Goal: Task Accomplishment & Management: Complete application form

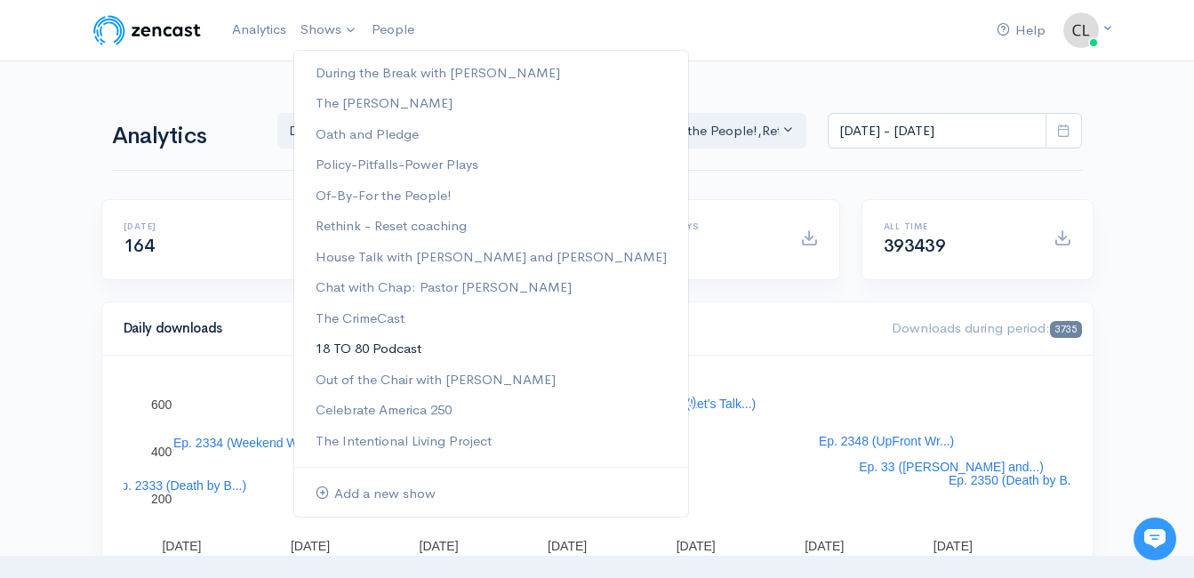
click at [359, 345] on link "18 TO 80 Podcast" at bounding box center [491, 348] width 394 height 31
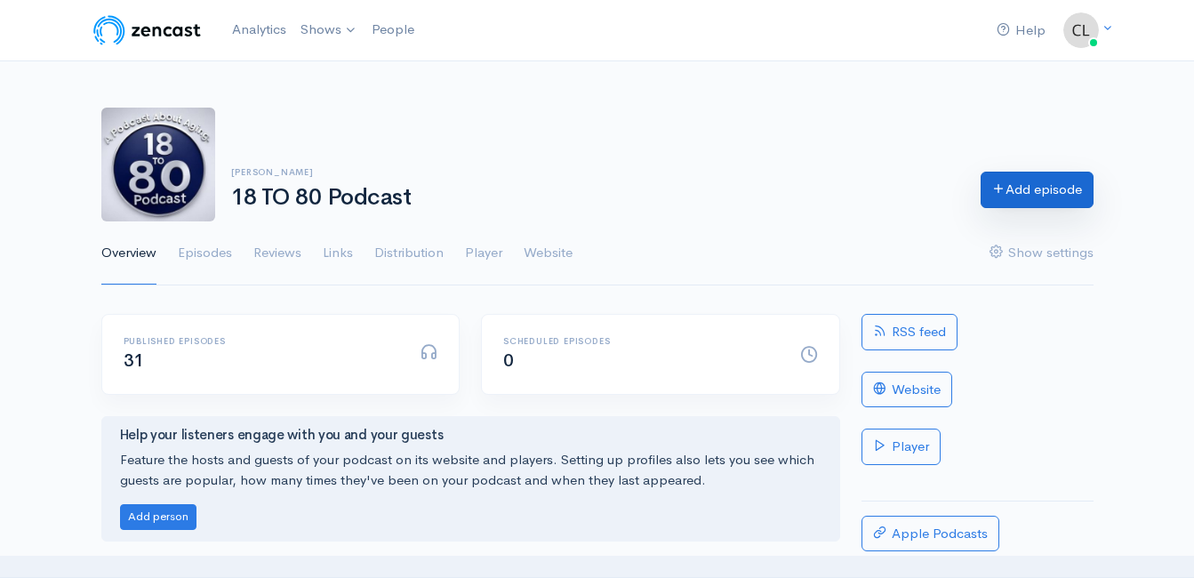
click at [990, 200] on link "Add episode" at bounding box center [1036, 190] width 113 height 36
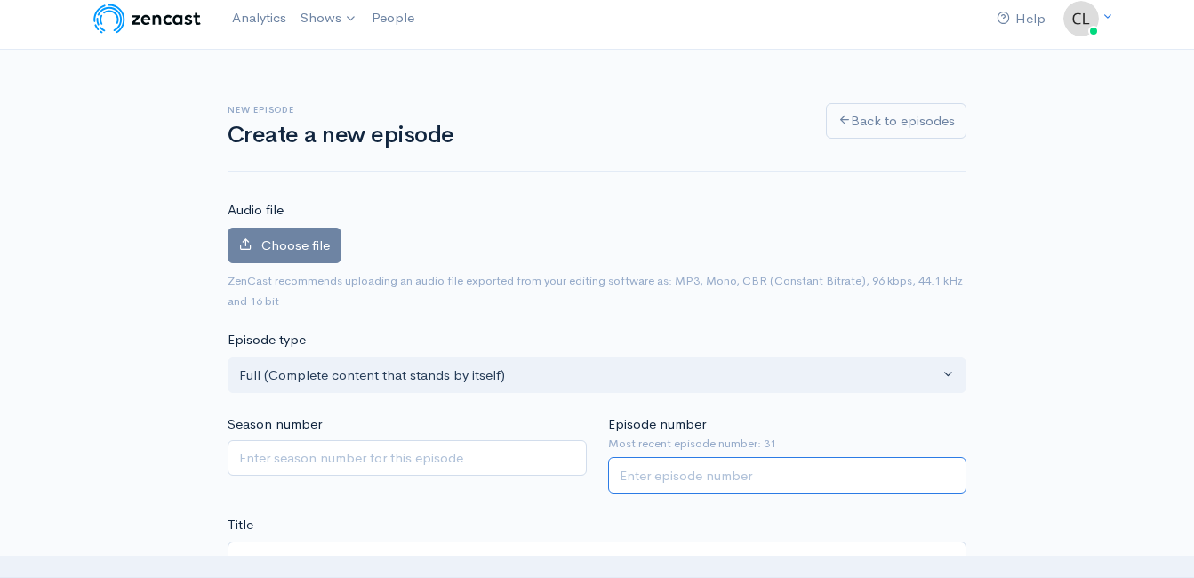
click at [666, 477] on input "Episode number" at bounding box center [787, 475] width 359 height 36
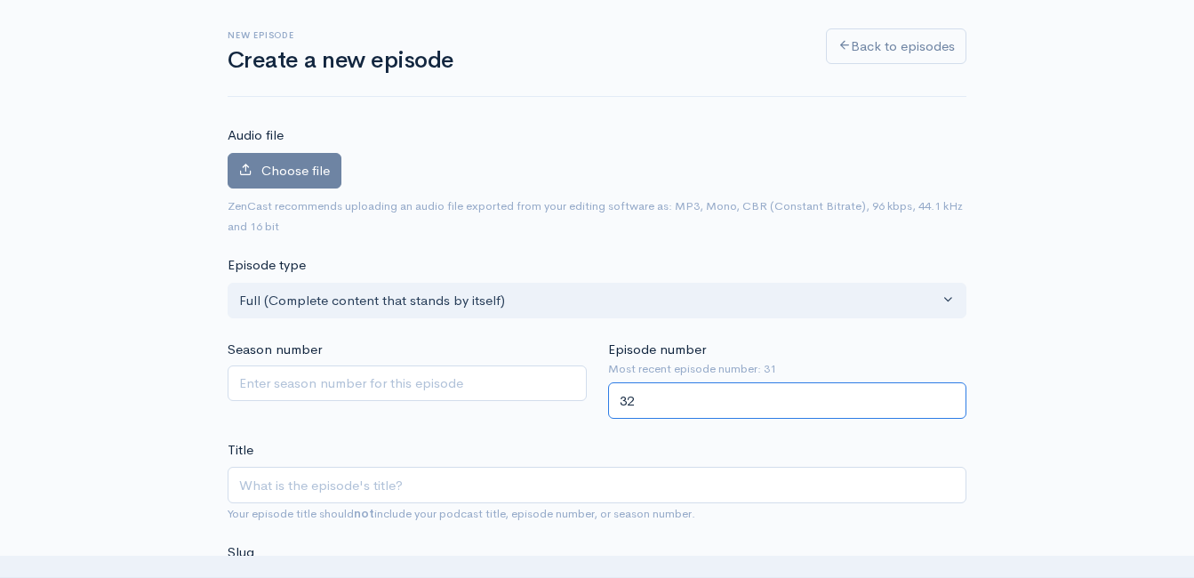
scroll to position [189, 0]
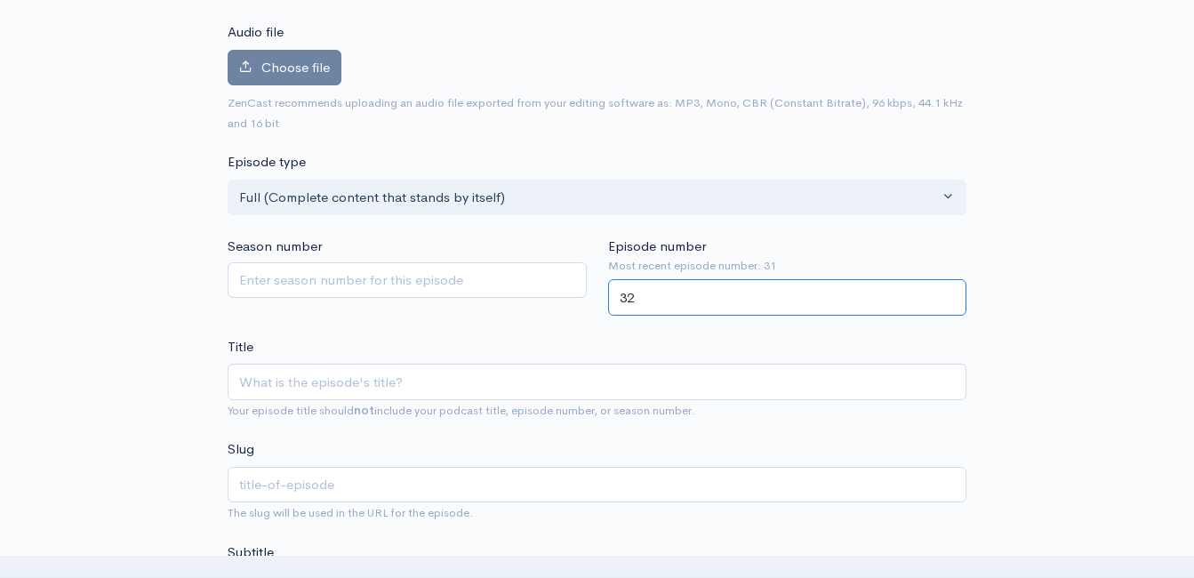
type input "32"
click at [635, 382] on input "Title" at bounding box center [597, 382] width 739 height 36
type input "G"
type input "g"
type input "Go"
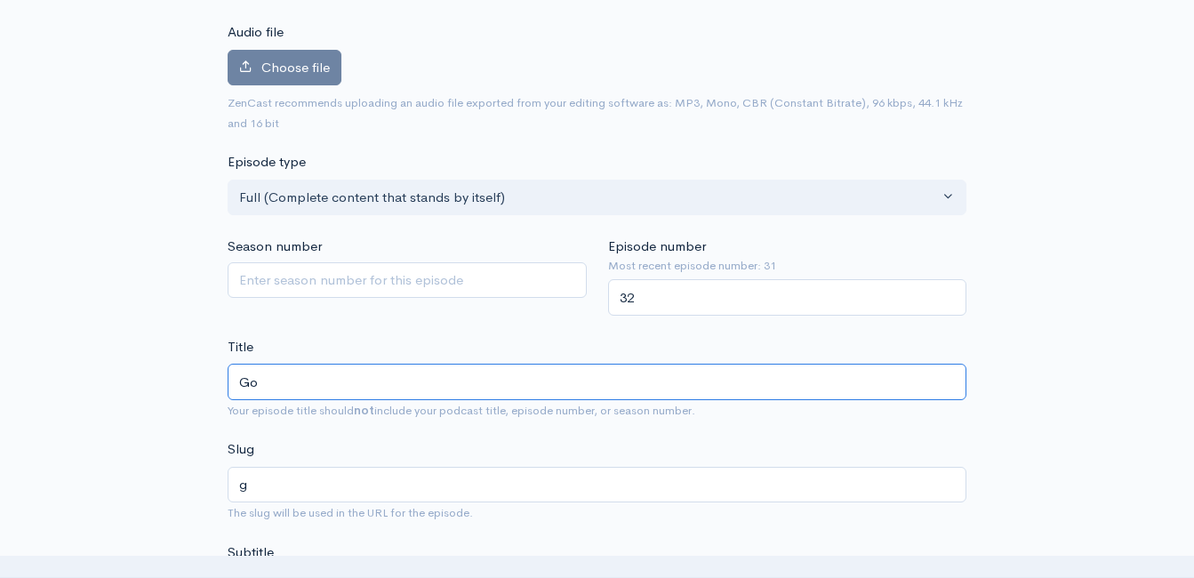
type input "go"
type input "God"
type input "god"
type input "Godd"
type input "godd"
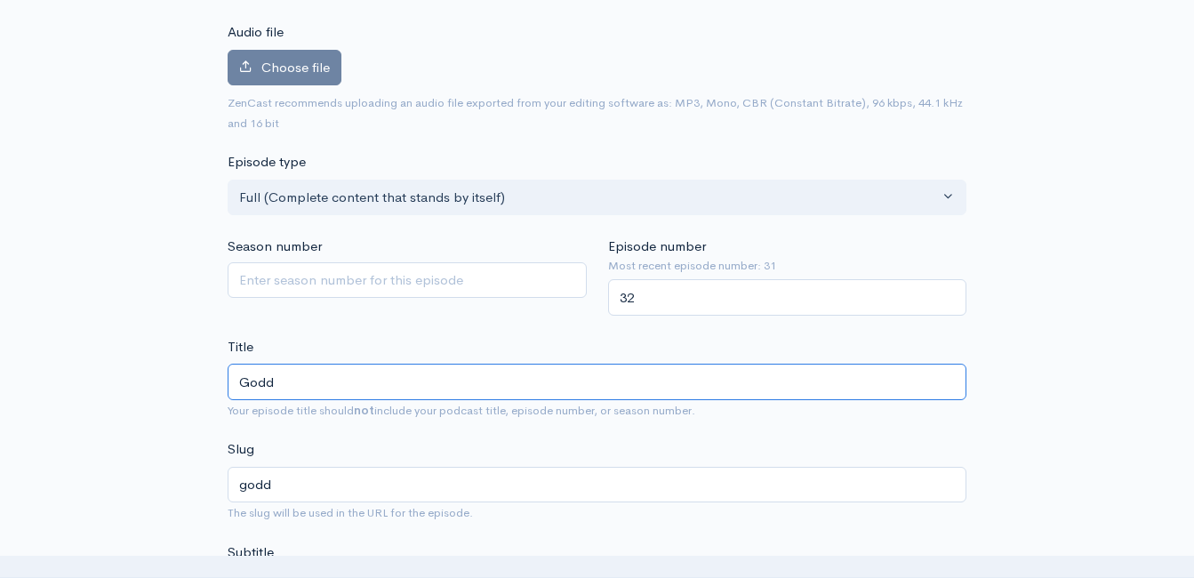
type input "God"
type input "god"
type input "Go"
type input "go"
type input "Goio"
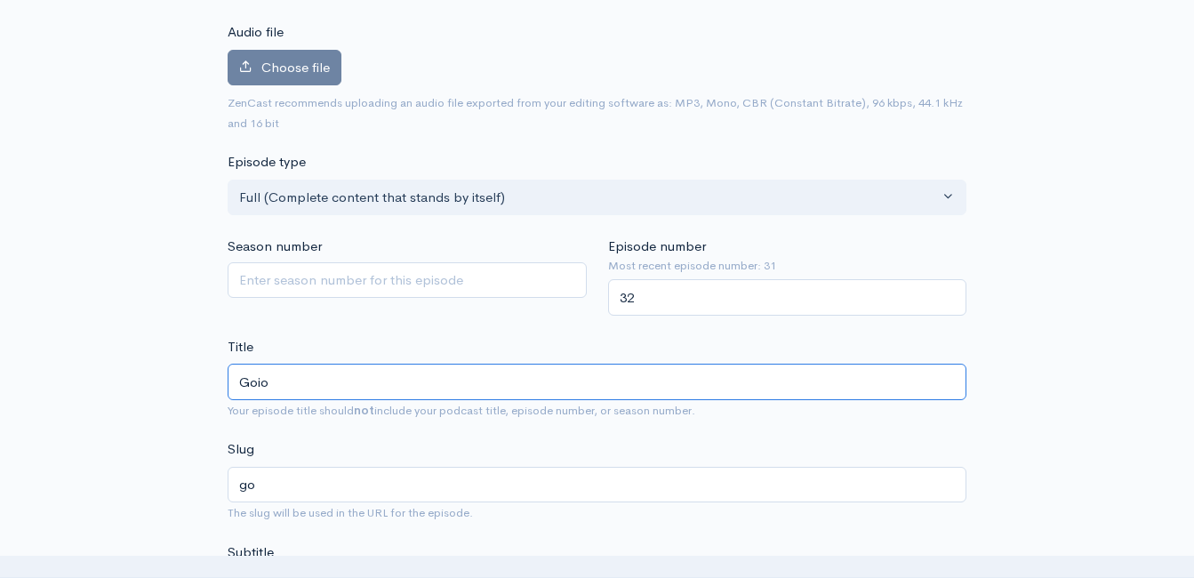
type input "goio"
type input "Goiod"
type input "goiod"
type input "Goio"
type input "goio"
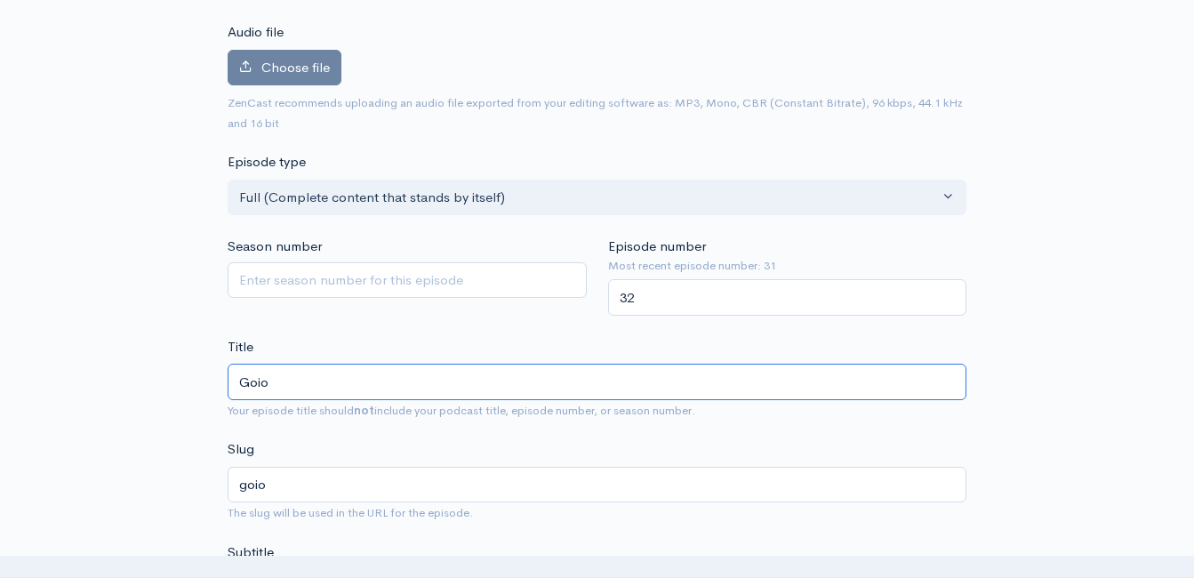
type input "Goi"
type input "goi"
type input "Go"
type input "go"
type input "Goo"
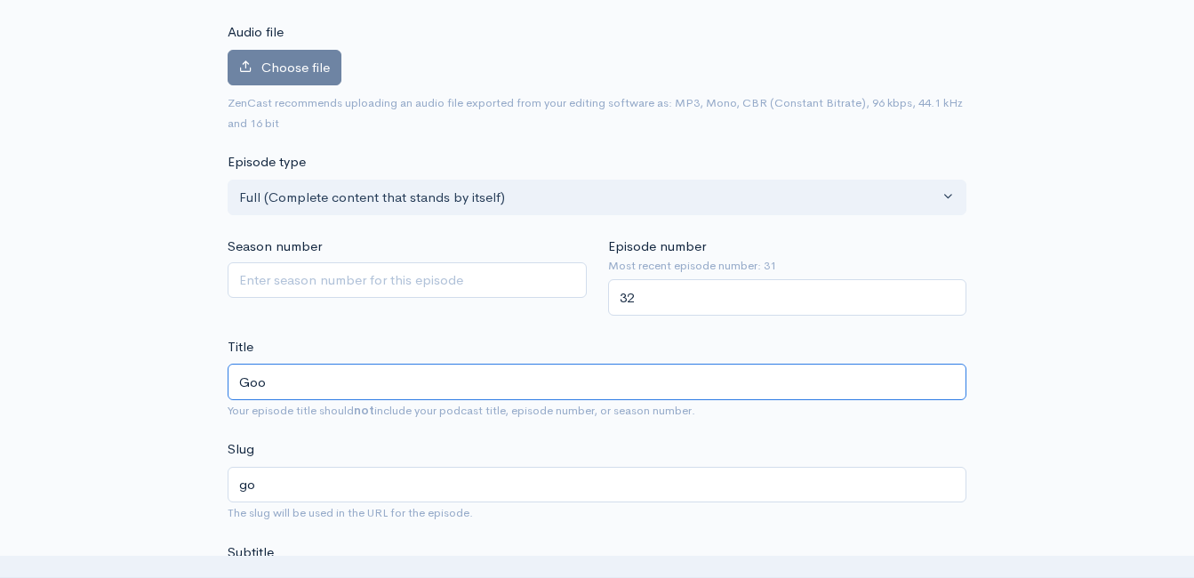
type input "goo"
type input "Good"
type input "good"
type input "Good C"
type input "good-c"
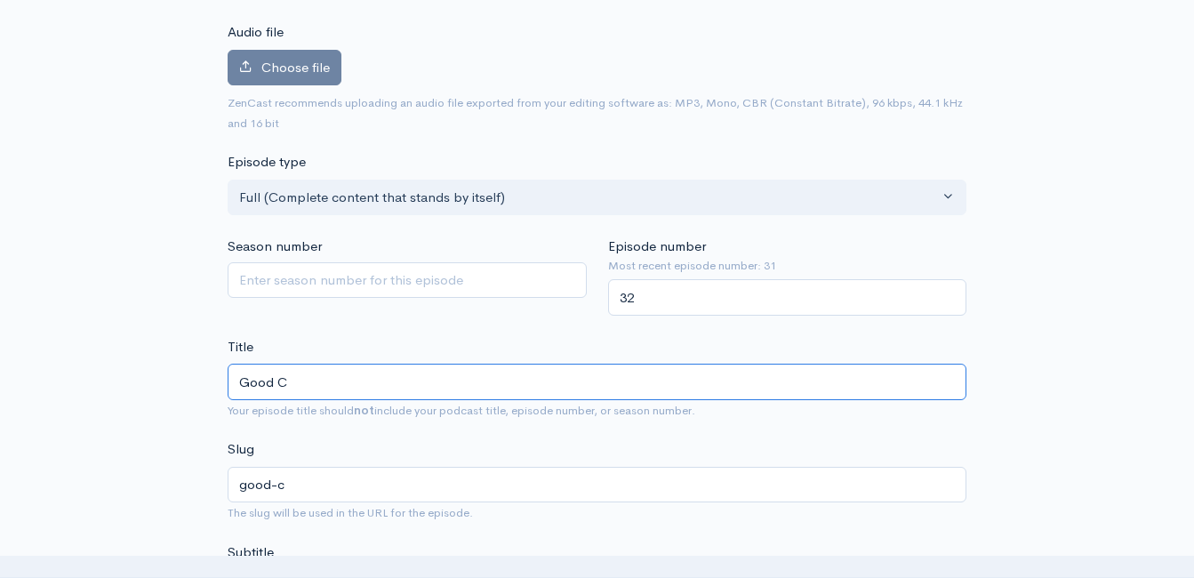
type input "Good Ca"
type input "good-ca"
type input "Good Car"
type input "good-car"
type input "Good Carb"
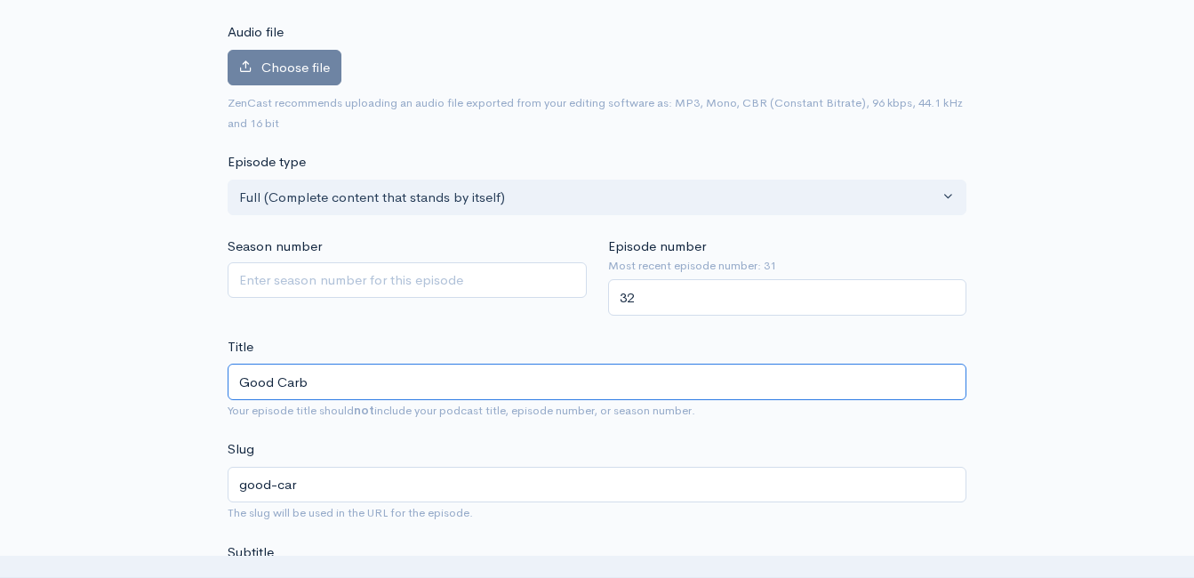
type input "good-carb"
type input "Good Carbs"
type input "good-carbs"
type input "Good Carbs - B"
type input "good-carbs-b"
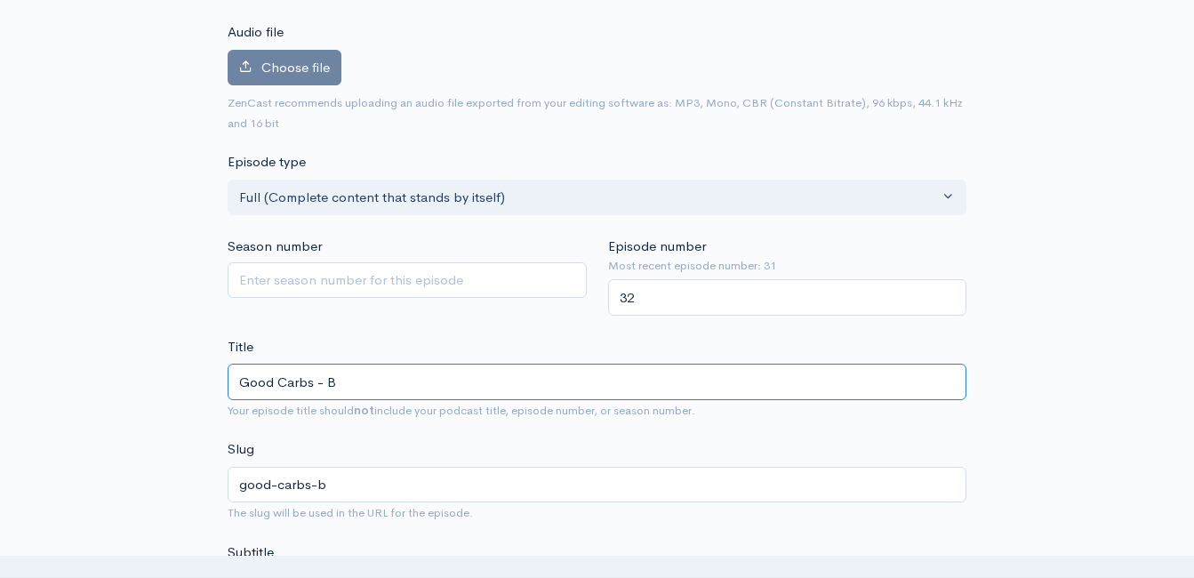
type input "Good Carbs - Ba"
type input "good-carbs-ba"
type input "Good Carbs - Bad"
type input "good-carbs-bad"
type input "Good Carbs - Bad C"
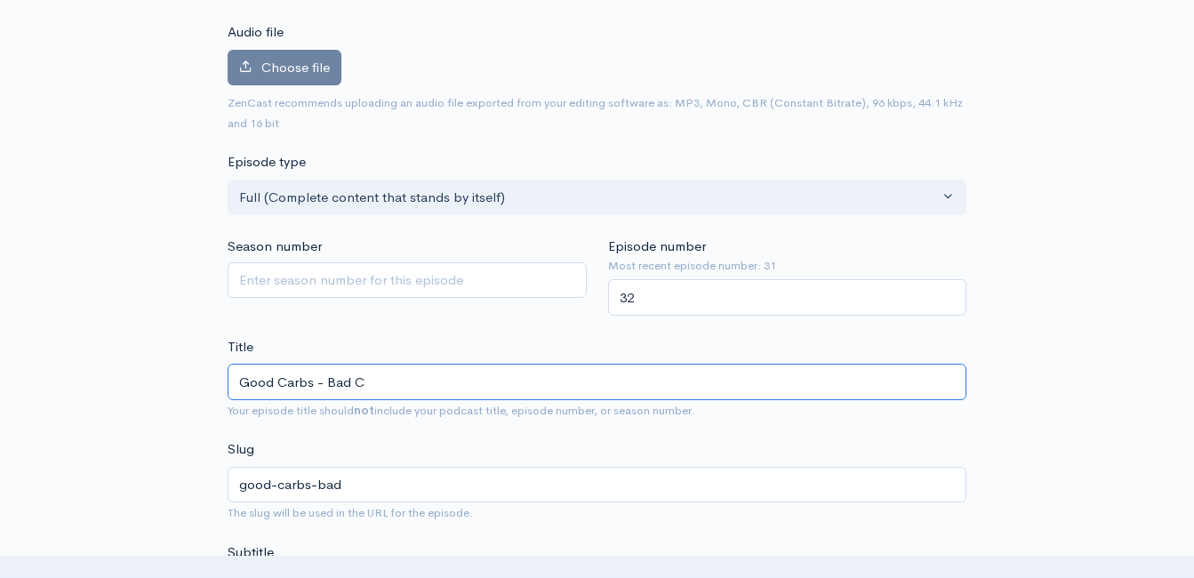
type input "good-carbs-bad-c"
type input "Good Carbs - Bad Ca"
type input "good-carbs-bad-ca"
type input "Good Carbs - Bad Car"
type input "good-carbs-bad-car"
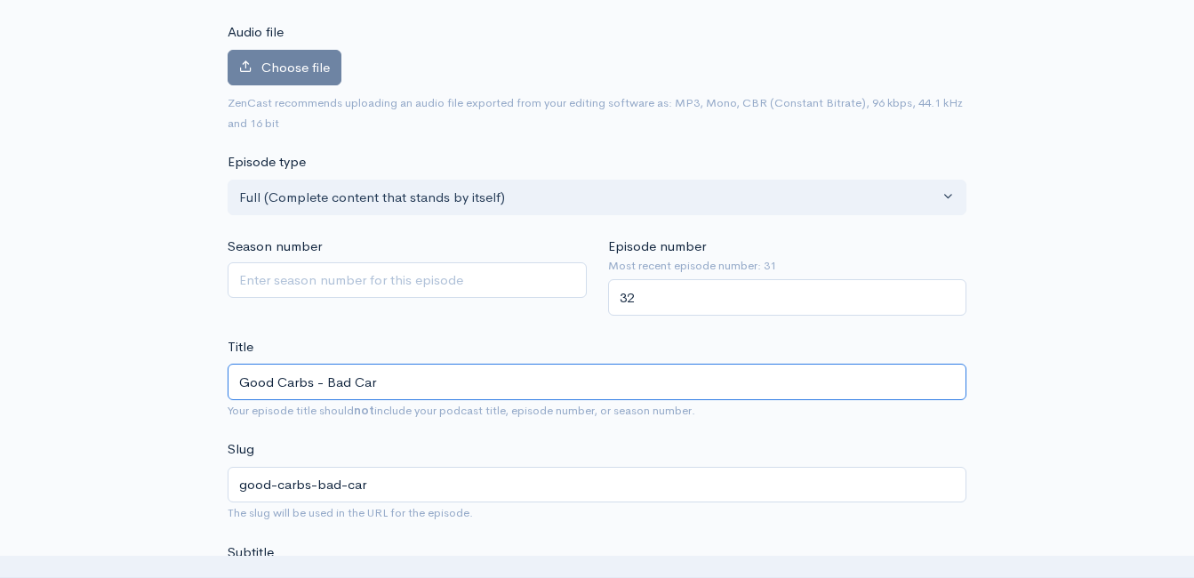
type input "Good Carbs - Bad Carb"
type input "good-carbs-bad-carb"
type input "Good Carbs - Bad Carbs"
type input "good-carbs-bad-carbs"
type input "Good Carbs - Bad Carbs - I"
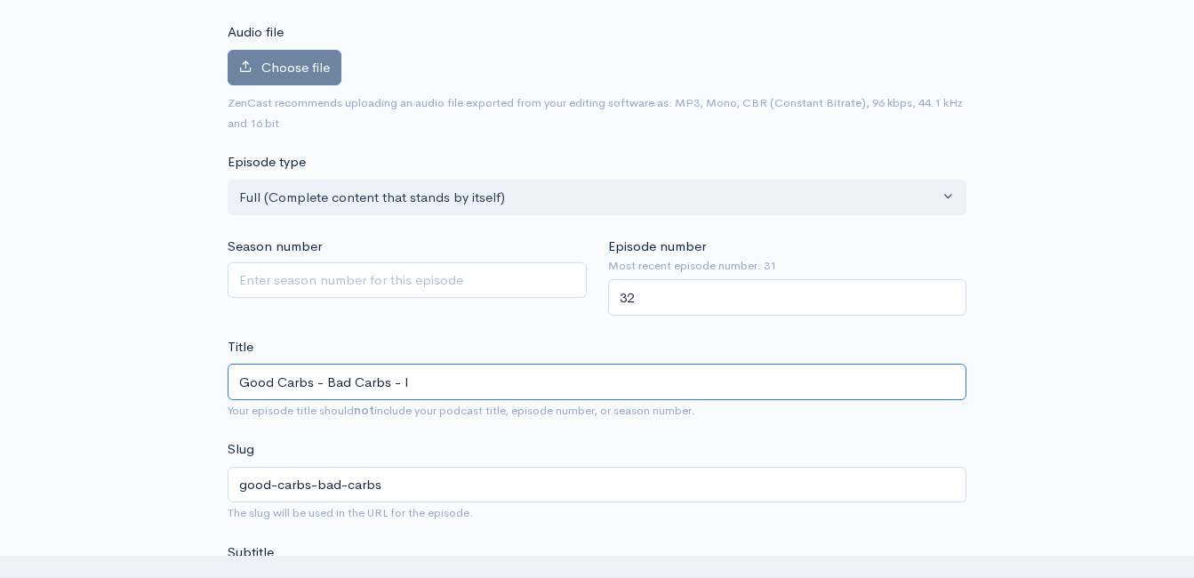
type input "good-carbs-bad-carbs-i"
type input "Good Carbs - Bad Carbs - In"
type input "good-carbs-bad-carbs-in"
type input "Good Carbs - Bad Carbs - Ins"
type input "good-carbs-bad-carbs-ins"
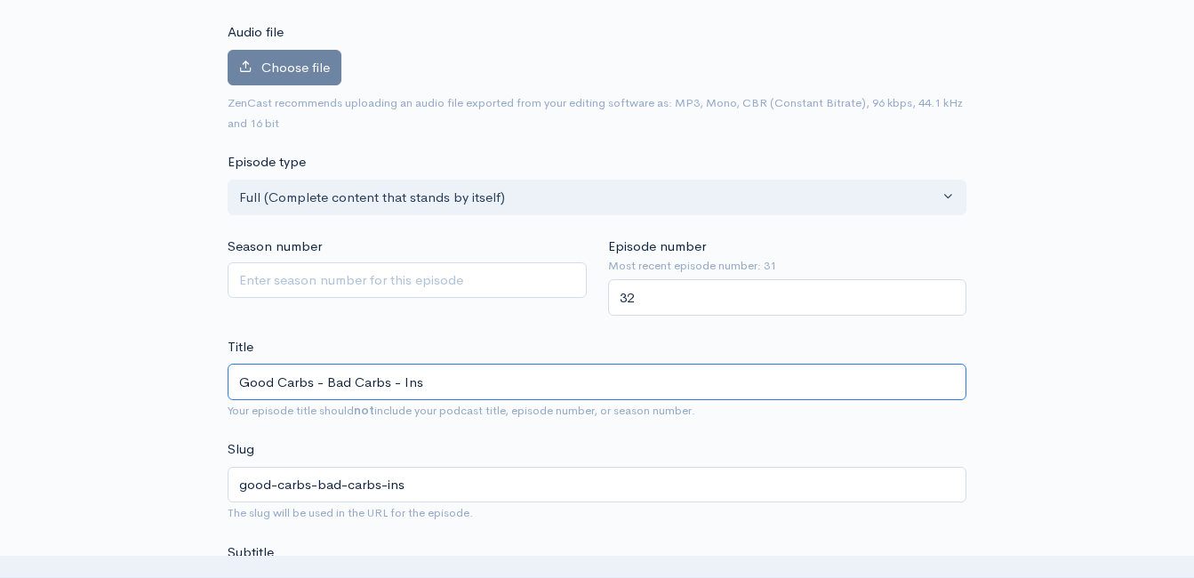
type input "Good Carbs - Bad Carbs - Insu"
type input "good-carbs-bad-carbs-insu"
type input "Good Carbs - Bad Carbs - Insul"
type input "good-carbs-bad-carbs-insul"
type input "Good Carbs - Bad Carbs - Insuli"
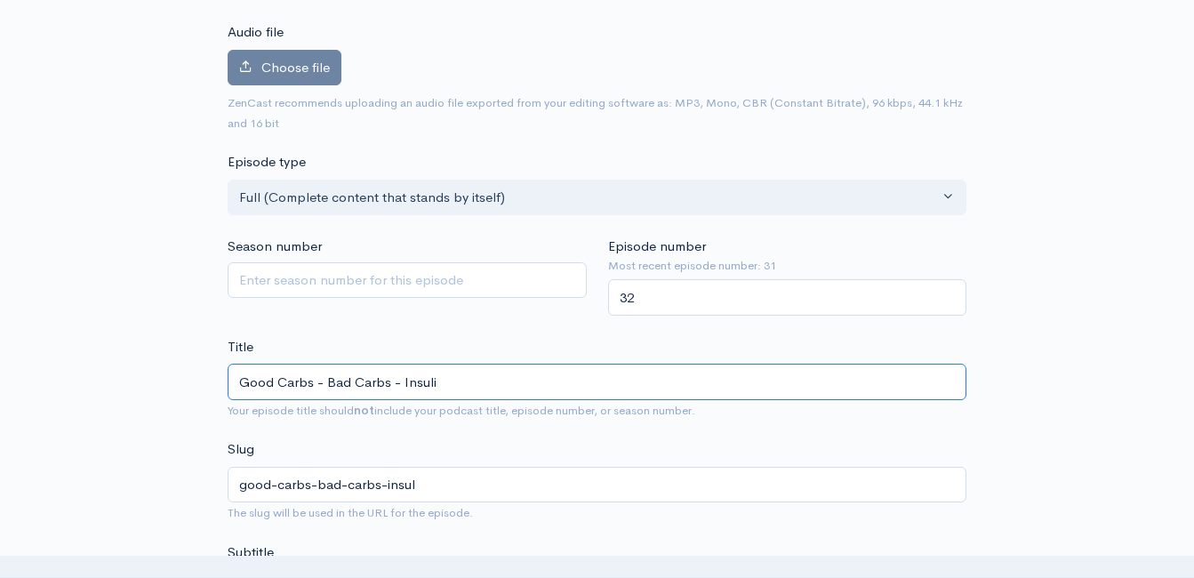
type input "good-carbs-bad-carbs-insuli"
type input "Good Carbs - Bad Carbs - Insulin"
type input "good-carbs-bad-carbs-insulin"
type input "Good Carbs - Bad Carbs - Insulin R"
type input "good-carbs-bad-carbs-insulin-r"
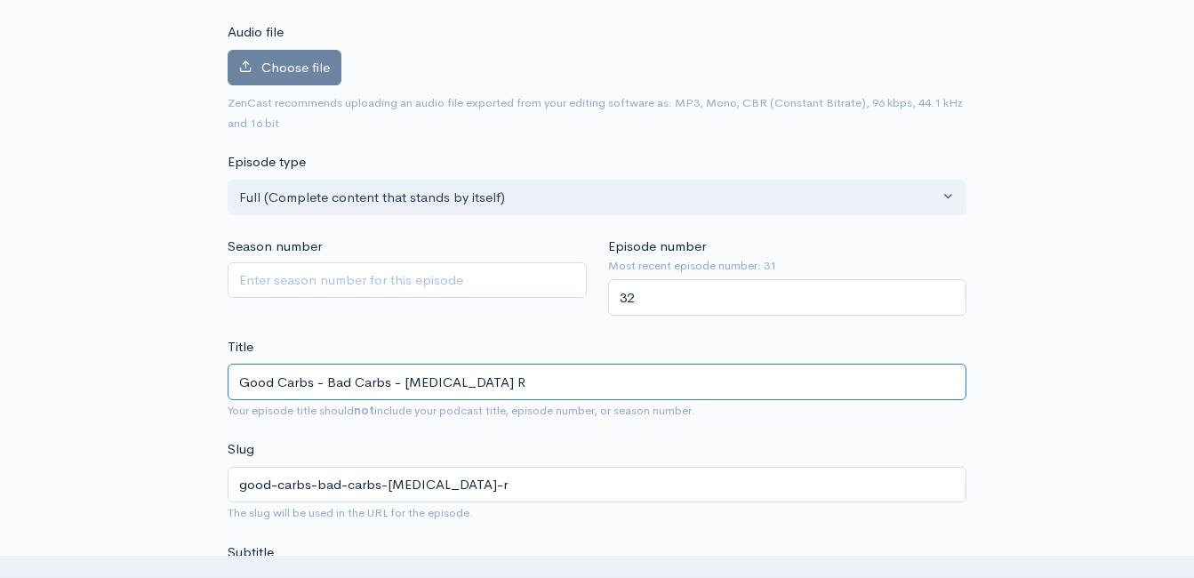
type input "Good Carbs - Bad Carbs - Insulin Re"
type input "good-carbs-bad-carbs-insulin-re"
type input "Good Carbs - Bad Carbs - Insulin Res"
type input "good-carbs-bad-carbs-insulin-res"
type input "Good Carbs - Bad Carbs - Insulin Resi"
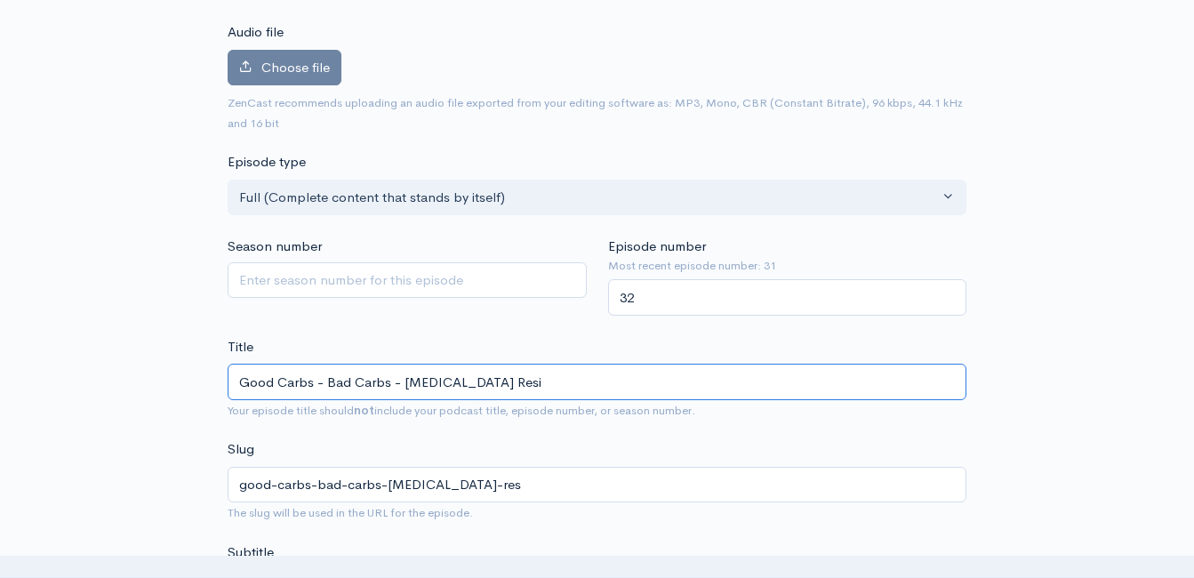
type input "good-carbs-bad-carbs-insulin-resi"
type input "Good Carbs - Bad Carbs - Insulin Resis"
type input "good-carbs-bad-carbs-insulin-resis"
type input "Good Carbs - Bad Carbs - Insulin Resist"
type input "good-carbs-bad-carbs-insulin-resist"
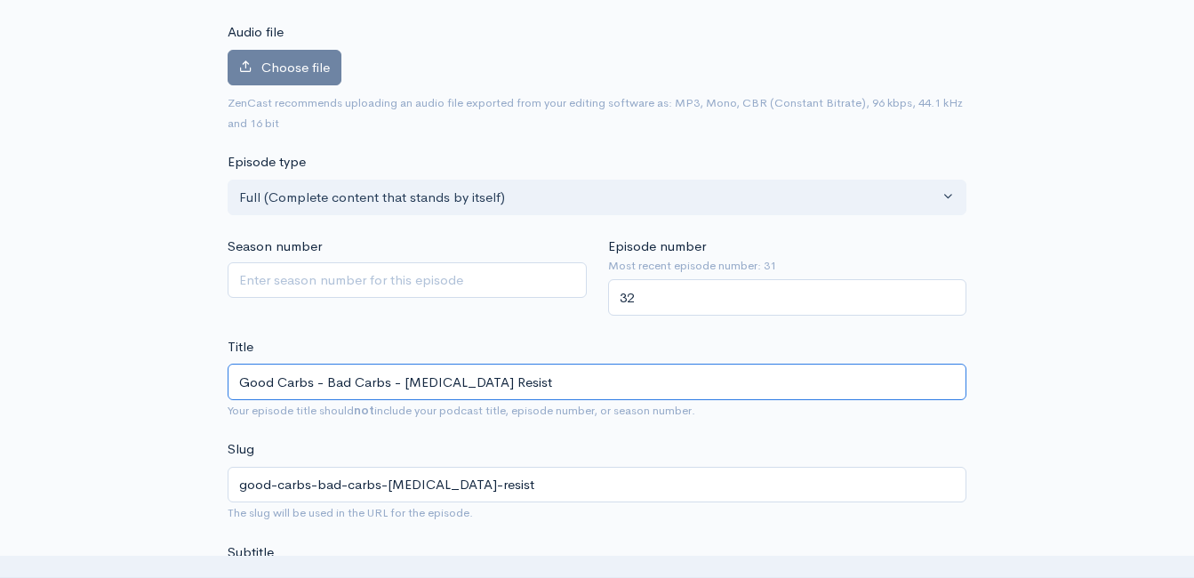
type input "Good Carbs - Bad Carbs - Insulin Resiste"
type input "good-carbs-bad-carbs-insulin-resiste"
type input "Good Carbs - Bad Carbs - Insulin Resisten"
type input "good-carbs-bad-carbs-insulin-resisten"
type input "Good Carbs - Bad Carbs - Insulin Resistenc"
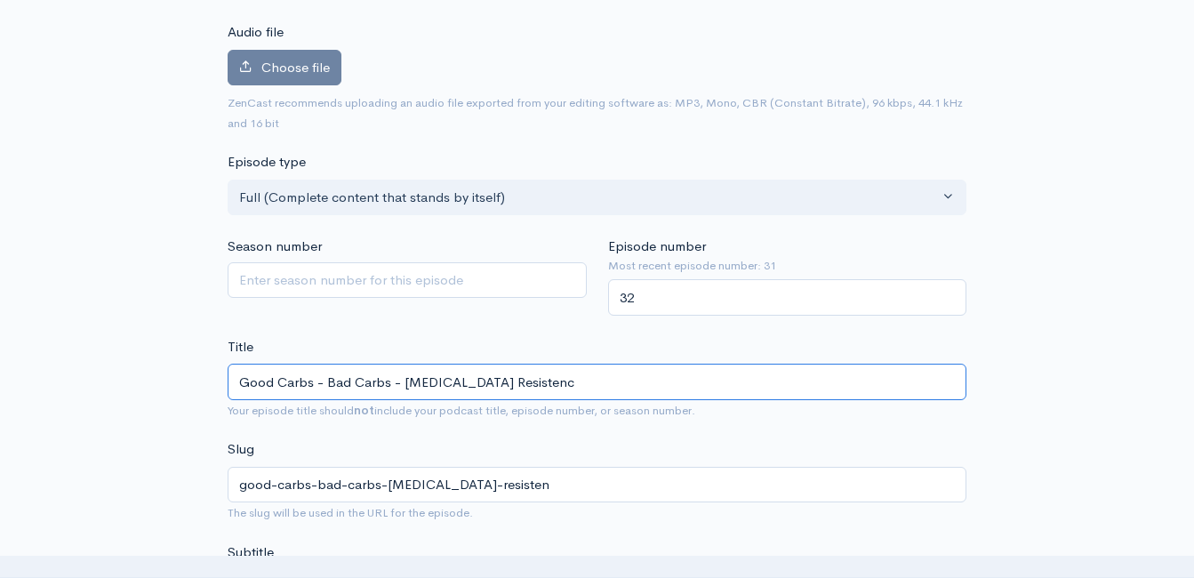
type input "good-carbs-bad-carbs-insulin-resistenc"
type input "Good Carbs - Bad Carbs - Insulin Resistence"
type input "good-carbs-bad-carbs-insulin-resistence"
type input "Good Carbs - Bad Carbs - Insulin Resistance"
type input "good-carbs-bad-carbs-insulin-resistance"
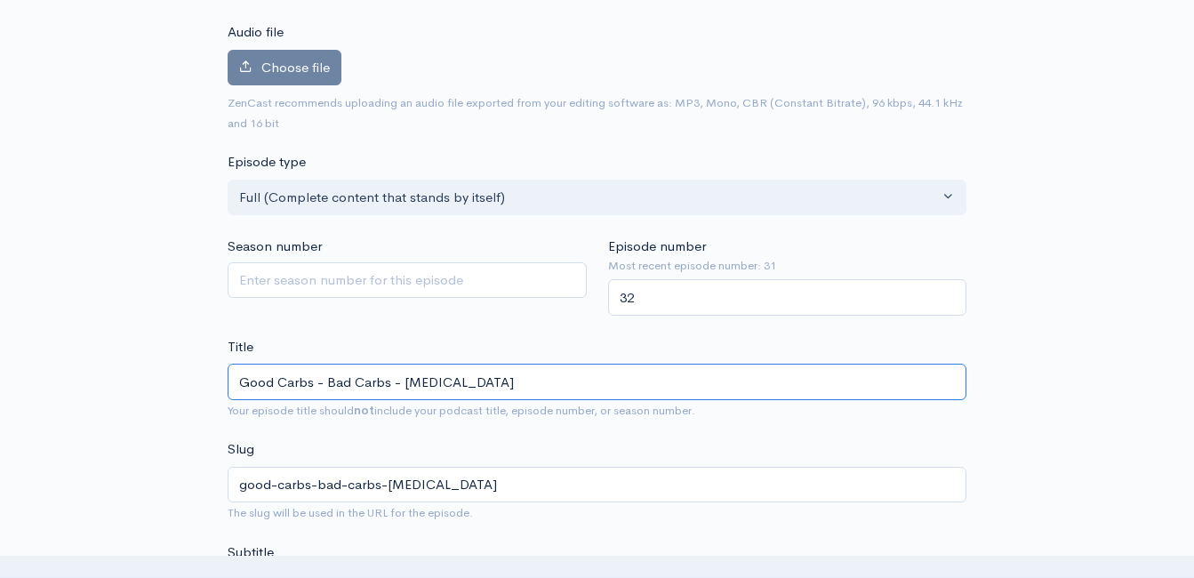
type input "Good Carbs - Bad Carbs - Insulin Resistance w"
type input "good-carbs-bad-carbs-insulin-resistance-w"
type input "Good Carbs - Bad Carbs - Insulin Resistance wi"
type input "good-carbs-bad-carbs-insulin-resistance-wi"
type input "Good Carbs - Bad Carbs - Insulin Resistance with"
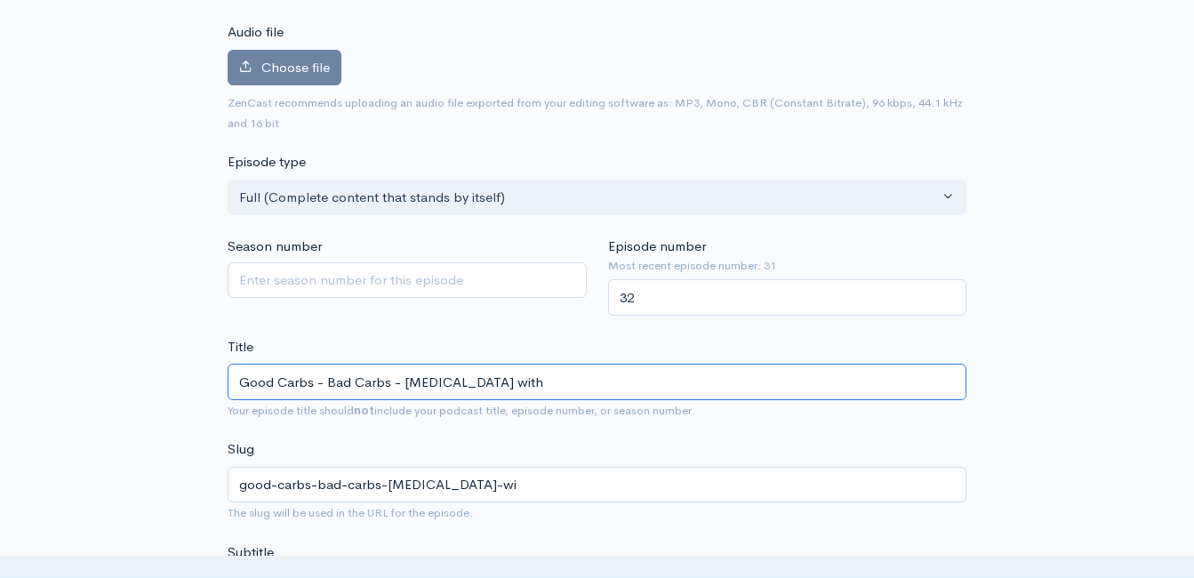
type input "good-carbs-bad-carbs-insulin-resistance-with"
type input "Good Carbs - Bad Carbs - Insulin Resistance with J"
type input "good-carbs-bad-carbs-insulin-resistance-with-j"
type input "Good Carbs - Bad Carbs - Insulin Resistance with Jos"
type input "good-carbs-bad-carbs-insulin-resistance-with-jos"
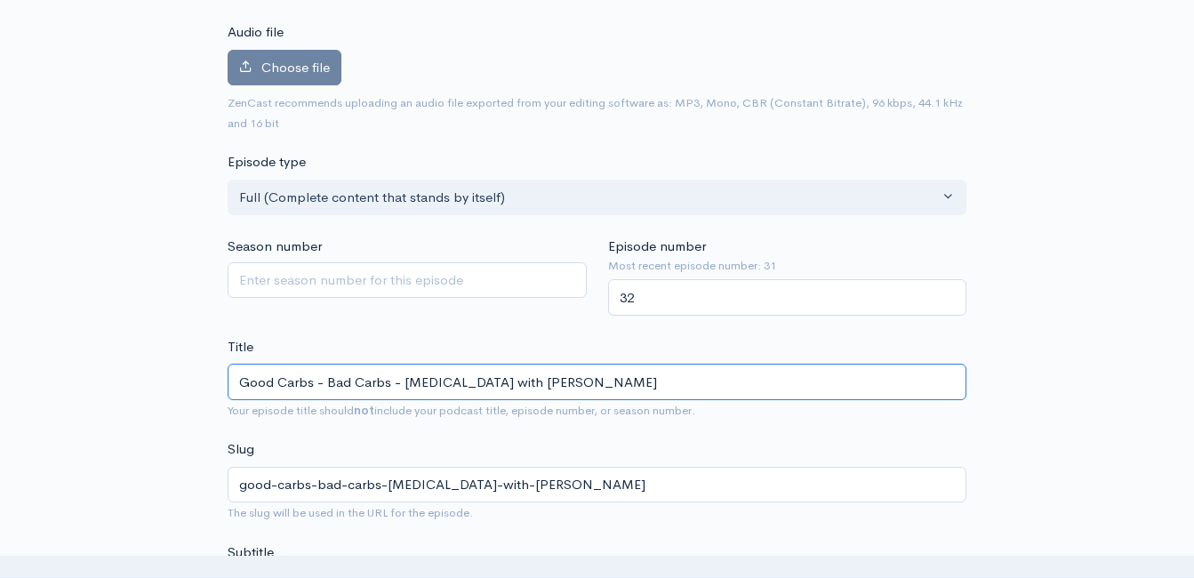
type input "Good Carbs - Bad Carbs - Insulin Resistance with Josh"
type input "good-carbs-bad-carbs-insulin-resistance-with-josh"
type input "Good Carbs - Bad Carbs - Insulin Resistance with Josh r"
type input "good-carbs-bad-carbs-insulin-resistance-with-josh-r"
type input "Good Carbs - Bad Carbs - Insulin Resistance with Josh ro"
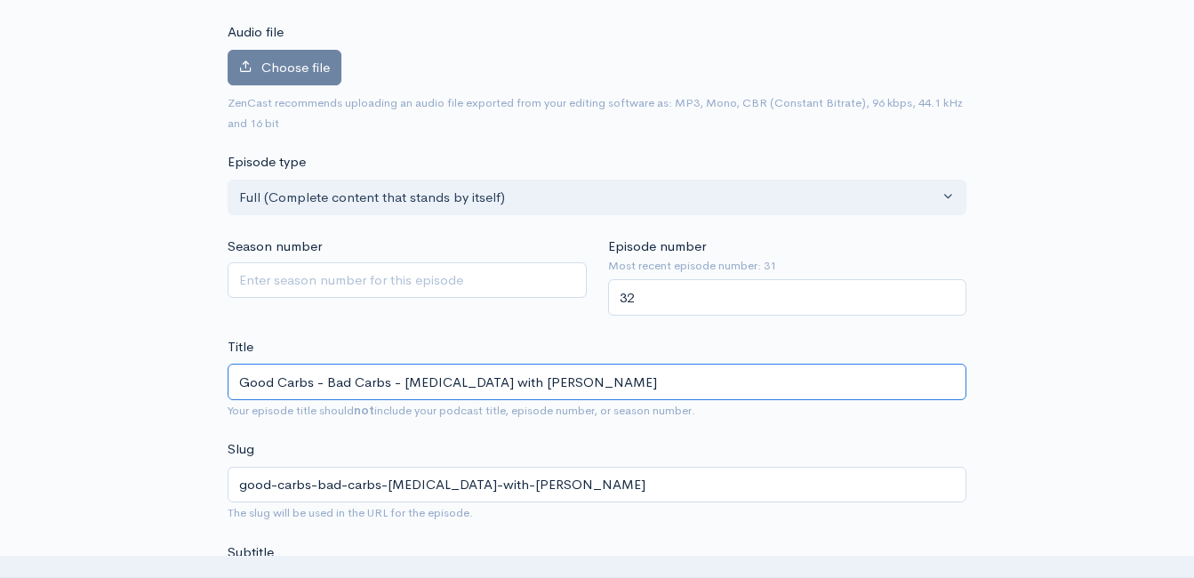
type input "good-carbs-bad-carbs-insulin-resistance-with-josh-ro"
type input "Good Carbs - Bad Carbs - Insulin Resistance with Josh roe"
type input "good-carbs-bad-carbs-insulin-resistance-with-josh-roe"
type input "Good Carbs - Bad Carbs - Insulin Resistance with Josh ro"
type input "good-carbs-bad-carbs-insulin-resistance-with-josh-ro"
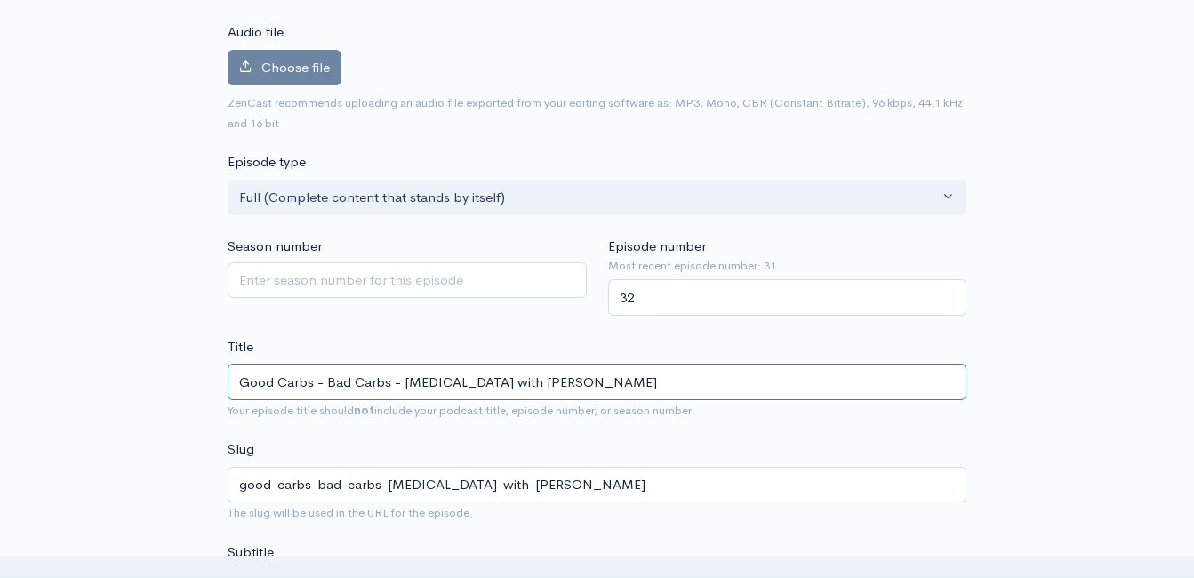
type input "Good Carbs - Bad Carbs - Insulin Resistance with Josh r"
type input "good-carbs-bad-carbs-insulin-resistance-with-josh-r"
type input "Good Carbs - Bad Carbs - Insulin Resistance with Josh"
type input "good-carbs-bad-carbs-insulin-resistance-with-josh"
type input "Good Carbs - Bad Carbs - Insulin Resistance with Josh R"
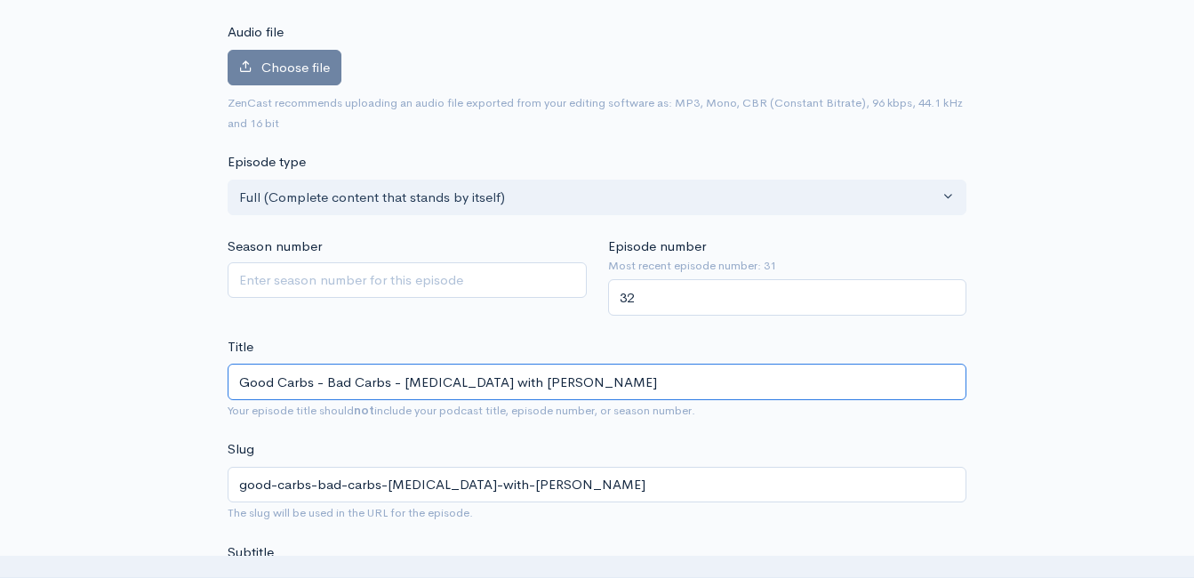
type input "good-carbs-bad-carbs-insulin-resistance-with-josh-r"
type input "Good Carbs - Bad Carbs - Insulin Resistance with Josh Roe"
type input "good-carbs-bad-carbs-insulin-resistance-with-josh-roe"
type input "Good Carbs - Bad Carbs - Insulin Resistance with Josh Roe an"
type input "good-carbs-bad-carbs-insulin-resistance-with-josh-roe-an"
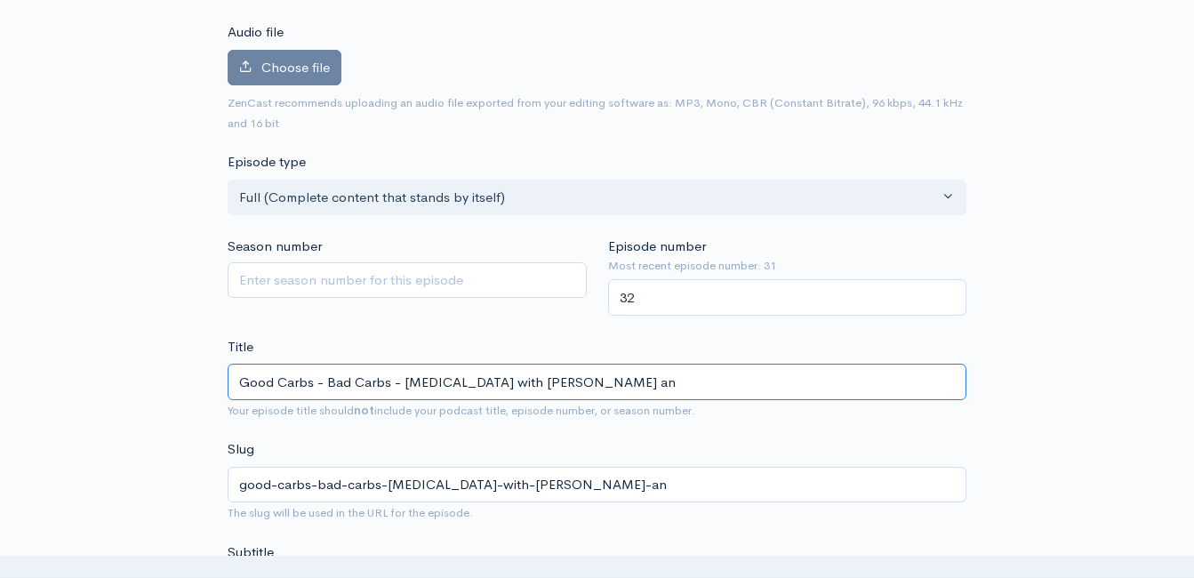
type input "Good Carbs - Bad Carbs - Insulin Resistance with Josh Roe and"
type input "good-carbs-bad-carbs-insulin-resistance-with-josh-roe-and"
type input "Good Carbs - Bad Carbs - Insulin Resistance with Josh Roe and M"
type input "good-carbs-bad-carbs-insulin-resistance-with-josh-roe-and-m"
type input "Good Carbs - Bad Carbs - Insulin Resistance with Josh Roe and Ma"
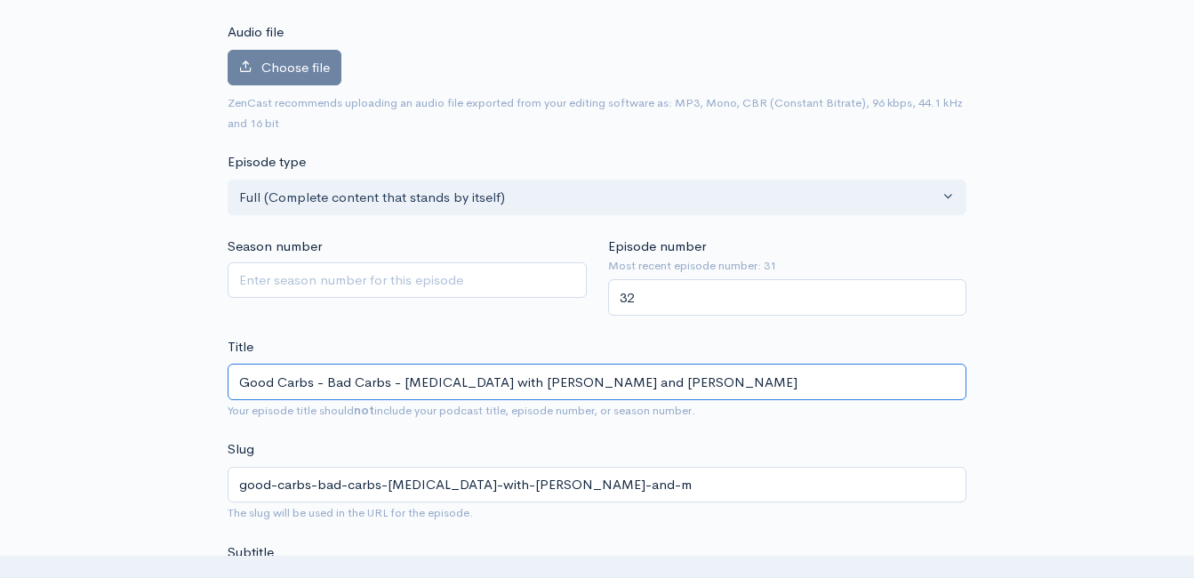
type input "good-carbs-bad-carbs-insulin-resistance-with-josh-roe-and-ma"
type input "Good Carbs - Bad Carbs - Insulin Resistance with Josh Roe and Mat"
type input "good-carbs-bad-carbs-insulin-resistance-with-josh-roe-and-mat"
type input "Good Carbs - Bad Carbs - Insulin Resistance with Josh Roe and Matt"
type input "good-carbs-bad-carbs-insulin-resistance-with-josh-roe-and-matt"
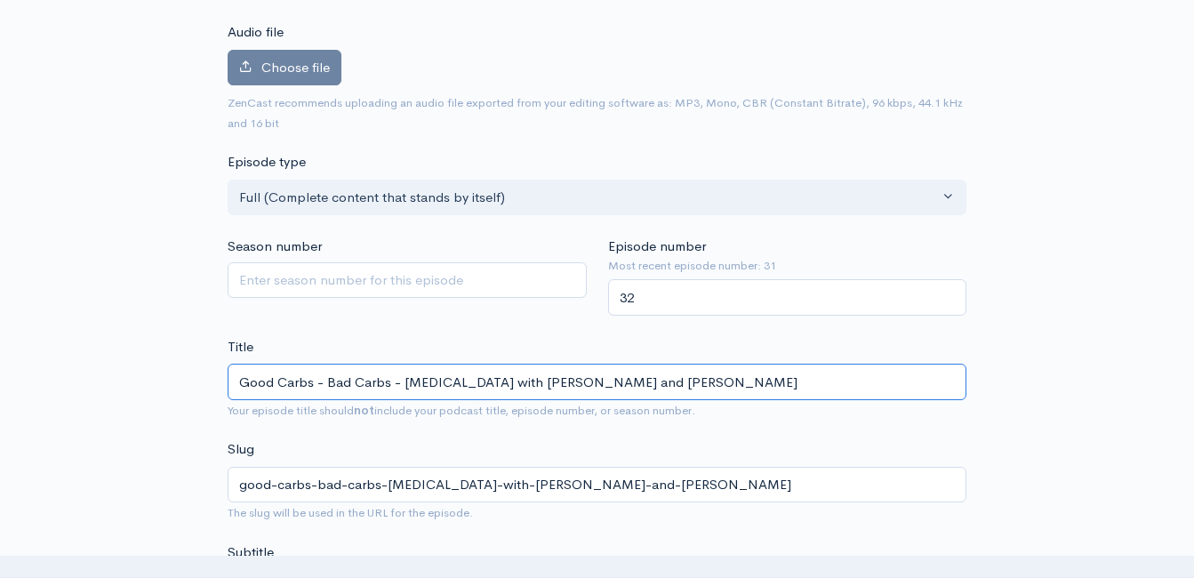
type input "Good Carbs - Bad Carbs - Insulin Resistance with Josh Roe and Matt D"
type input "good-carbs-bad-carbs-insulin-resistance-with-josh-roe-and-matt-d"
type input "Good Carbs - Bad Carbs - Insulin Resistance with Josh Roe and Matt Dav"
type input "good-carbs-bad-carbs-insulin-resistance-with-josh-roe-and-matt-da"
type input "Good Carbs - Bad Carbs - Insulin Resistance with Josh Roe and Matt Davi"
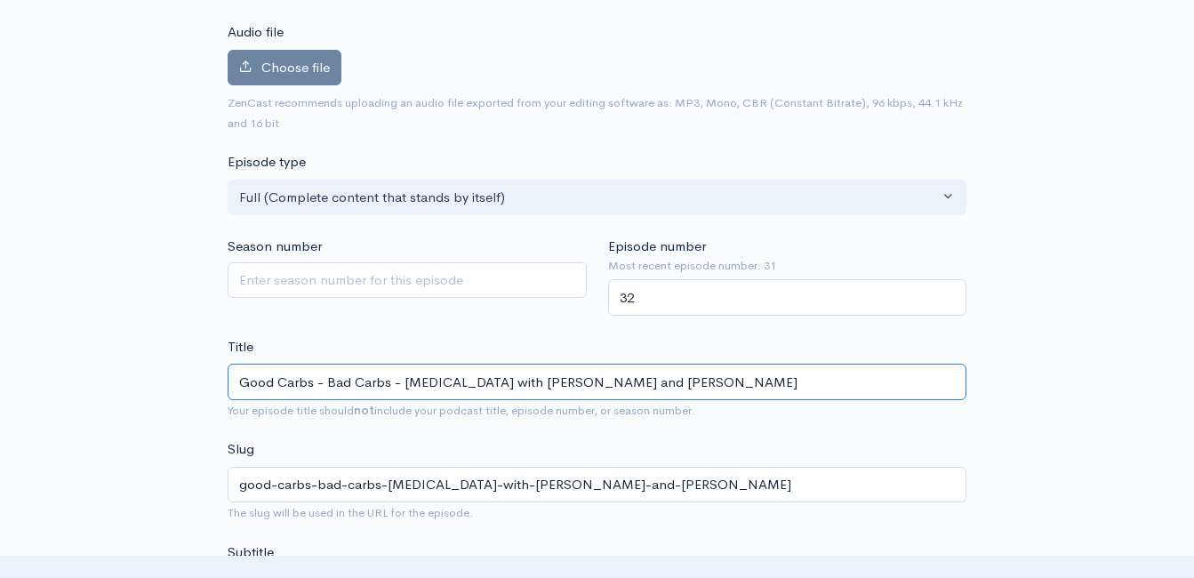
type input "good-carbs-bad-carbs-insulin-resistance-with-josh-roe-and-matt-davi"
type input "Good Carbs - Bad Carbs - Insulin Resistance with Josh Roe and Matt Davis"
type input "good-carbs-bad-carbs-insulin-resistance-with-josh-roe-and-matt-davis"
click at [596, 383] on input "Good Carbs - Bad Carbs - Insulin Resistance with Josh Roe and Matt Davis" at bounding box center [597, 382] width 739 height 36
type input "Good Carbs - Bad Carbs - Insulin Resistance with Josh Roe (O and Matt Davis"
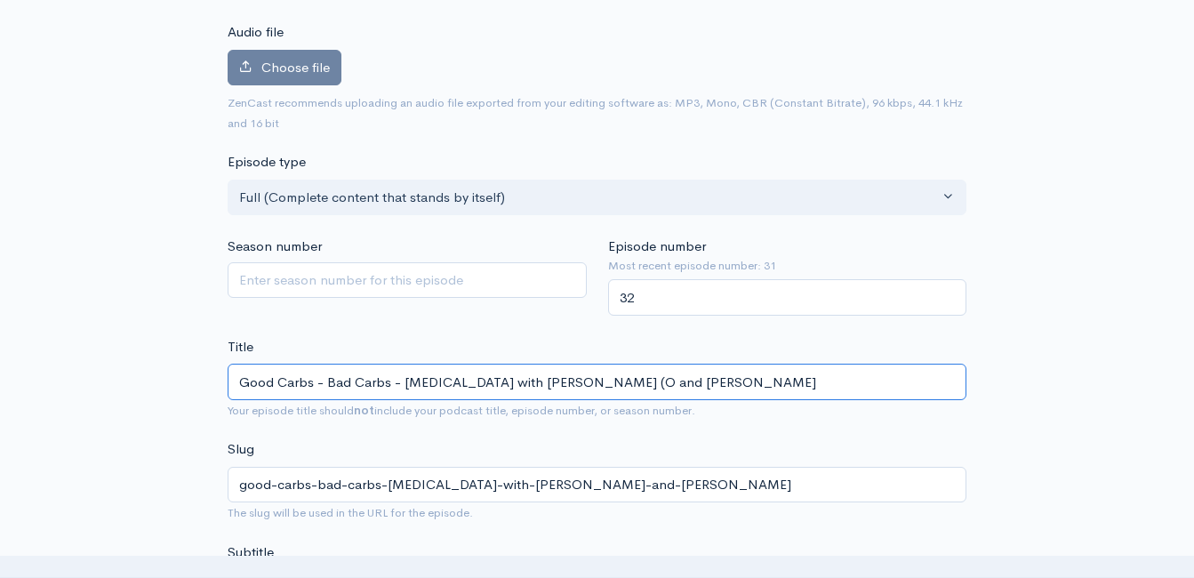
type input "good-carbs-bad-carbs-insulin-resistance-with-josh-roe-o-and-matt-davis"
type input "Good Carbs - Bad Carbs - Insulin Resistance with Josh Roe (Op and Matt Davis"
type input "good-carbs-bad-carbs-insulin-resistance-with-josh-roe-op-and-matt-davis"
type input "Good Carbs - Bad Carbs - Insulin Resistance with Josh Roe (Opt and Matt Davis"
type input "good-carbs-bad-carbs-insulin-resistance-with-josh-roe-opt-and-matt-davis"
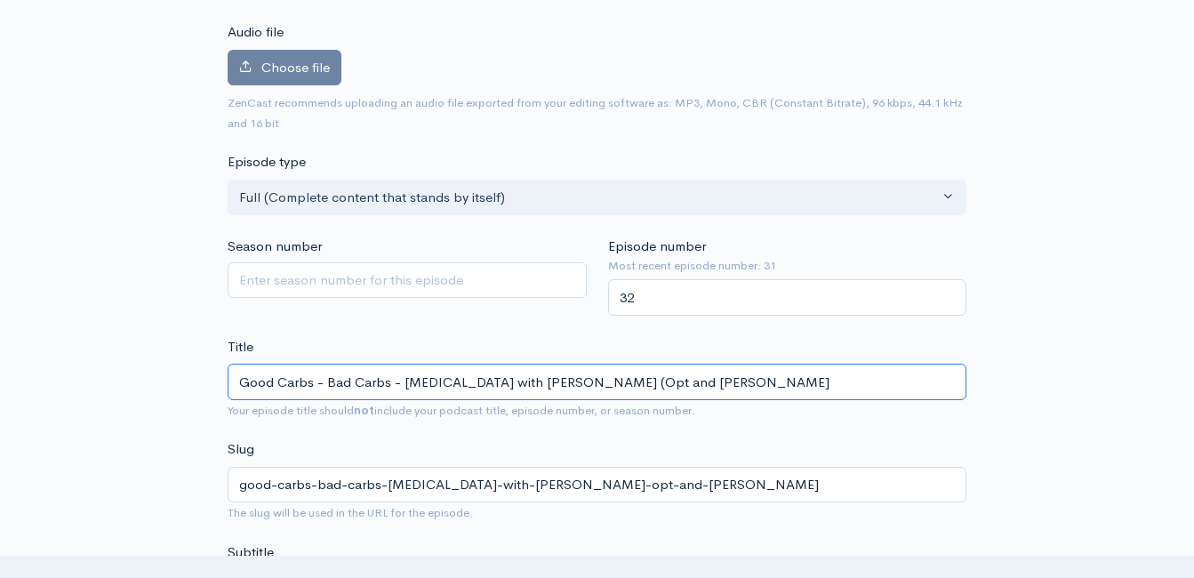
type input "Good Carbs - Bad Carbs - Insulin Resistance with Josh Roe (Opti and Matt Davis"
type input "good-carbs-bad-carbs-insulin-resistance-with-josh-roe-opti-and-matt-davis"
type input "Good Carbs - Bad Carbs - Insulin Resistance with Josh Roe (Optim and Matt Davis"
type input "good-carbs-bad-carbs-insulin-resistance-with-josh-roe-optim-and-matt-davis"
type input "Good Carbs - Bad Carbs - Insulin Resistance with Josh Roe (Optimi and Matt Davis"
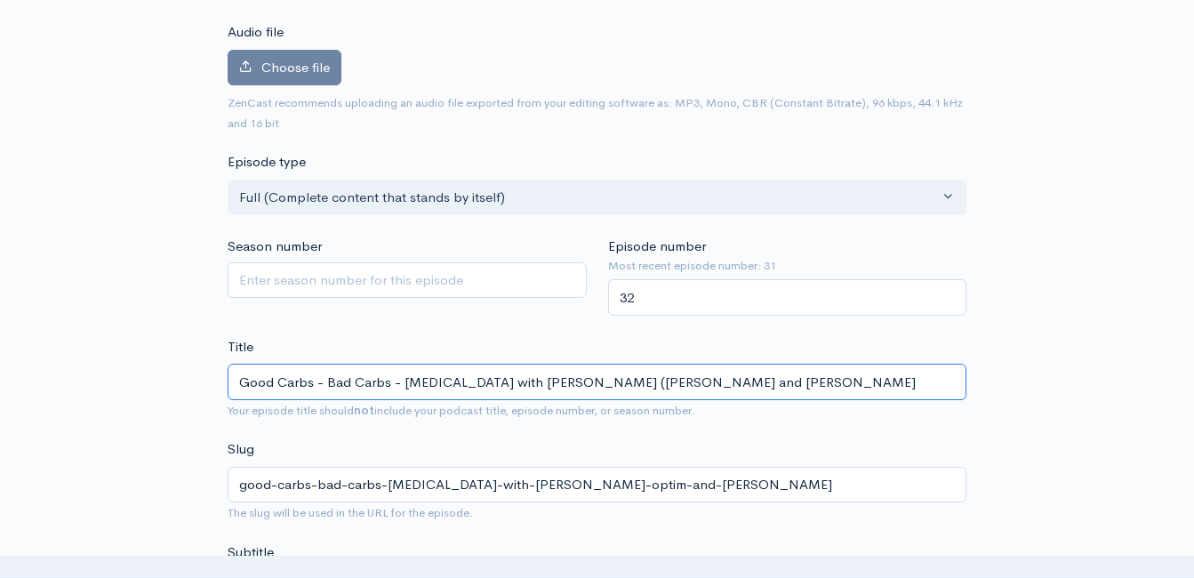
type input "good-carbs-bad-carbs-insulin-resistance-with-josh-roe-optimi-and-matt-davis"
type input "Good Carbs - Bad Carbs - Insulin Resistance with Josh Roe (Optimiz and Matt Dav…"
type input "good-carbs-bad-carbs-insulin-resistance-with-josh-roe-optimiz-and-matt-davis"
type input "Good Carbs - Bad Carbs - Insulin Resistance with Josh Roe (Optimize and Matt Da…"
type input "good-carbs-bad-carbs-insulin-resistance-with-josh-roe-optimize-and-matt-davis"
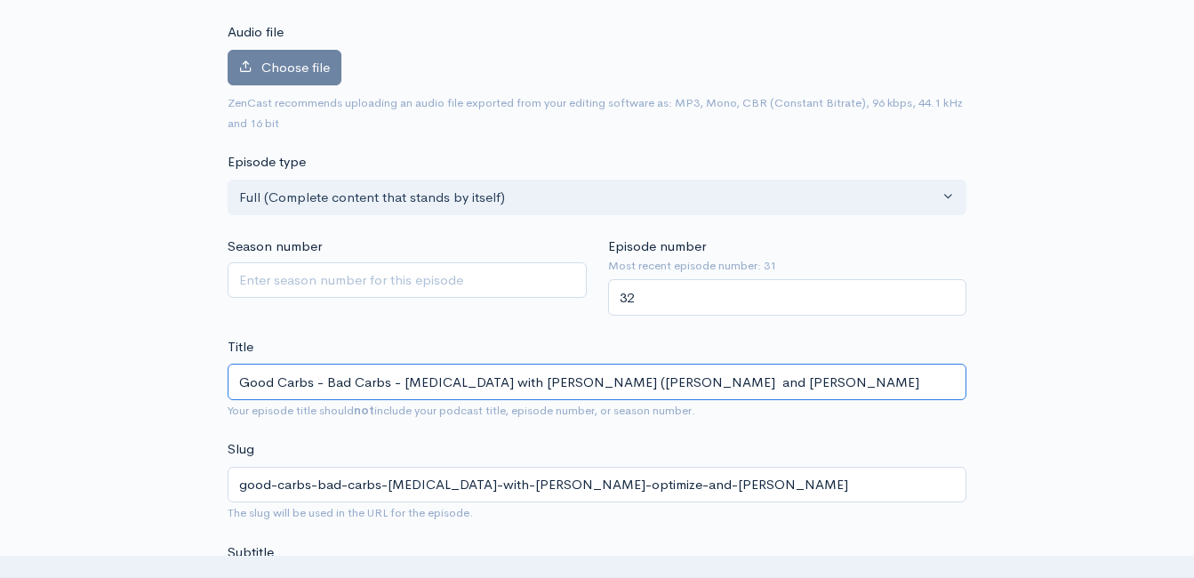
type input "Good Carbs - Bad Carbs - Insulin Resistance with Josh Roe (Optimize U and Matt …"
type input "good-carbs-bad-carbs-insulin-resistance-with-josh-roe-optimize-u-and-matt-davis"
click at [776, 384] on input "Good Carbs - Bad Carbs - Insulin Resistance with Josh Roe (Optimize U) and Matt…" at bounding box center [597, 382] width 739 height 36
type input "Good Carbs - Bad Carbs - Insulin Resistance with Josh Roe (Optimize U) and Matt…"
type input "good-carbs-bad-carbs-insulin-resistance-with-josh-roe-optimize-u-and-matt-davis…"
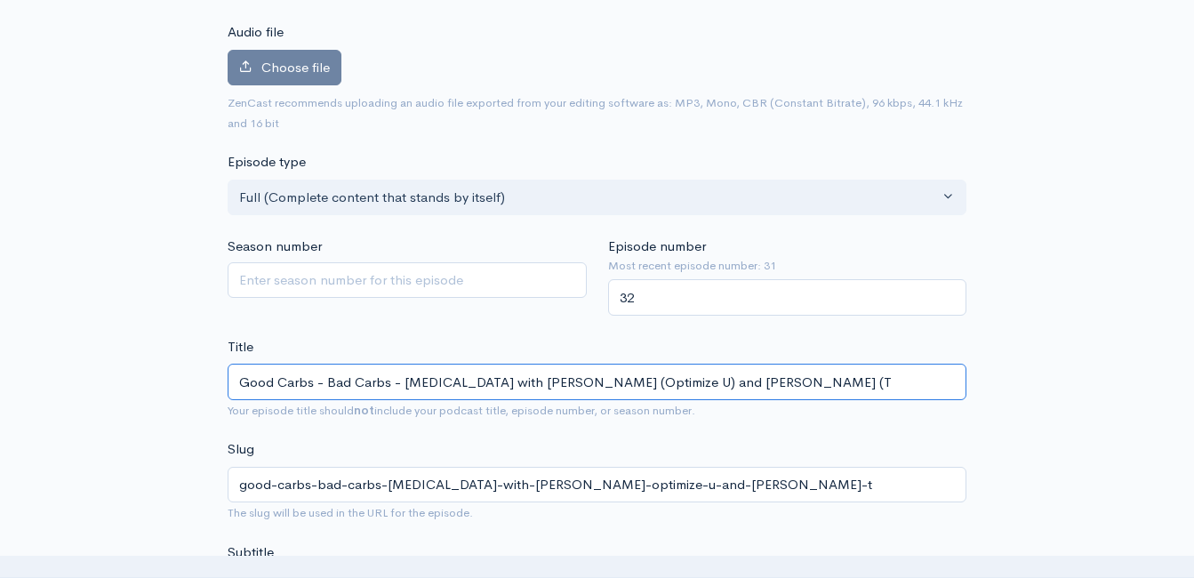
type input "Good Carbs - Bad Carbs - Insulin Resistance with Josh Roe (Optimize U) and Matt…"
type input "good-carbs-bad-carbs-insulin-resistance-with-josh-roe-optimize-u-and-matt-davis…"
type input "Good Carbs - Bad Carbs - Insulin Resistance with Josh Roe (Optimize U) and Matt…"
type input "good-carbs-bad-carbs-insulin-resistance-with-josh-roe-optimize-u-and-matt-davis…"
type input "Good Carbs - Bad Carbs - Insulin Resistance with Josh Roe (Optimize U) and Matt…"
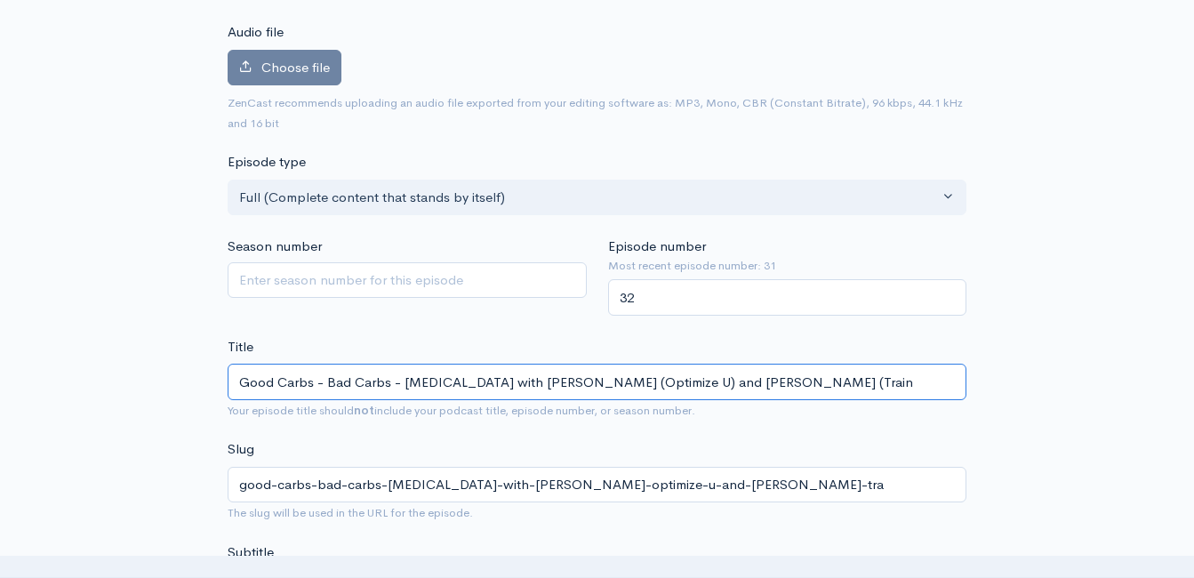
type input "good-carbs-bad-carbs-insulin-resistance-with-josh-roe-optimize-u-and-matt-davis…"
type input "Good Carbs - Bad Carbs - Insulin Resistance with Josh Roe (Optimize U) and Matt…"
type input "good-carbs-bad-carbs-insulin-resistance-with-josh-roe-optimize-u-and-matt-davis…"
type input "Good Carbs - Bad Carbs - Insulin Resistance with Josh Roe (Optimize U) and Matt…"
type input "good-carbs-bad-carbs-insulin-resistance-with-josh-roe-optimize-u-and-matt-davis…"
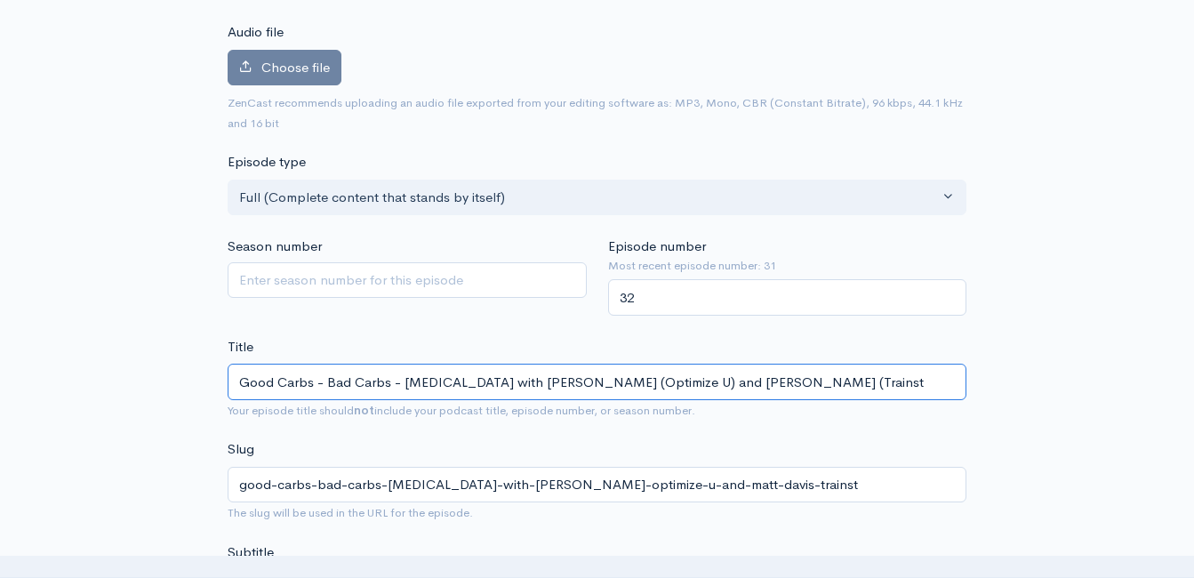
type input "Good Carbs - Bad Carbs - Insulin Resistance with Josh Roe (Optimize U) and Matt…"
type input "good-carbs-bad-carbs-insulin-resistance-with-josh-roe-optimize-u-and-matt-davis…"
type input "Good Carbs - Bad Carbs - Insulin Resistance with Josh Roe (Optimize U) and Matt…"
type input "good-carbs-bad-carbs-insulin-resistance-with-josh-roe-optimize-u-and-matt-davis…"
type input "Good Carbs - Bad Carbs - Insulin Resistance with Josh Roe (Optimize U) and Matt…"
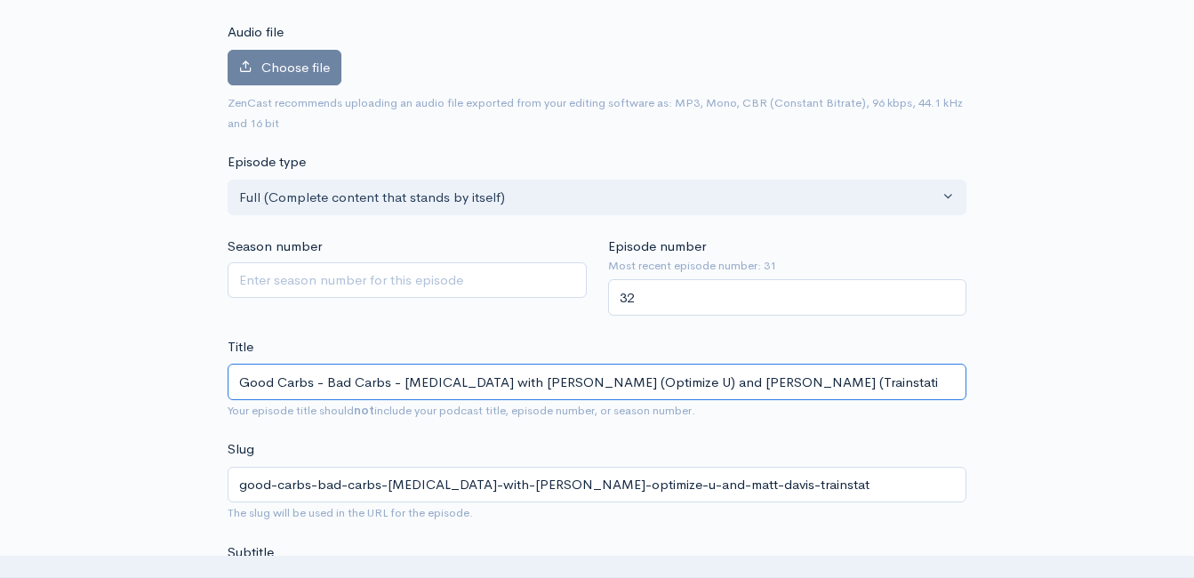
type input "good-carbs-bad-carbs-insulin-resistance-with-josh-roe-optimize-u-and-matt-davis…"
type input "Good Carbs - Bad Carbs - Insulin Resistance with Josh Roe (Optimize U) and Matt…"
type input "good-carbs-bad-carbs-insulin-resistance-with-josh-roe-optimize-u-and-matt-davis…"
type input "Good Carbs - Bad Carbs - Insulin Resistance with Josh Roe (Optimize U) and Matt…"
type input "good-carbs-bad-carbs-insulin-resistance-with-josh-roe-optimize-u-and-matt-davis…"
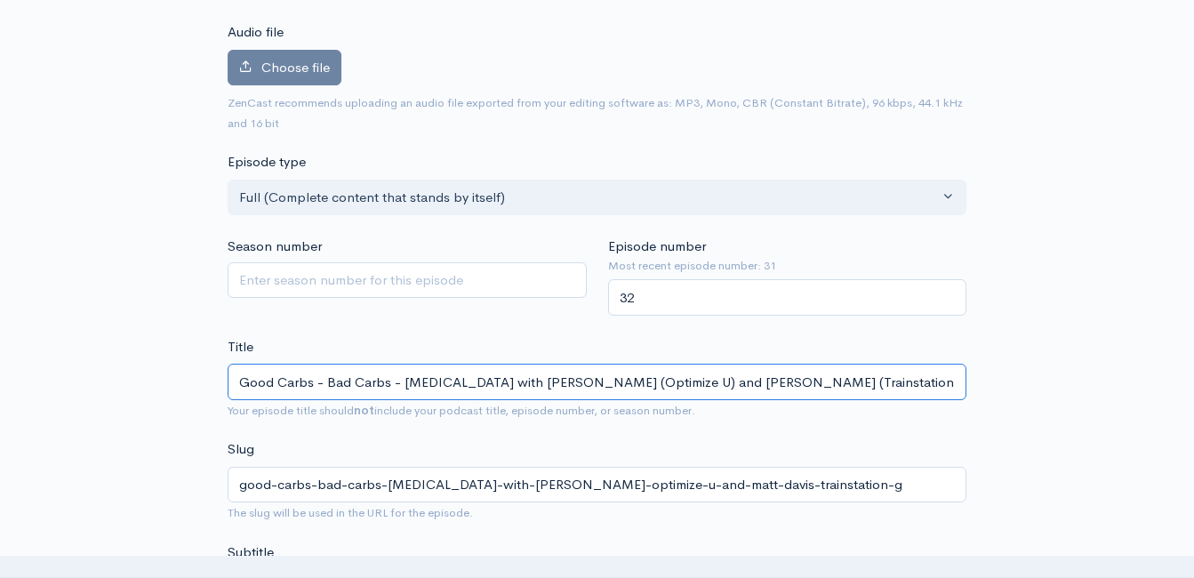
type input "Good Carbs - Bad Carbs - Insulin Resistance with Josh Roe (Optimize U) and Matt…"
type input "good-carbs-bad-carbs-insulin-resistance-with-josh-roe-optimize-u-and-matt-davis…"
type input "Good Carbs - Bad Carbs - Insulin Resistance with Josh Roe (Optimize U) and Matt…"
type input "good-carbs-bad-carbs-insulin-resistance-with-josh-roe-optimize-u-and-matt-davis…"
type input "Good Carbs - Bad Carbs - Insulin Resistance with Josh Roe (Optimize U) and Matt…"
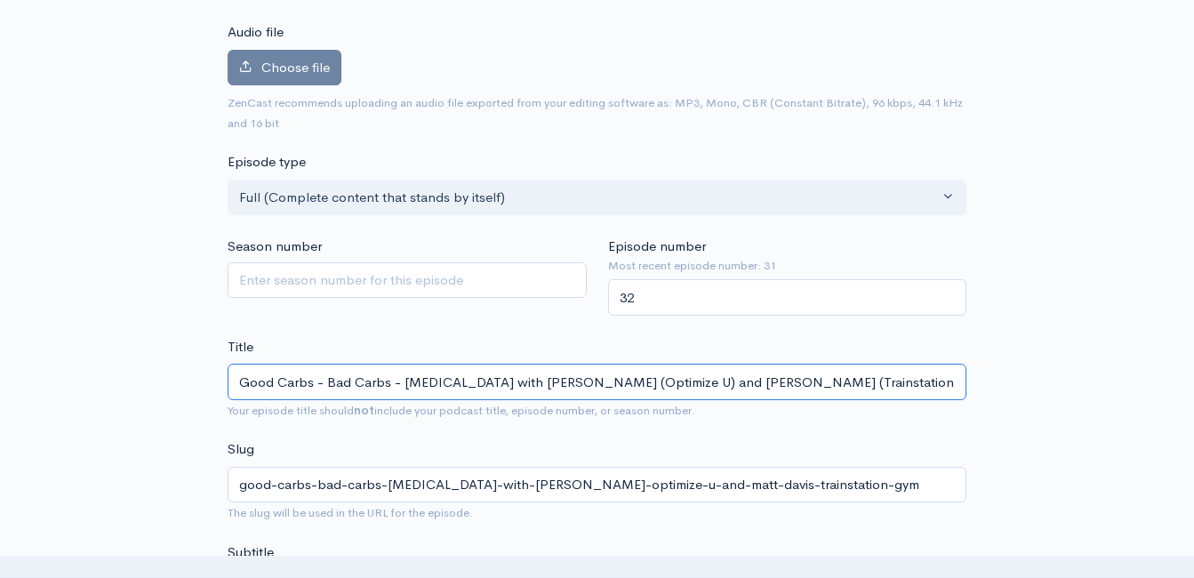
type input "good-carbs-bad-carbs-insulin-resistance-with-josh-roe-optimize-u-and-matt-davis…"
type input "Good Carbs - Bad Carbs - Insulin Resistance with Josh Roe (Optimize U) and Matt…"
type input "good-carbs-bad-carbs-insulin-resistance-with-josh-roe-optimize-u-and-matt-davis…"
type input "Good Carbs - Bad Carbs - Insulin Resistance with Josh Roe (Optimize U) and Matt…"
type input "good-carbs-bad-carbs-insulin-resistance-with-josh-roe-optimize-u-and-matt-davis…"
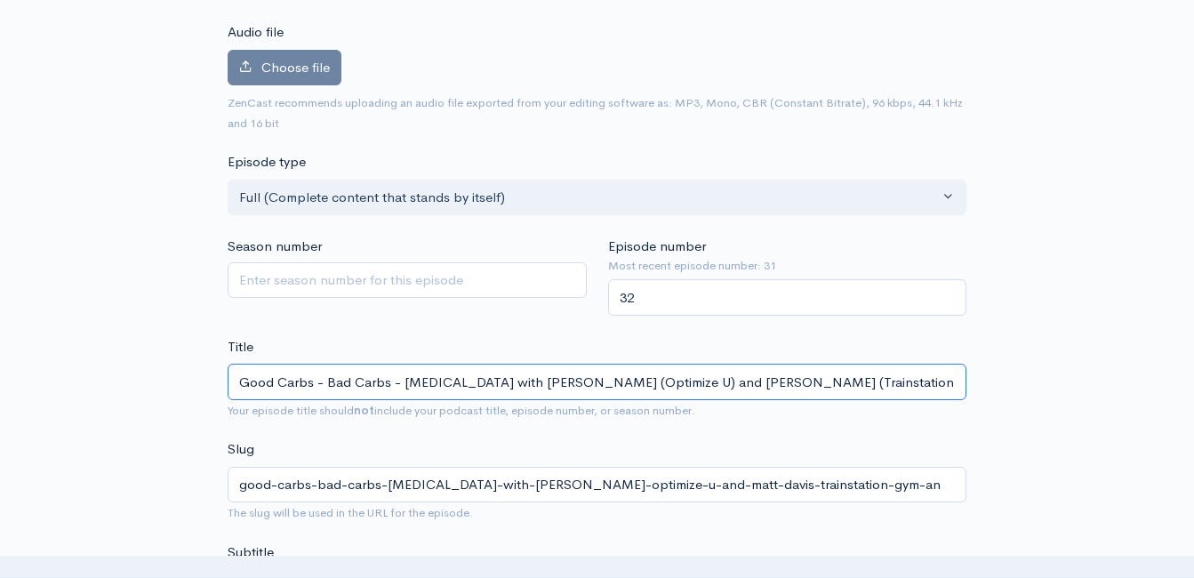
type input "Good Carbs - Bad Carbs - Insulin Resistance with Josh Roe (Optimize U) and Matt…"
type input "good-carbs-bad-carbs-insulin-resistance-with-josh-roe-optimize-u-and-matt-davis…"
type input "Good Carbs - Bad Carbs - Insulin Resistance with Josh Roe (Optimize U) and Matt…"
type input "good-carbs-bad-carbs-insulin-resistance-with-josh-roe-optimize-u-and-matt-davis…"
type input "Good Carbs - Bad Carbs - Insulin Resistance with Josh Roe (Optimize U) and Matt…"
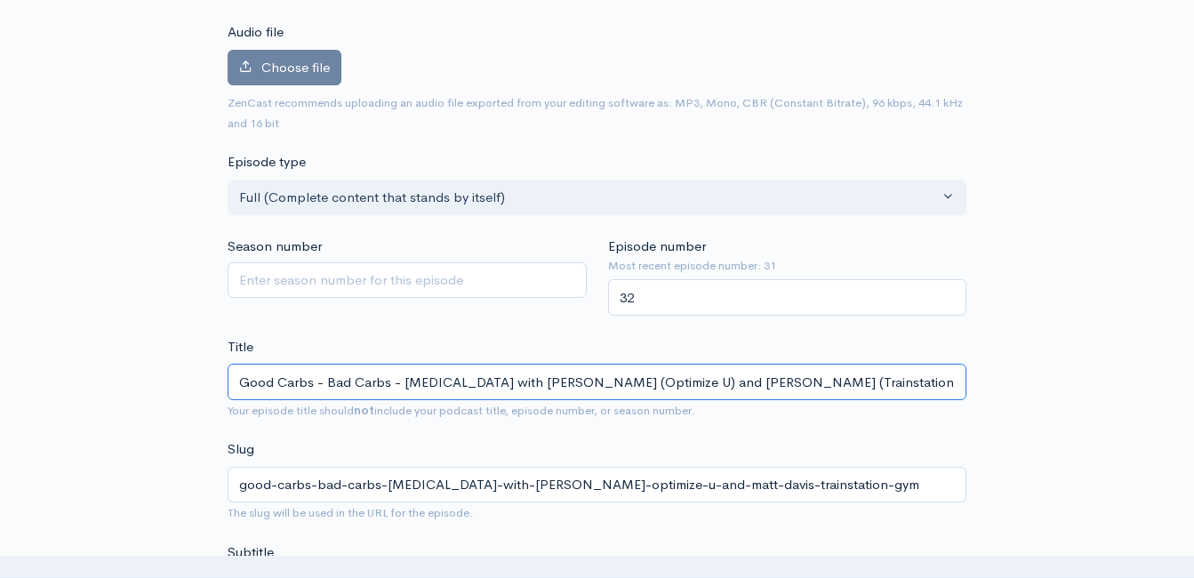
type input "good-carbs-bad-carbs-insulin-resistance-with-josh-roe-optimize-u-and-matt-davis…"
type input "Good Carbs - Bad Carbs - Insulin Resistance with Josh Roe (Optimize U) and Matt…"
type input "good-carbs-bad-carbs-insulin-resistance-with-josh-roe-optimize-u-and-matt-davis…"
type input "Good Carbs - Bad Carbs - Insulin Resistance with Josh Roe (Optimize U) and Matt…"
type input "good-carbs-bad-carbs-insulin-resistance-with-josh-roe-optimize-u-and-matt-davis…"
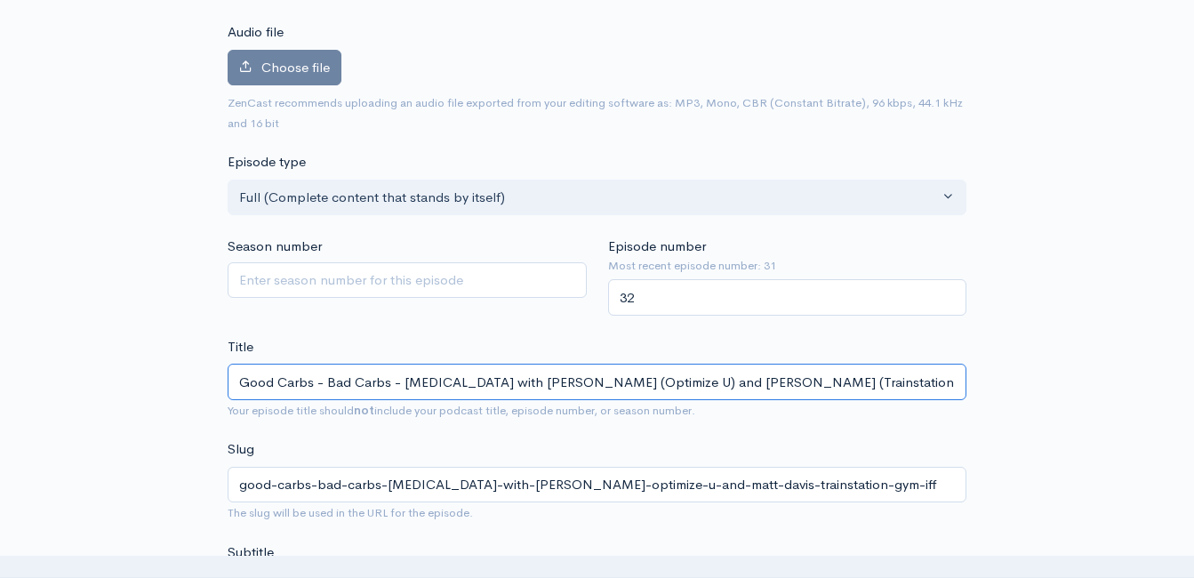
type input "Good Carbs - Bad Carbs - Insulin Resistance with Josh Roe (Optimize U) and Matt…"
type input "good-carbs-bad-carbs-insulin-resistance-with-josh-roe-optimize-u-and-matt-davis…"
type input "Good Carbs - Bad Carbs - Insulin Resistance with Josh Roe (Optimize U) and Matt…"
click at [659, 393] on input "Good Carbs - Bad Carbs - Insulin Resistance with Josh Roe (Optimize U) and Matt…" at bounding box center [597, 382] width 739 height 36
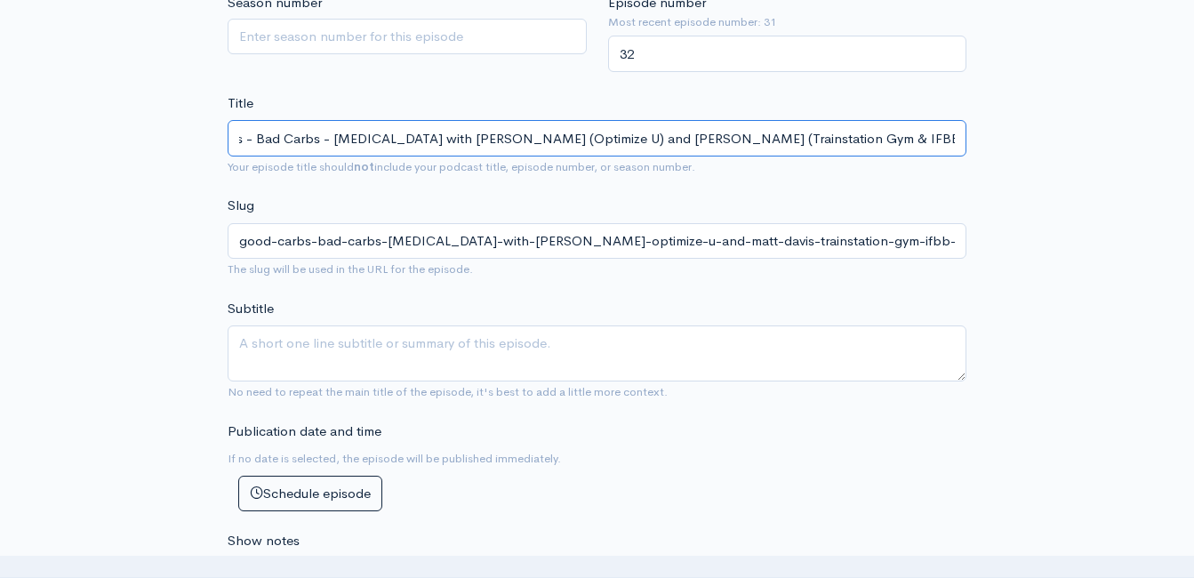
scroll to position [456, 0]
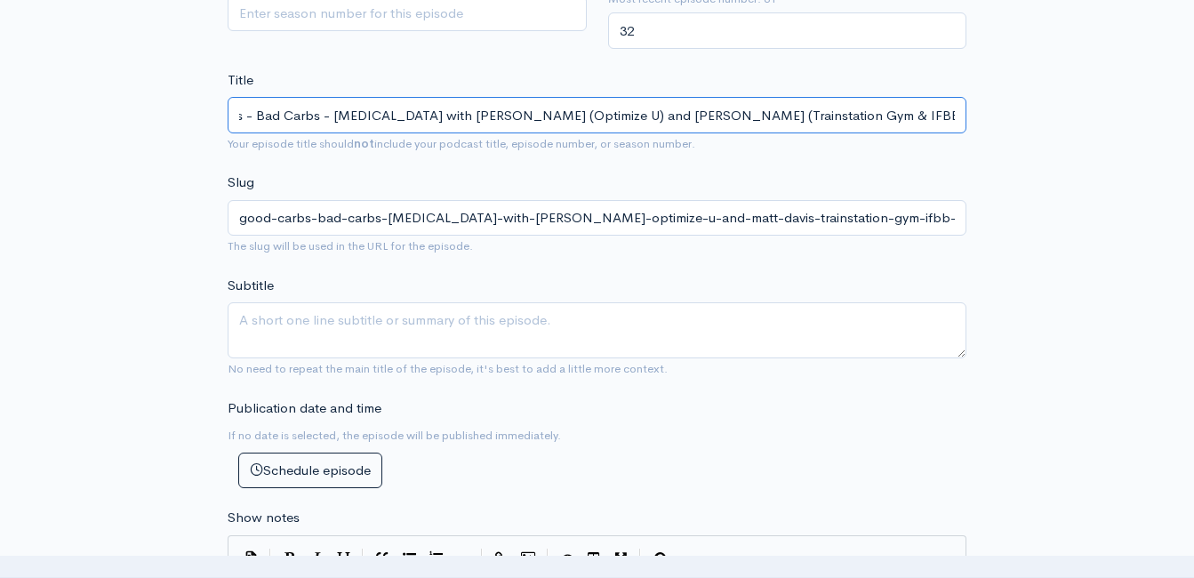
click at [719, 116] on input "Good Carbs - Bad Carbs - Insulin Resistance with Josh Roe (Optimize U) and Matt…" at bounding box center [597, 115] width 739 height 36
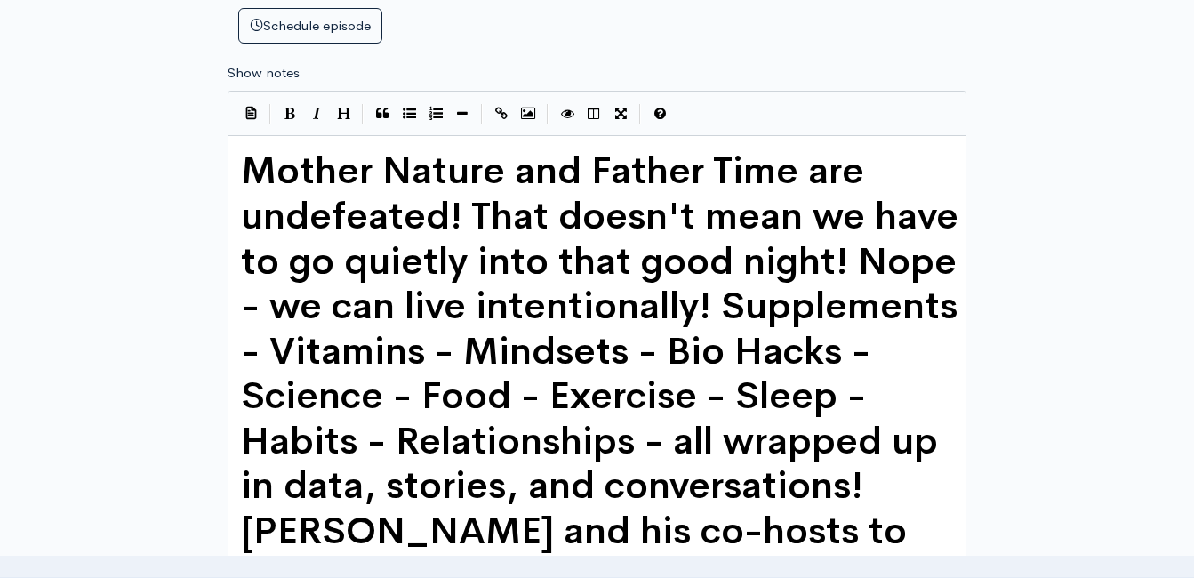
scroll to position [6, 0]
click at [250, 165] on span "Mother Nature and Father Time are undefeated! That doesn't mean we have to go q…" at bounding box center [607, 508] width 732 height 722
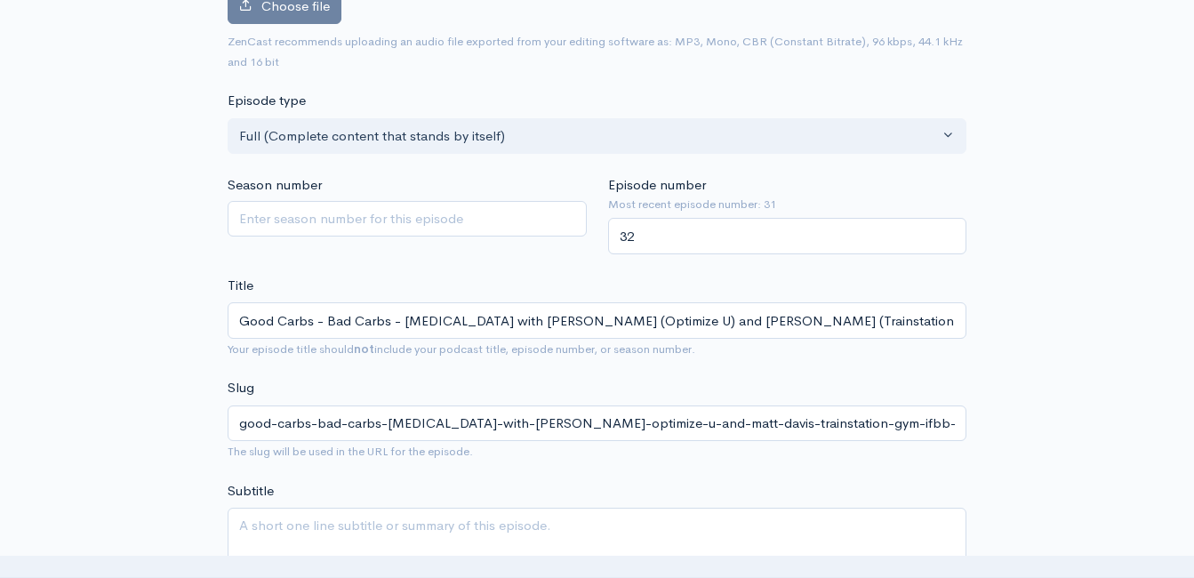
scroll to position [276, 0]
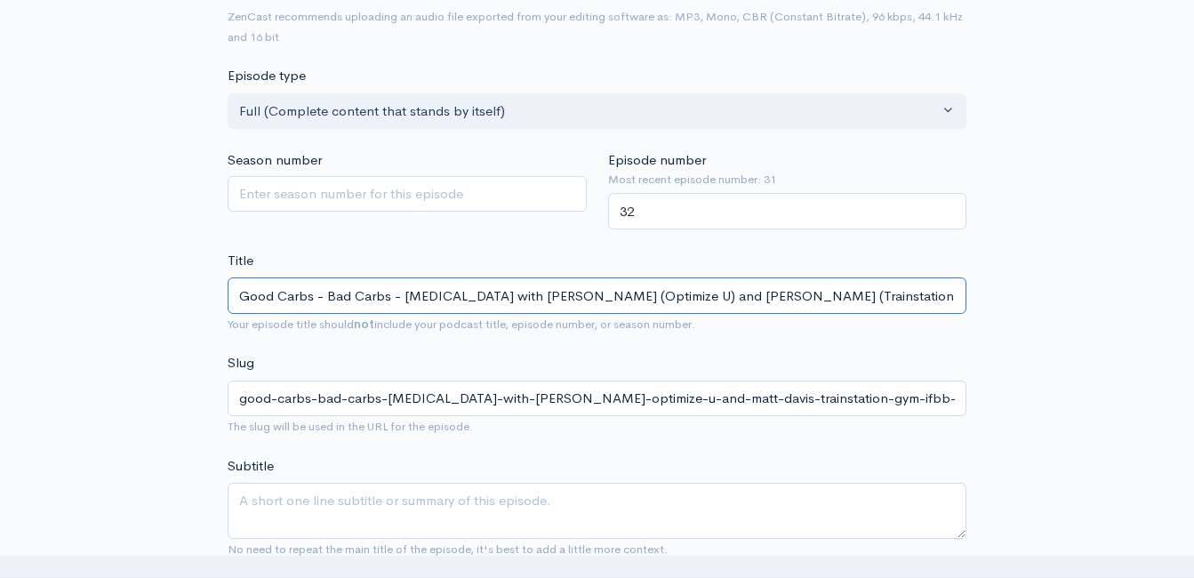
click at [437, 293] on input "Good Carbs - Bad Carbs - Insulin Resistance with Josh Roe (Optimize U) and Matt…" at bounding box center [597, 295] width 739 height 36
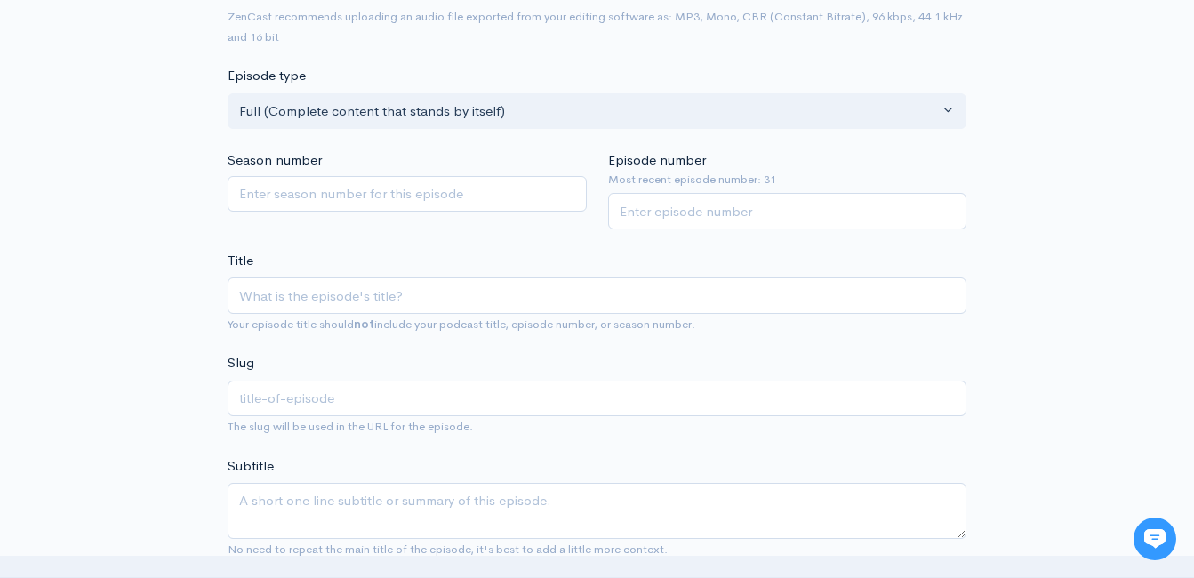
type input "Good Carbs - Bad Carbs - [MEDICAL_DATA] with [PERSON_NAME] (Optimize U) and [PE…"
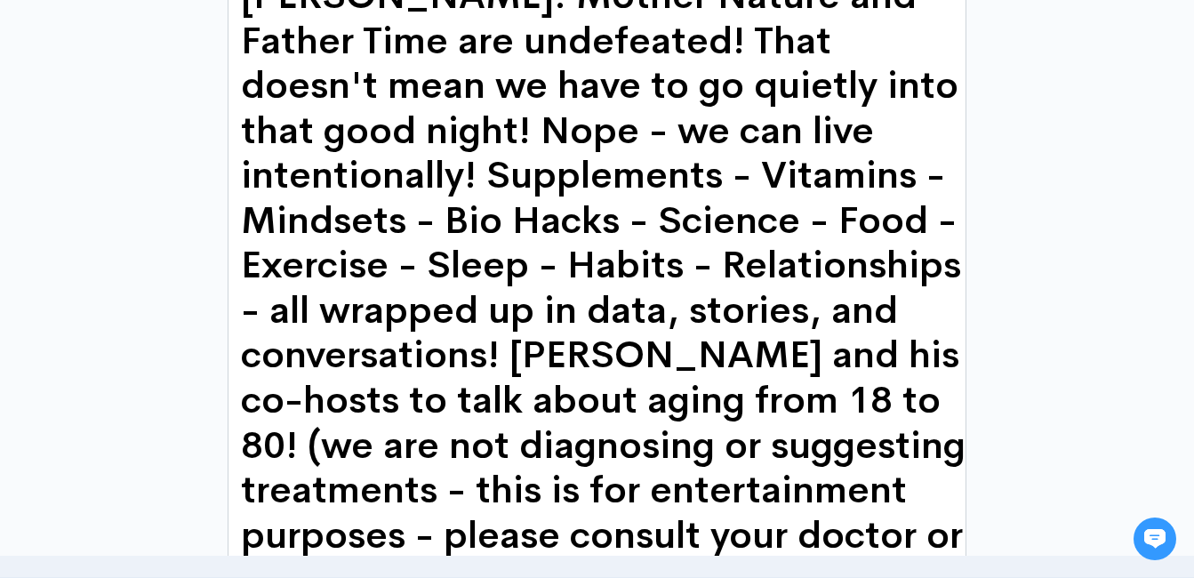
scroll to position [1164, 0]
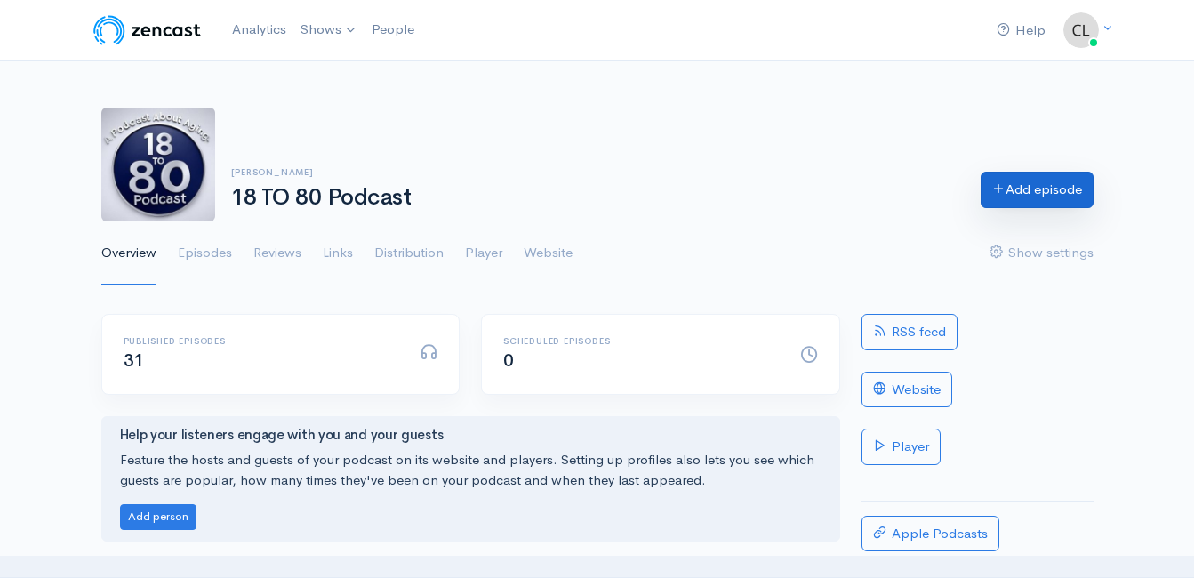
click at [1052, 192] on link "Add episode" at bounding box center [1036, 190] width 113 height 36
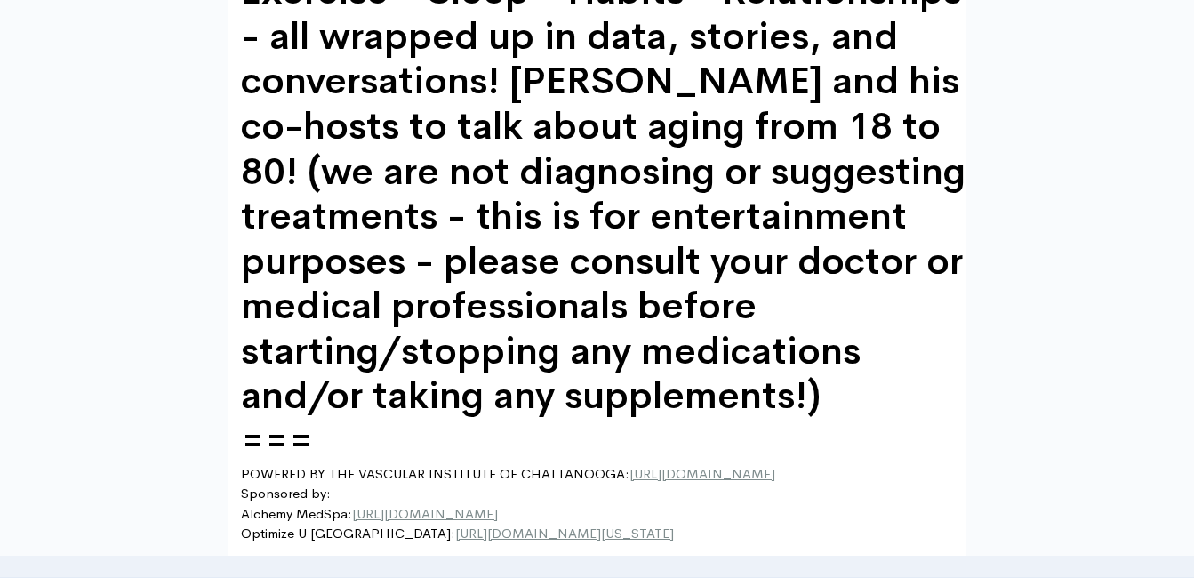
scroll to position [1422, 0]
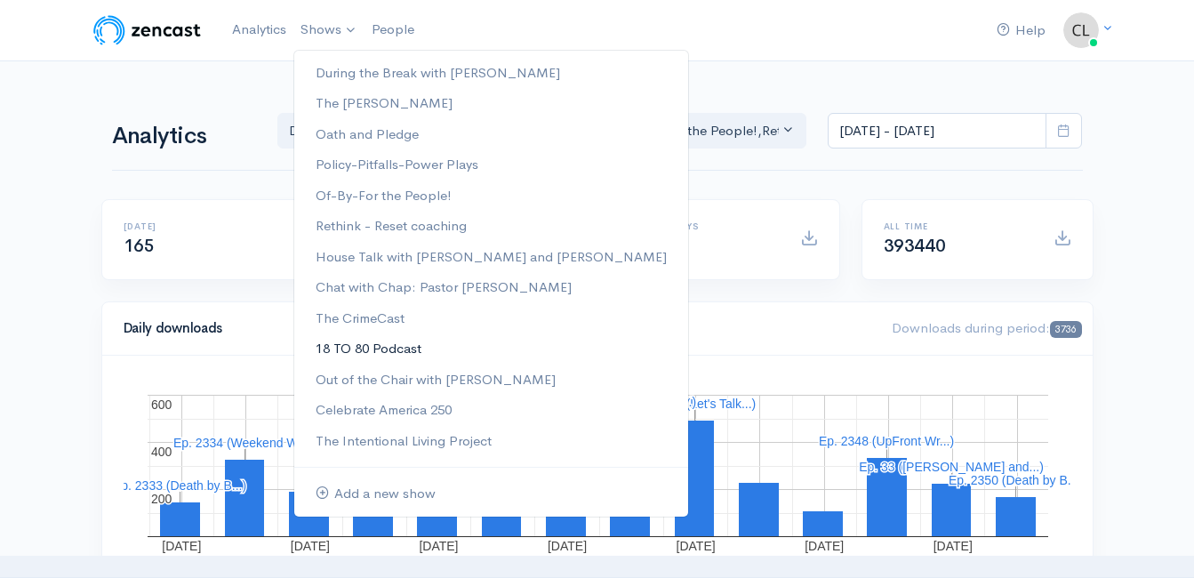
click at [365, 348] on link "18 TO 80 Podcast" at bounding box center [491, 348] width 394 height 31
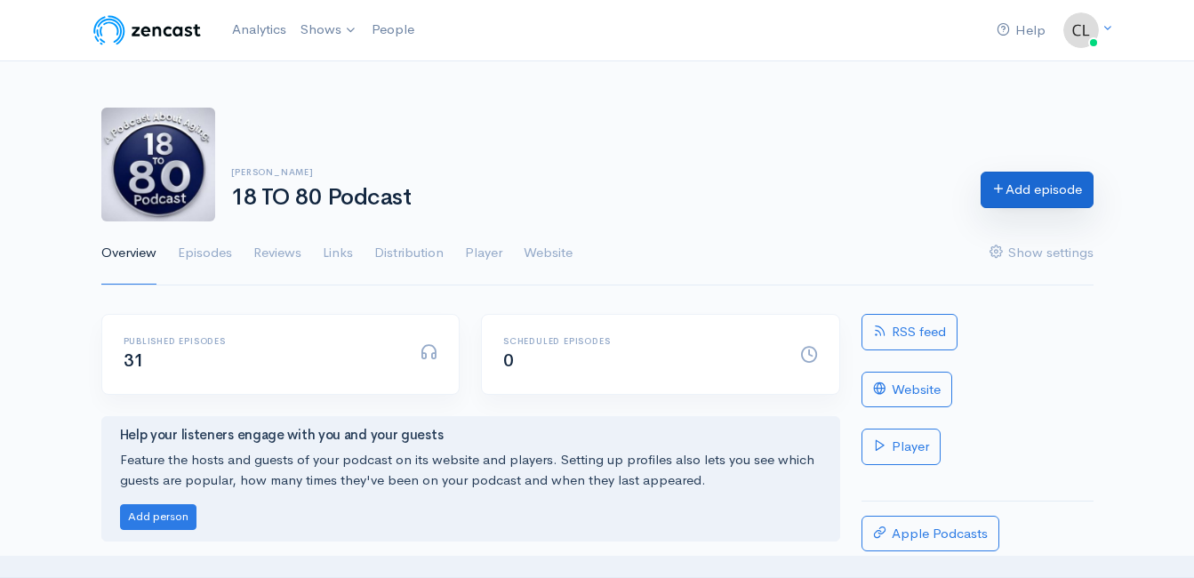
click at [1066, 200] on link "Add episode" at bounding box center [1036, 190] width 113 height 36
click at [1063, 241] on link "Show settings" at bounding box center [1041, 253] width 104 height 64
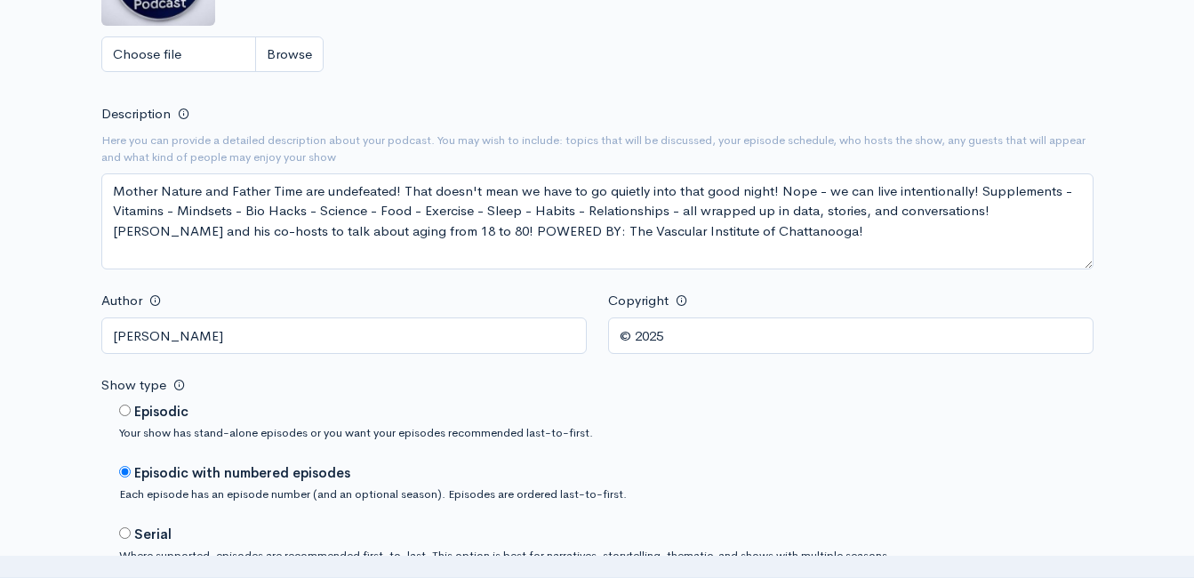
scroll to position [622, 0]
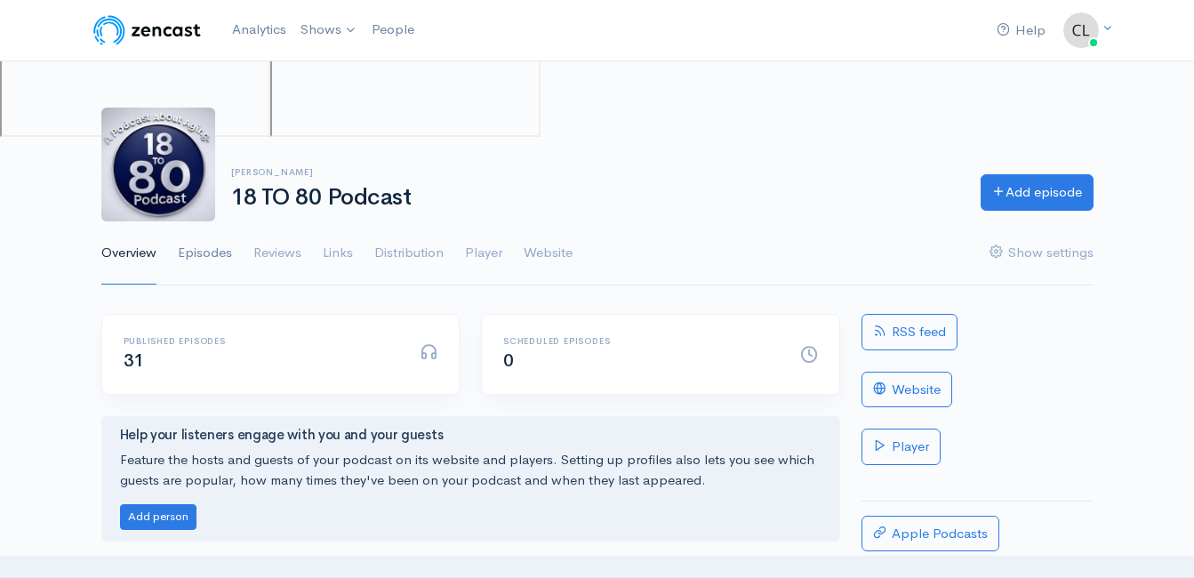
click at [206, 242] on link "Episodes" at bounding box center [205, 253] width 54 height 64
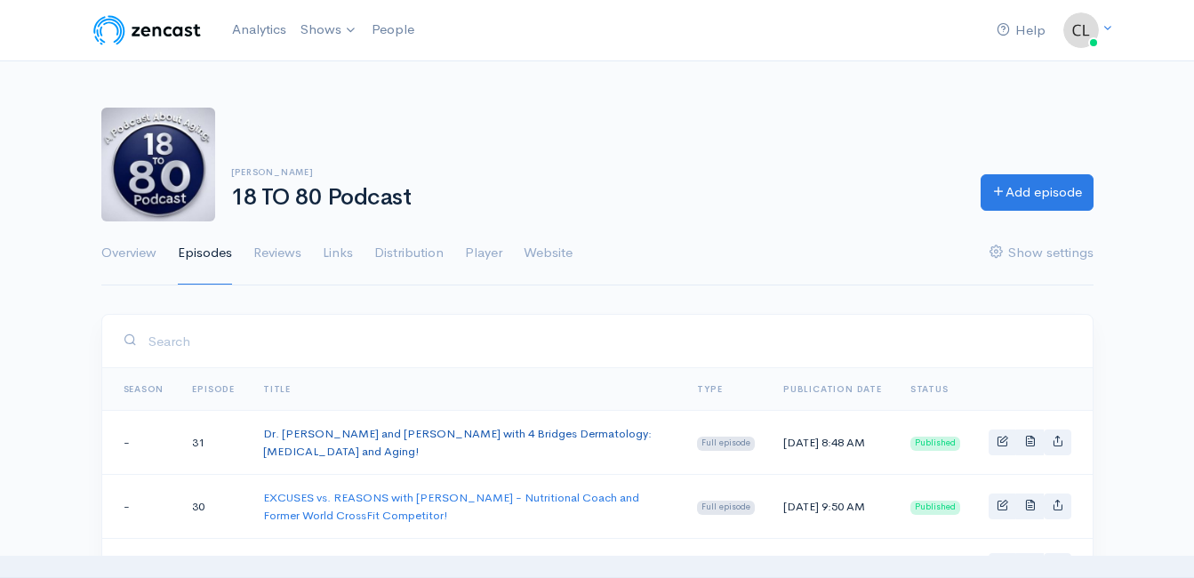
click at [293, 428] on link "Dr. [PERSON_NAME] and [PERSON_NAME] with 4 Bridges Dermatology: [MEDICAL_DATA] …" at bounding box center [457, 442] width 388 height 33
click at [1036, 188] on link "Add episode" at bounding box center [1036, 190] width 113 height 36
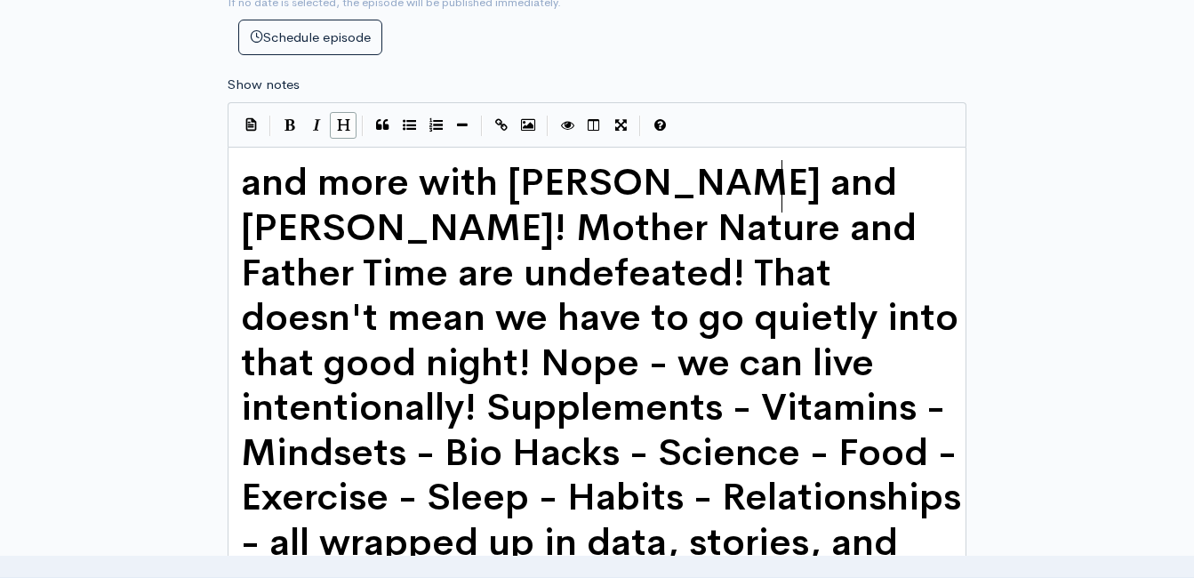
scroll to position [6, 0]
type textarea "and more with Clint and Josh!"
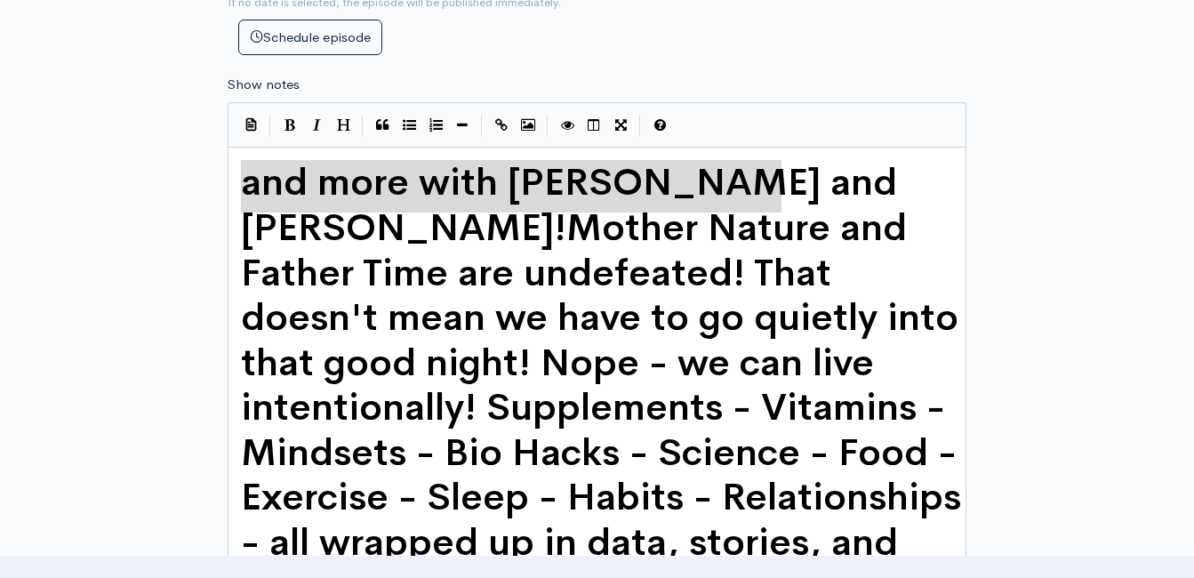
drag, startPoint x: 783, startPoint y: 184, endPoint x: 145, endPoint y: 126, distance: 640.8
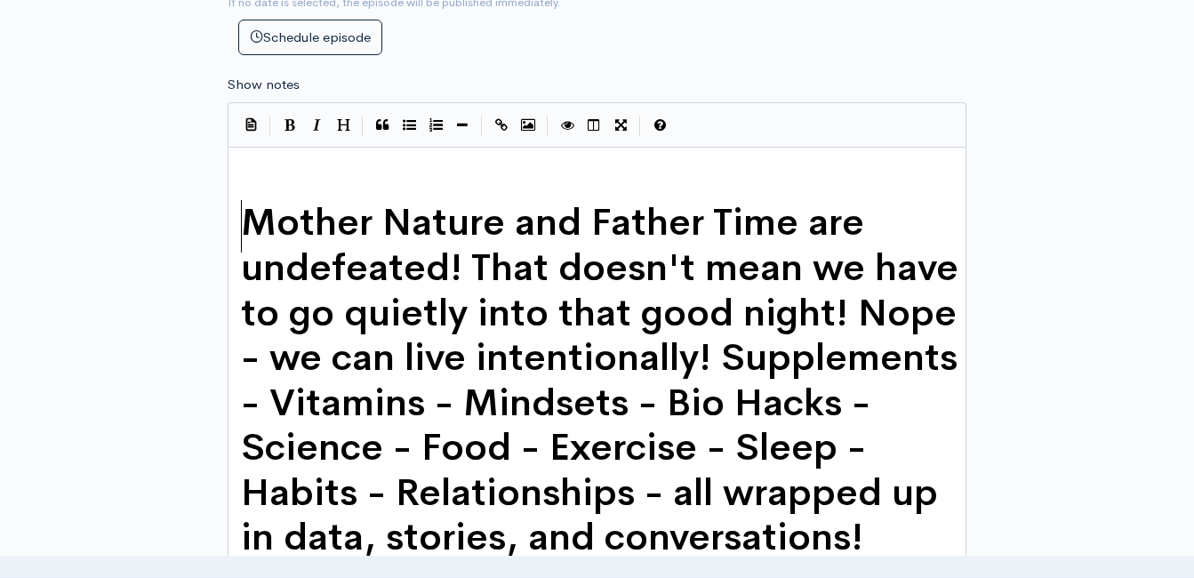
click at [399, 169] on pre "​" at bounding box center [603, 170] width 732 height 20
type textarea "​"
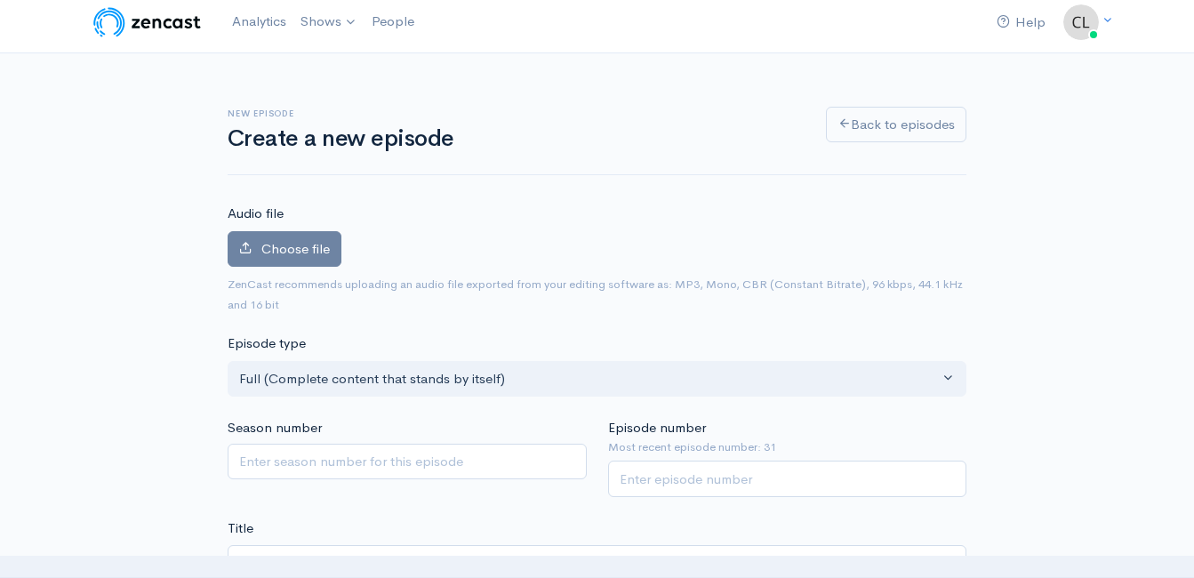
scroll to position [0, 0]
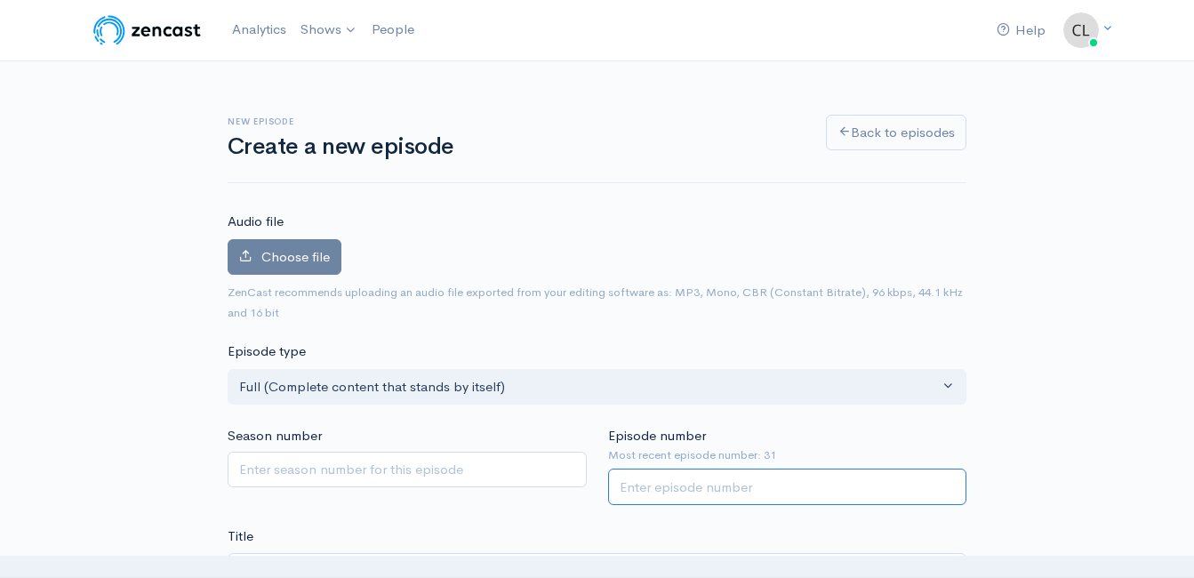
click at [689, 492] on input "Episode number" at bounding box center [787, 486] width 359 height 36
type input "32"
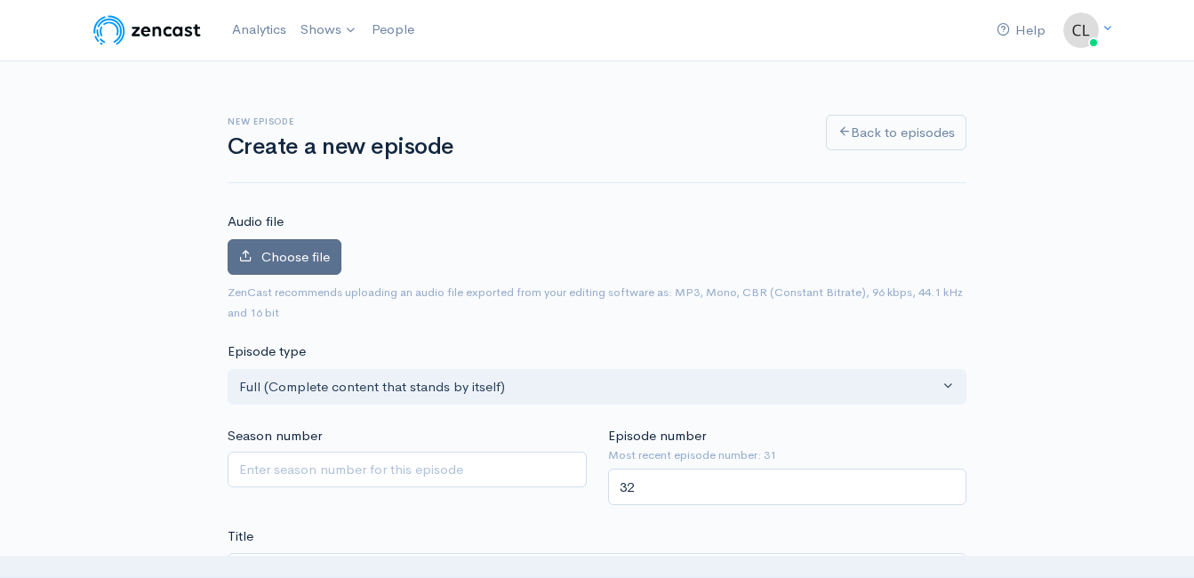
click at [313, 249] on span "Choose file" at bounding box center [295, 256] width 68 height 17
click at [0, 0] on input "Choose file" at bounding box center [0, 0] width 0 height 0
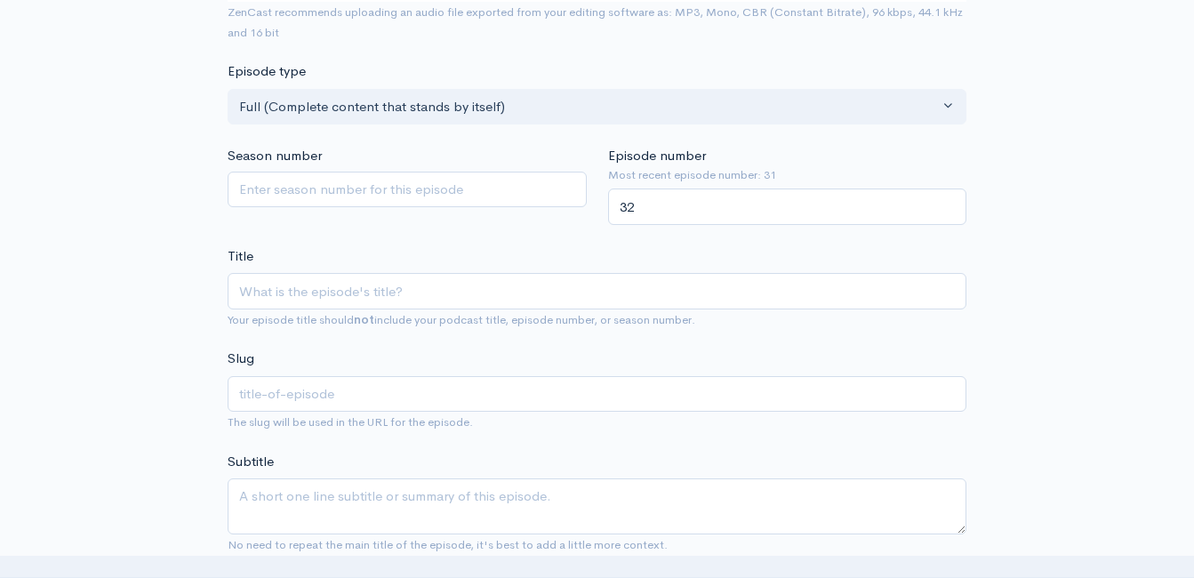
scroll to position [356, 0]
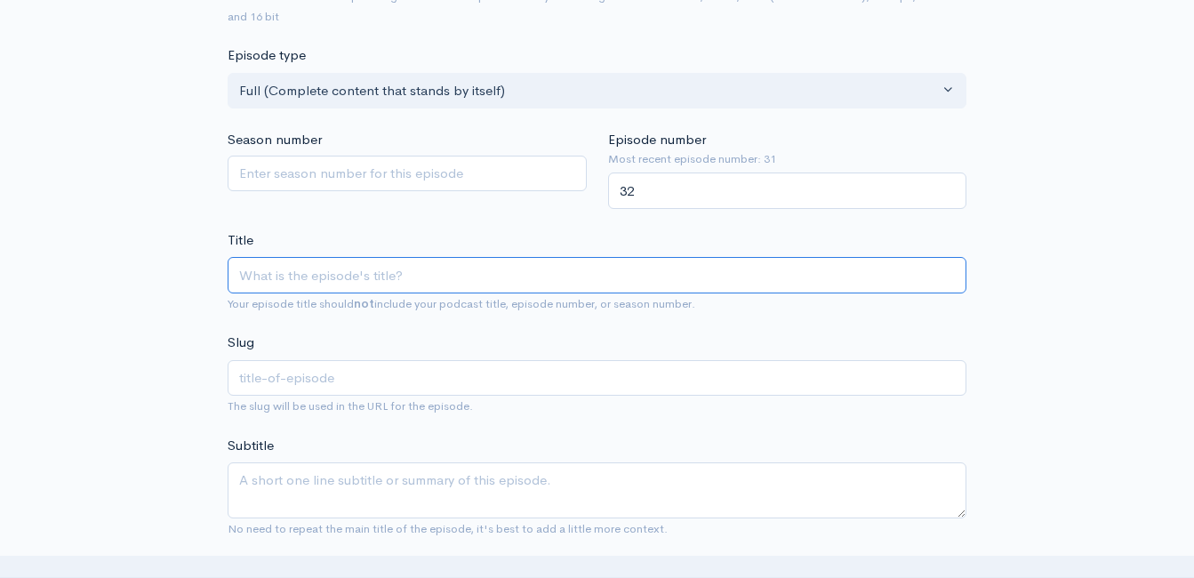
paste input "Good Carbs - Bad Carbs - Insulin Resistance with Josh Roe (Optimize U) and Matt…"
type input "Good Carbs - Bad Carbs - Insulin Resistance with Josh Roe (Optimize U) and Matt…"
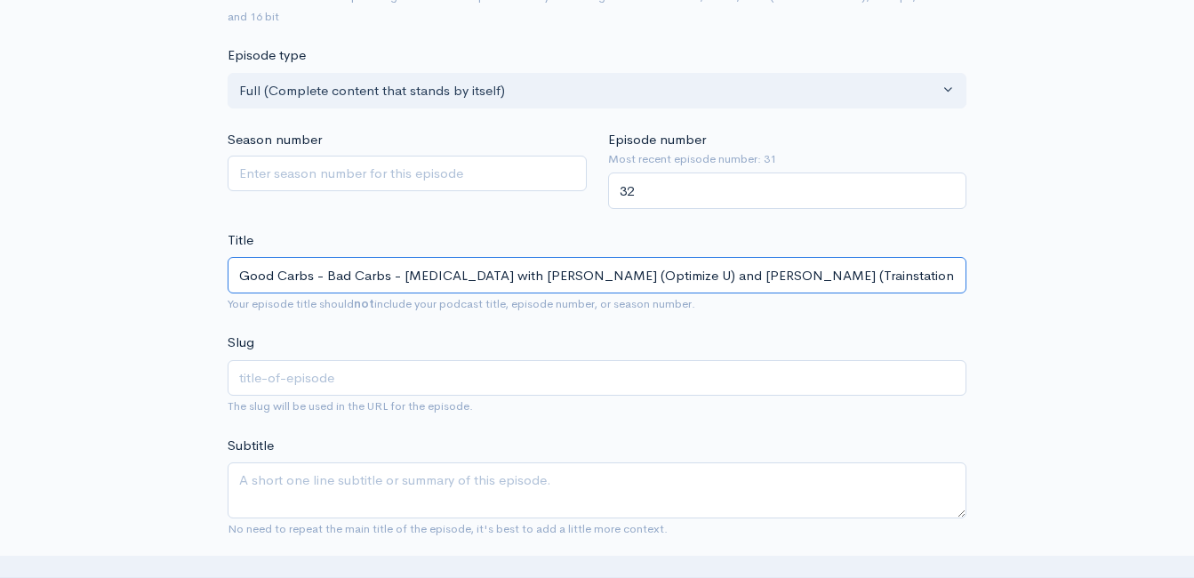
scroll to position [0, 71]
click at [631, 280] on input "Good Carbs - Bad Carbs - Insulin Resistance with Josh Roe (Optimize U) and Matt…" at bounding box center [597, 275] width 739 height 36
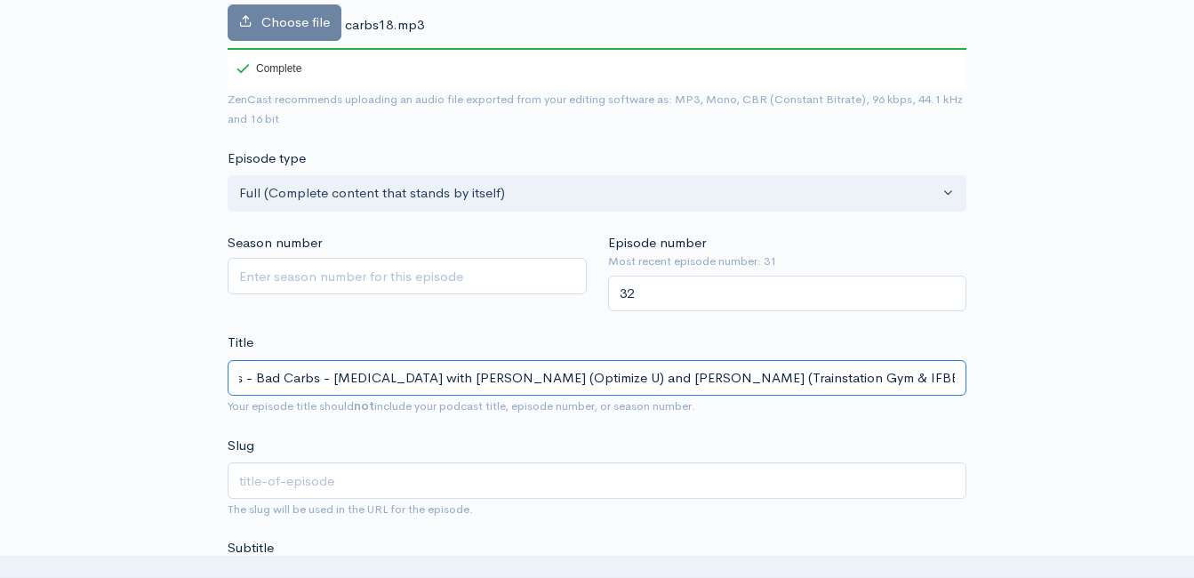
type input "good-carbs-bad-carbs-insulin-resistance-with-josh-roe-optimize-u-and-matt-davis…"
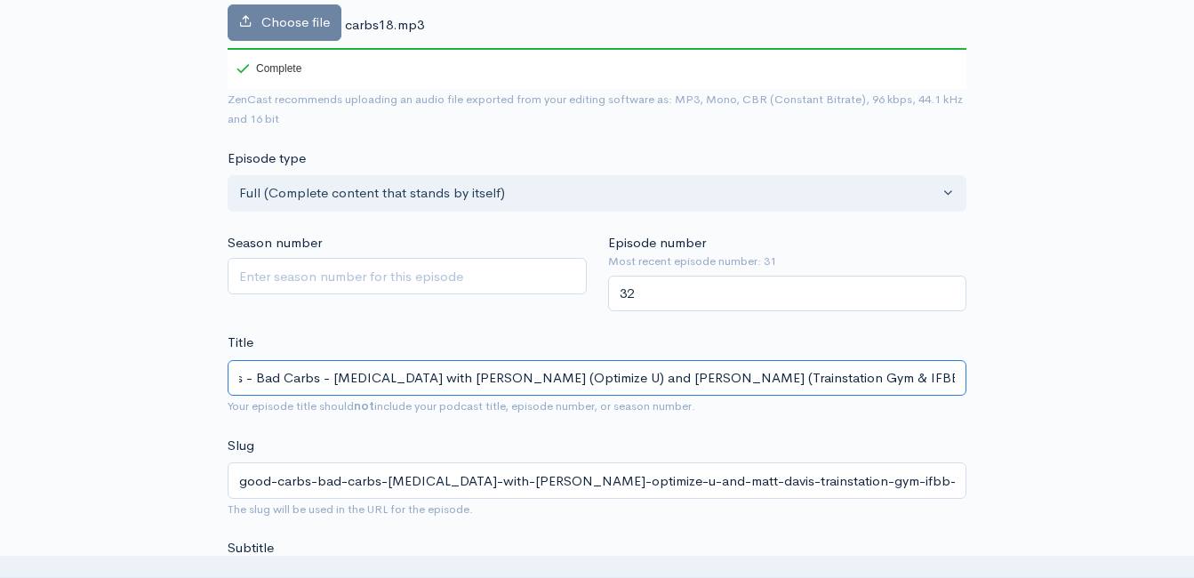
scroll to position [114, 0]
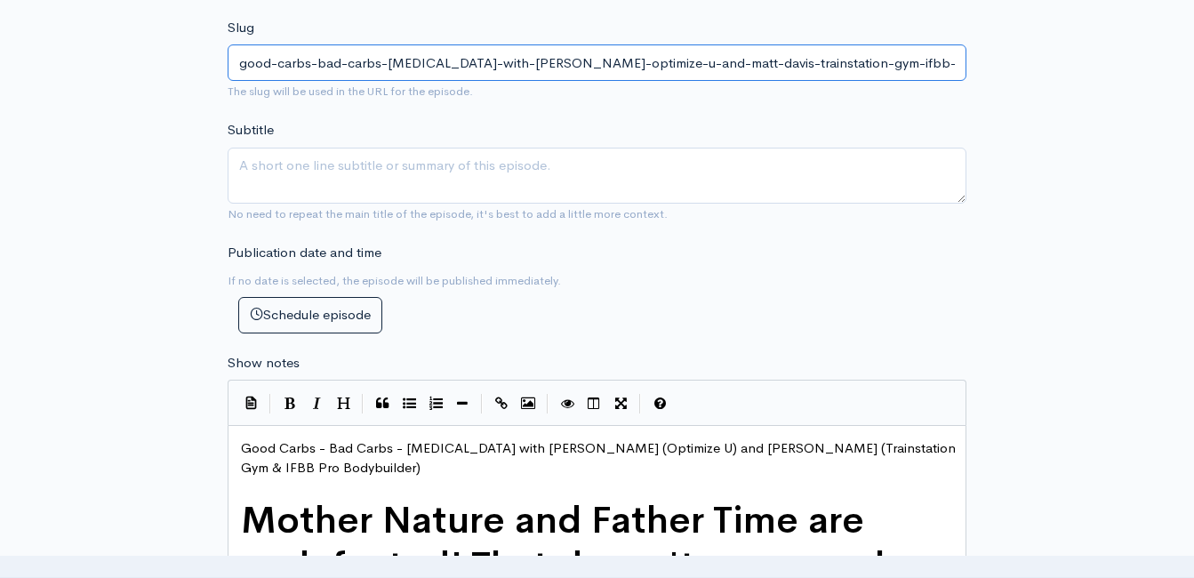
click at [353, 45] on input "good-carbs-bad-carbs-insulin-resistance-with-josh-roe-optimize-u-and-matt-davis…" at bounding box center [597, 62] width 739 height 36
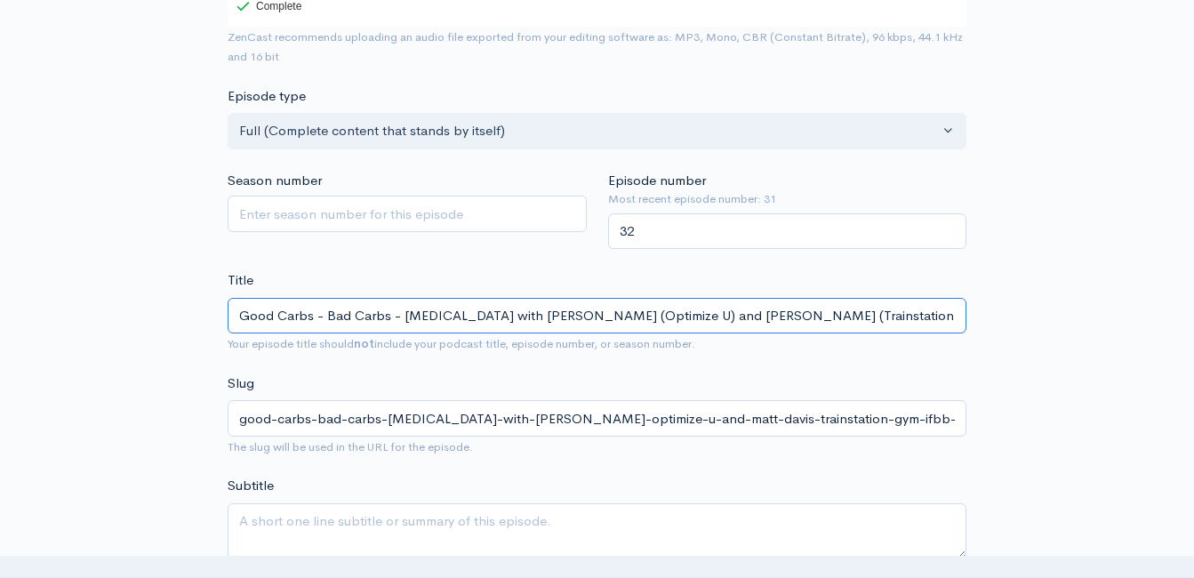
click at [328, 316] on input "Good Carbs - Bad Carbs - Insulin Resistance with Josh Roe (Optimize U) and Matt…" at bounding box center [597, 316] width 739 height 36
type input "Good CarbsBad Carbs - Insulin Resistance with Josh Roe (Optimize U) and Matt Da…"
type input "good-carbsbad-carbs-insulin-resistance-with-josh-roe-optimize-u-and-matt-davis-…"
type input "Good Carbs-Bad Carbs - Insulin Resistance with Josh Roe (Optimize U) and Matt D…"
type input "good-carbs-bad-carbs-insulin-resistance-with-josh-roe-optimize-u-and-matt-davis…"
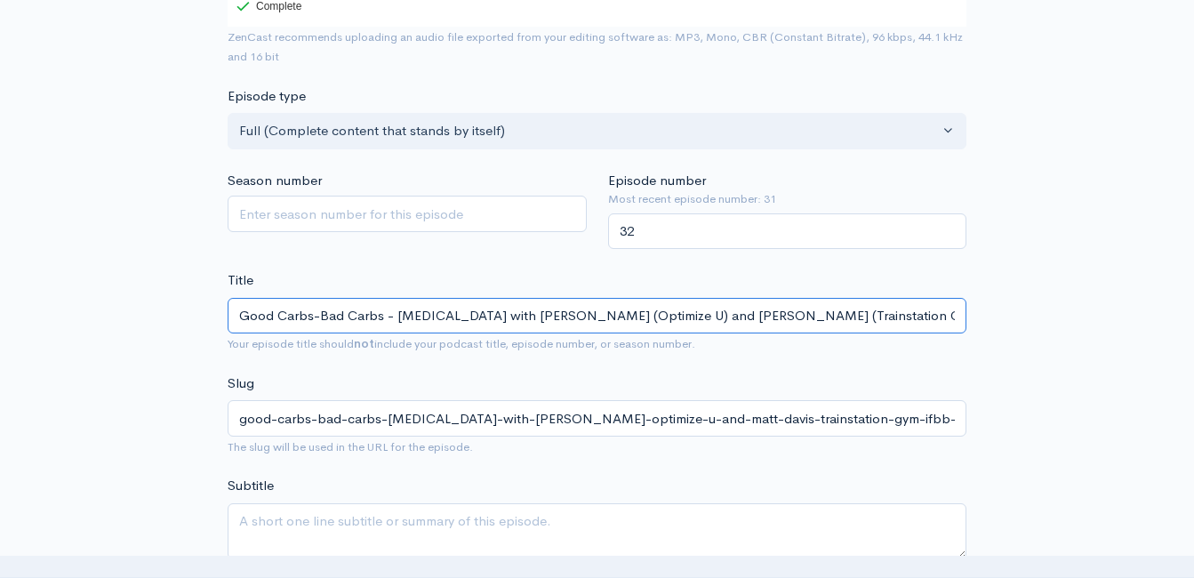
click at [396, 317] on input "Good Carbs-Bad Carbs - Insulin Resistance with Josh Roe (Optimize U) and Matt D…" at bounding box center [597, 316] width 739 height 36
type input "Good Carbs-Bad CarbsInsulin Resistance with Josh Roe (Optimize U) and Matt Davi…"
type input "good-carbs-bad-carbsinsulin-resistance-with-josh-roe-optimize-u-and-matt-davis-…"
type input "Good Carbs-Bad Carbs-Insulin Resistance with Josh Roe (Optimize U) and Matt Dav…"
type input "good-carbs-bad-carbs-insulin-resistance-with-josh-roe-optimize-u-and-matt-davis…"
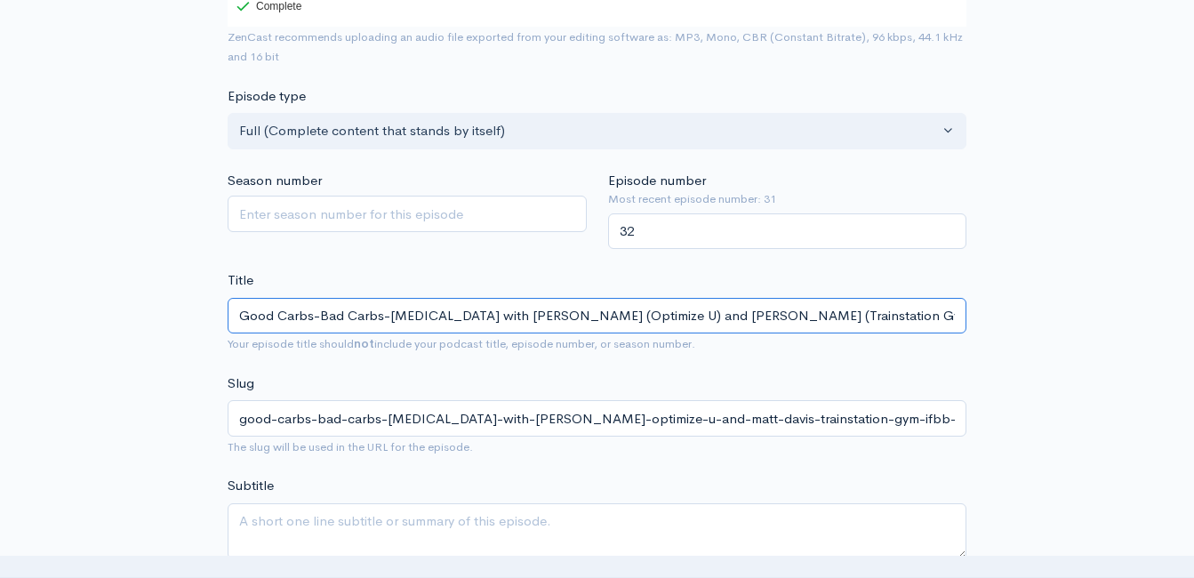
click at [531, 318] on input "Good Carbs-Bad Carbs-Insulin Resistance with Josh Roe (Optimize U) and Matt Dav…" at bounding box center [597, 316] width 739 height 36
type input "Good Carbs-Bad Carbs-Insulin Resistance withJosh Roe (Optimize U) and Matt Davi…"
type input "good-carbs-bad-carbs-insulin-resistance-withjosh-roe-optimize-u-and-matt-davis-…"
type input "Good Carbs-Bad Carbs-Insulin Resistance witJosh Roe (Optimize U) and Matt Davis…"
type input "good-carbs-bad-carbs-insulin-resistance-witjosh-roe-optimize-u-and-matt-davis-t…"
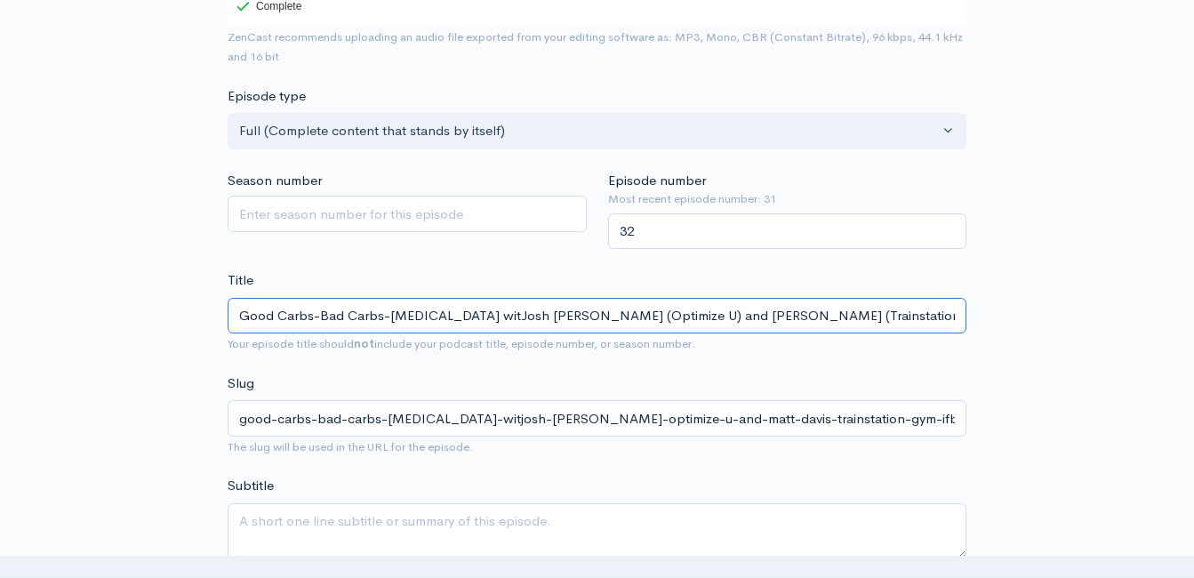
type input "Good Carbs-Bad Carbs-Insulin Resistance wiJosh Roe (Optimize U) and Matt Davis …"
type input "good-carbs-bad-carbs-insulin-resistance-wijosh-roe-optimize-u-and-matt-davis-tr…"
type input "Good Carbs-Bad Carbs-Insulin Resistance wJosh Roe (Optimize U) and Matt Davis (…"
type input "good-carbs-bad-carbs-insulin-resistance-wjosh-roe-optimize-u-and-matt-davis-tra…"
type input "Good Carbs-Bad Carbs-Insulin Resistance Josh Roe (Optimize U) and Matt Davis (T…"
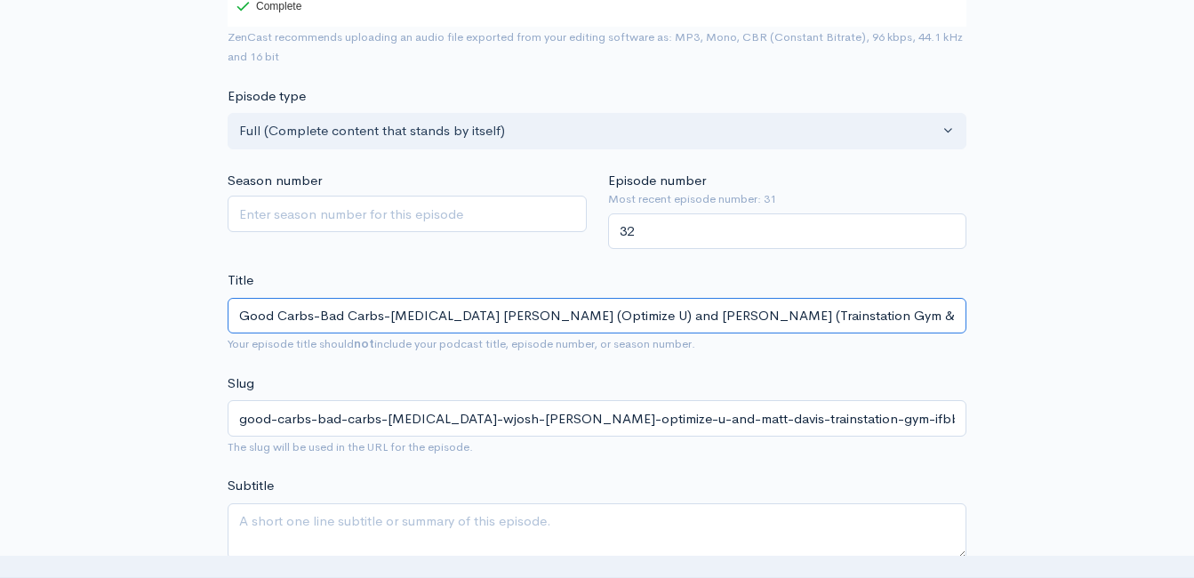
type input "good-carbs-bad-carbs-insulin-resistance-josh-roe-optimize-u-and-matt-davis-trai…"
type input "Good Carbs-Bad Carbs-Insulin ResistanceJosh Roe (Optimize U) and Matt Davis (Tr…"
type input "good-carbs-bad-carbs-insulin-resistancejosh-roe-optimize-u-and-matt-davis-train…"
type input "Good Carbs-Bad Carbs-Insulin Resistance: Josh Roe (Optimize U) and Matt Davis (…"
type input "good-carbs-bad-carbs-insulin-resistance-josh-roe-optimize-u-and-matt-davis-trai…"
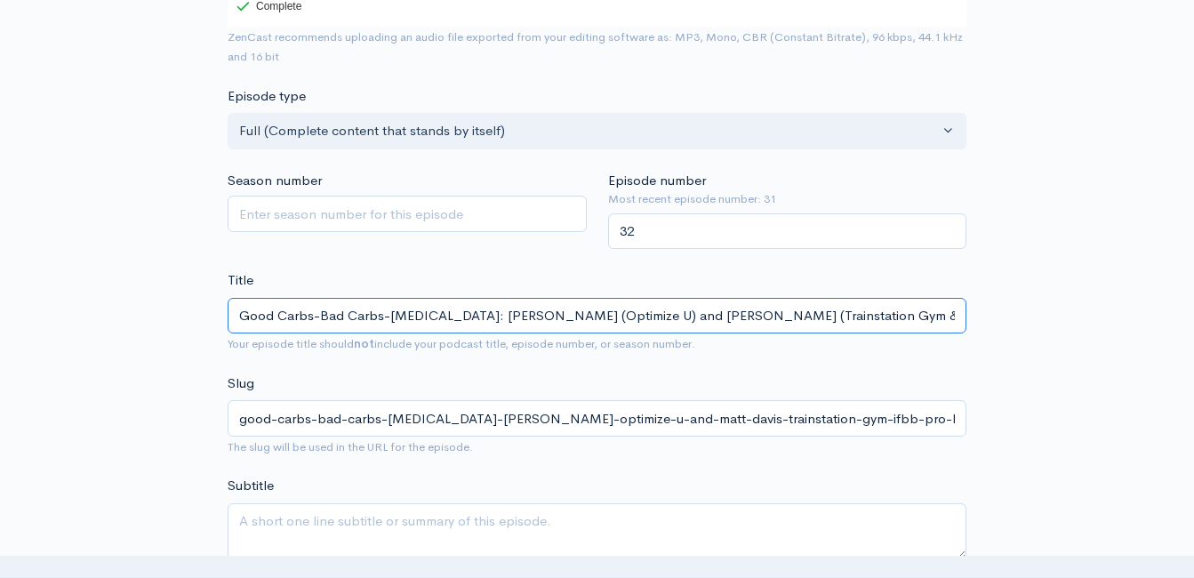
click at [662, 316] on input "Good Carbs-Bad Carbs-Insulin Resistance: Josh Roe (Optimize U) and Matt Davis (…" at bounding box center [597, 316] width 739 height 36
type input "Good Carbs-Bad Carbs-Insulin Resistance: Josh Roe (Optimize U) an Matt Davis (T…"
type input "good-carbs-bad-carbs-insulin-resistance-josh-roe-optimize-u-an-matt-davis-train…"
type input "Good Carbs-Bad Carbs-Insulin Resistance: Josh Roe (Optimize U) a Matt Davis (Tr…"
type input "good-carbs-bad-carbs-insulin-resistance-josh-roe-optimize-u-a-matt-davis-trains…"
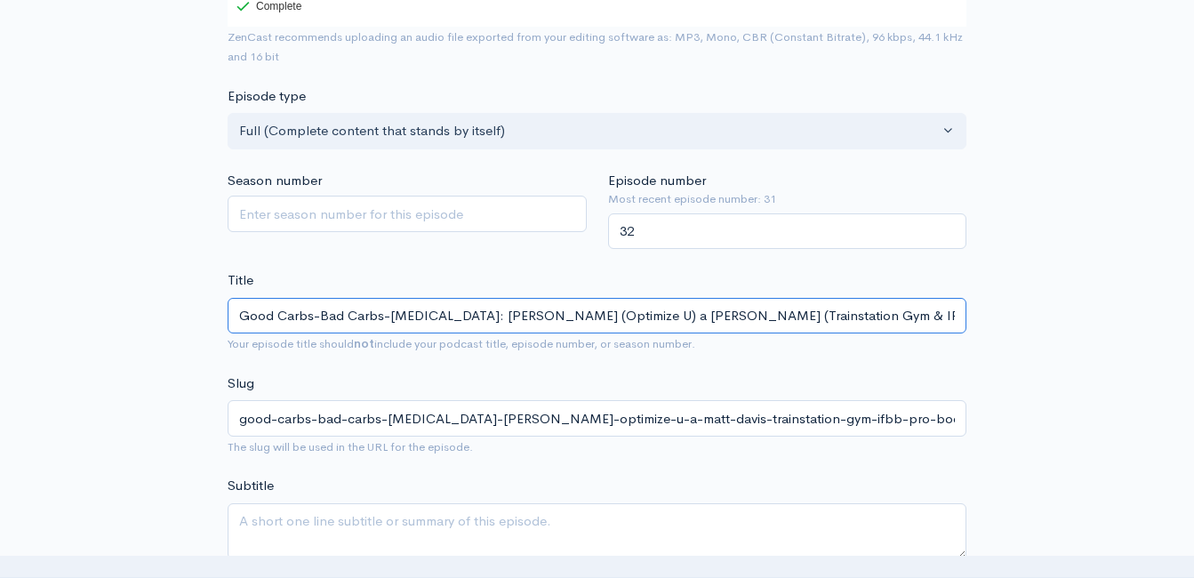
type input "Good Carbs-Bad Carbs-Insulin Resistance: Josh Roe (Optimize U) Matt Davis (Trai…"
type input "good-carbs-bad-carbs-insulin-resistance-josh-roe-optimize-u-matt-davis-trainsta…"
click at [745, 310] on input "Good Carbs-Bad Carbs-Insulin Resistance: Josh Roe (Optimize U) & Matt Davis (Tr…" at bounding box center [597, 316] width 739 height 36
type input "Good Carbs-Bad Carbs-Insulin Resistance: Josh Roe (Optimize U) & Matt Davis (Tr…"
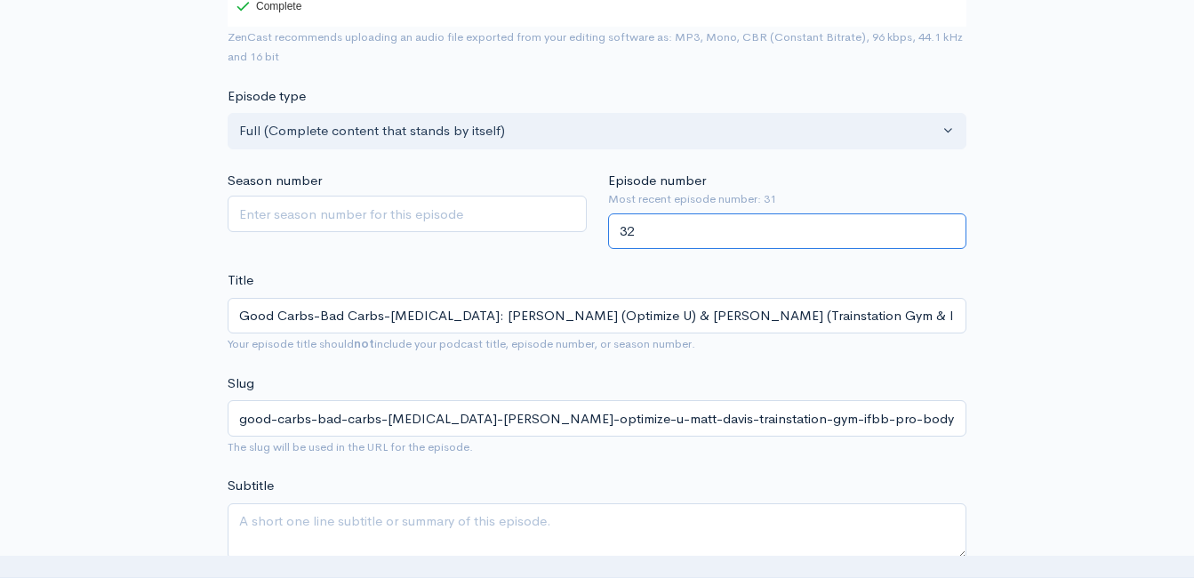
drag, startPoint x: 745, startPoint y: 310, endPoint x: 1117, endPoint y: 248, distance: 377.6
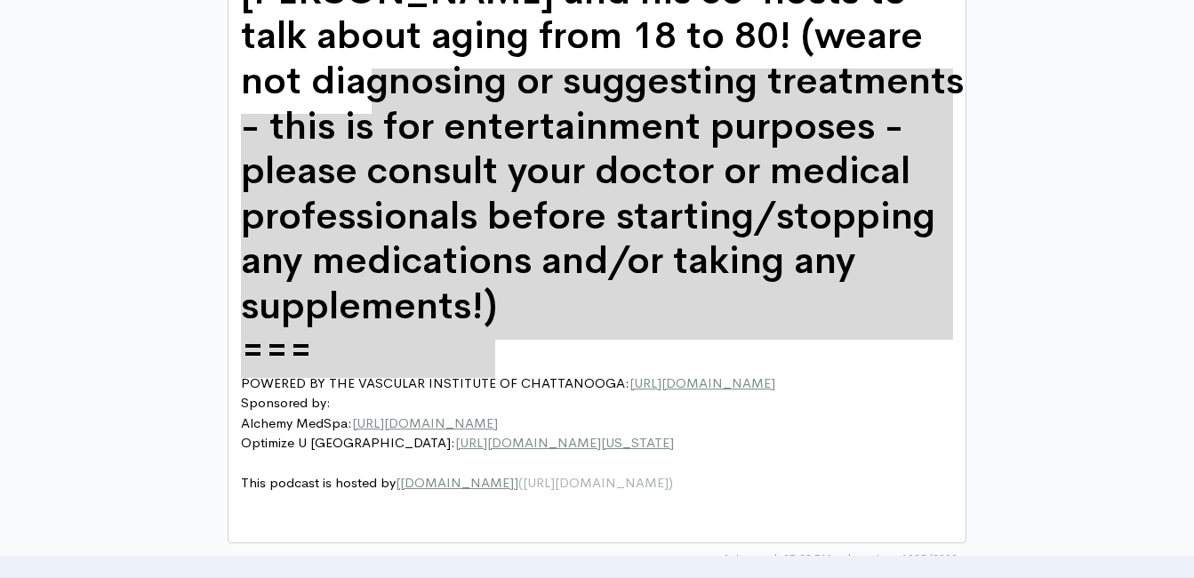
scroll to position [1271, 0]
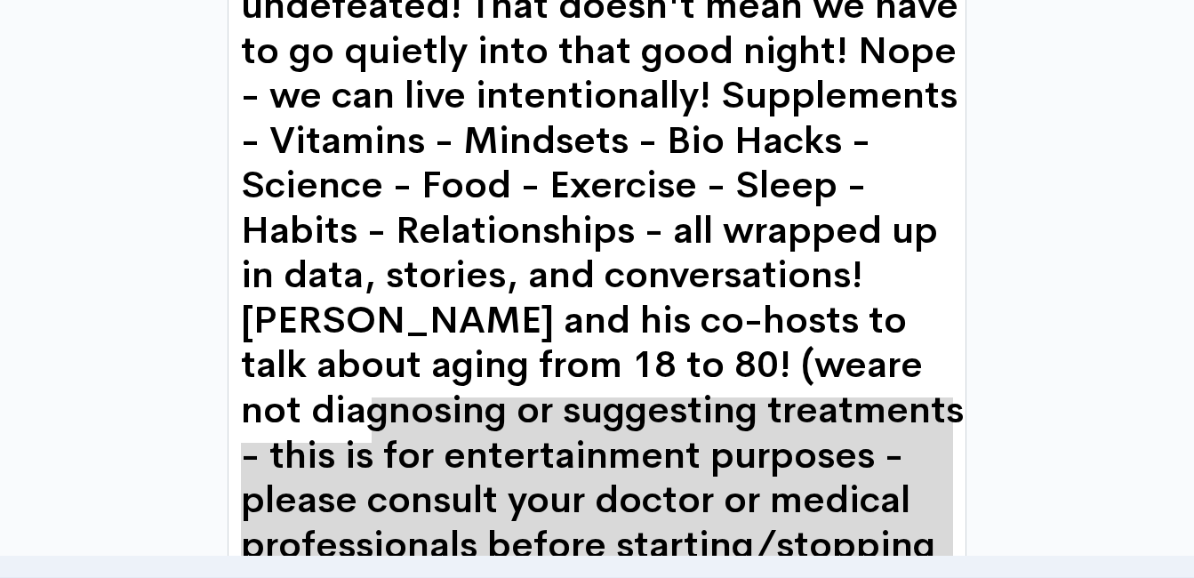
type textarea "Good Carbs - Bad Carbs - Insulin Resistance with Josh Roe (Optimize U) and Matt…"
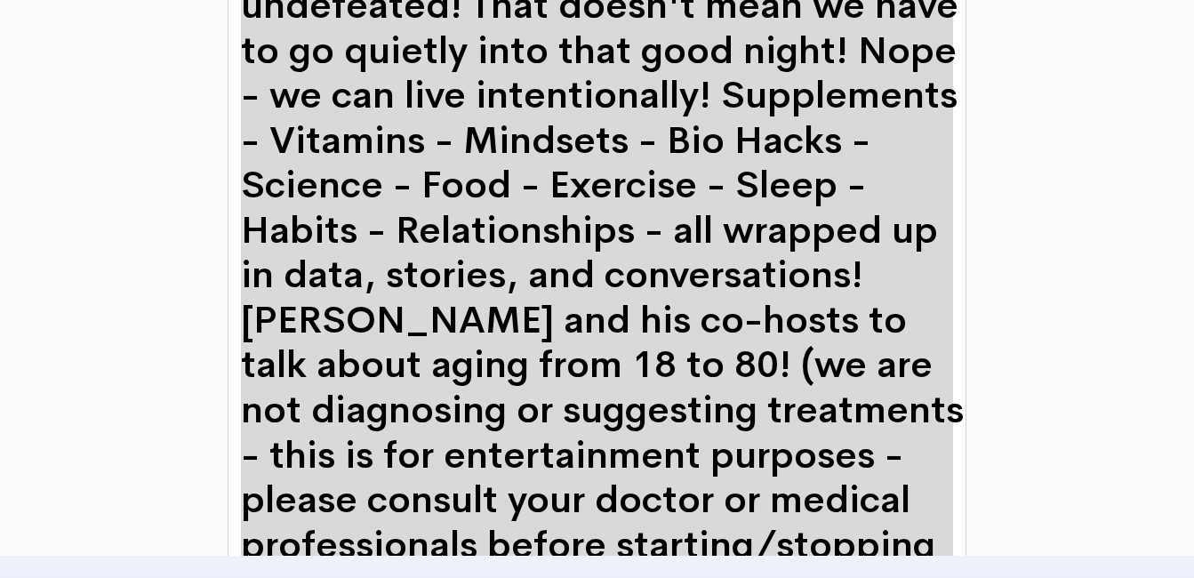
scroll to position [1137, 0]
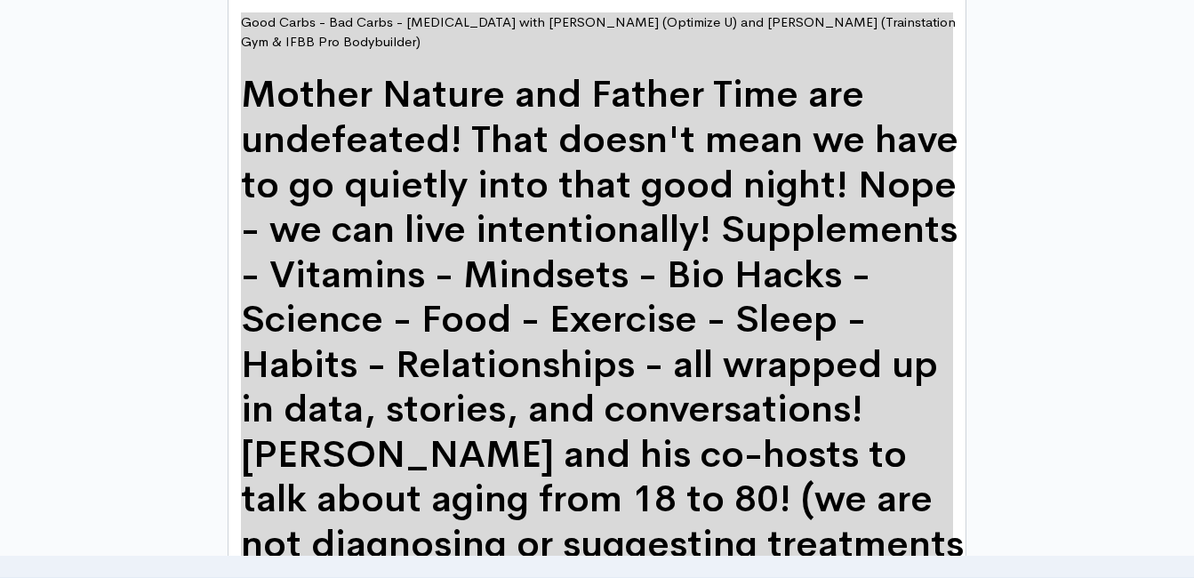
drag, startPoint x: 608, startPoint y: 372, endPoint x: 293, endPoint y: 2, distance: 486.2
click at [1154, 324] on div "New episode Create a new episode Back to episodes Audio file Choose file carbs1…" at bounding box center [597, 262] width 1194 height 2677
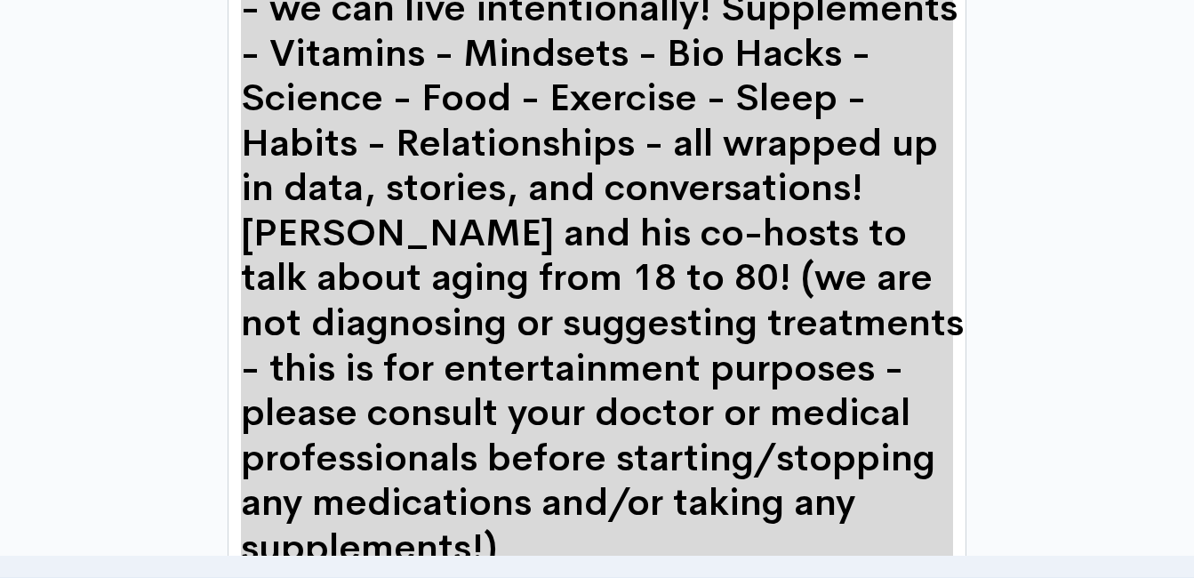
scroll to position [1937, 0]
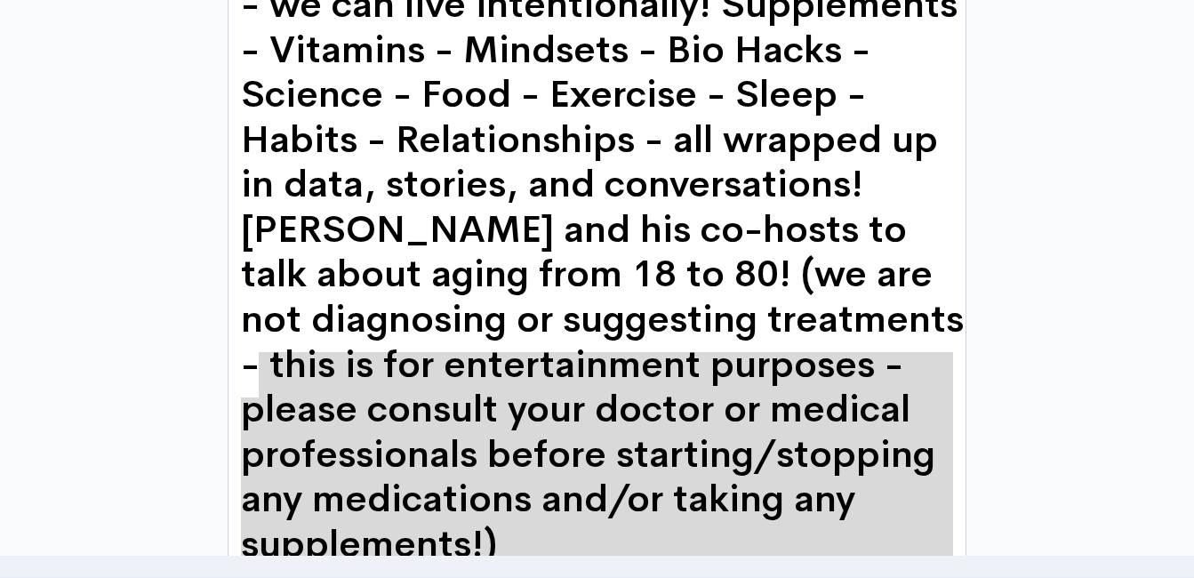
scroll to position [1137, 0]
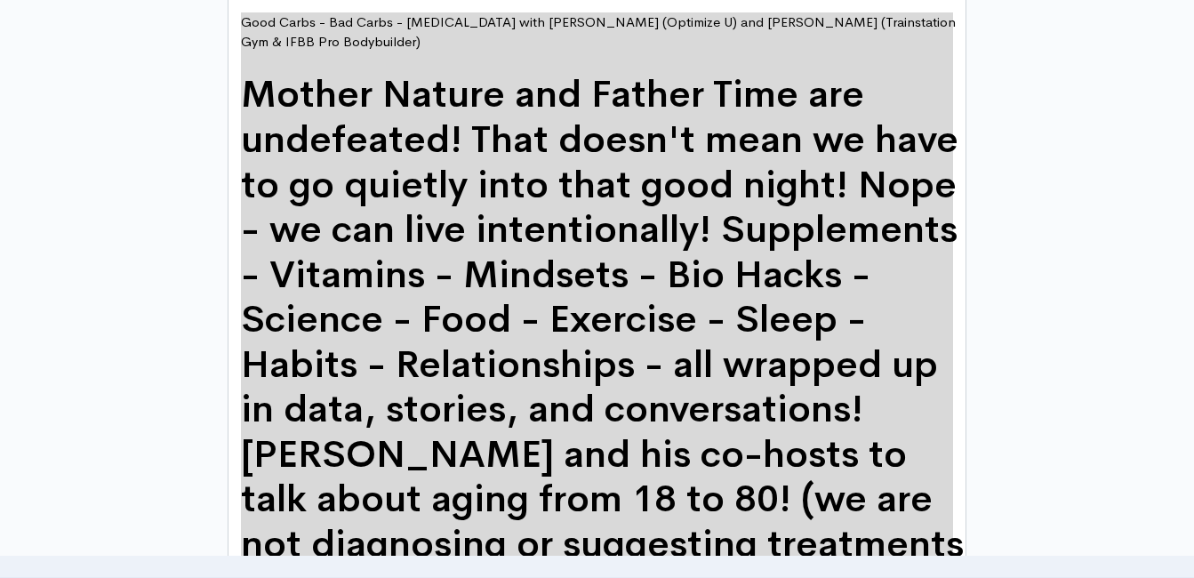
drag, startPoint x: 828, startPoint y: 421, endPoint x: 171, endPoint y: 18, distance: 771.7
click at [1027, 206] on div "New episode Create a new episode Back to episodes Audio file Choose file carbs1…" at bounding box center [597, 262] width 1013 height 2677
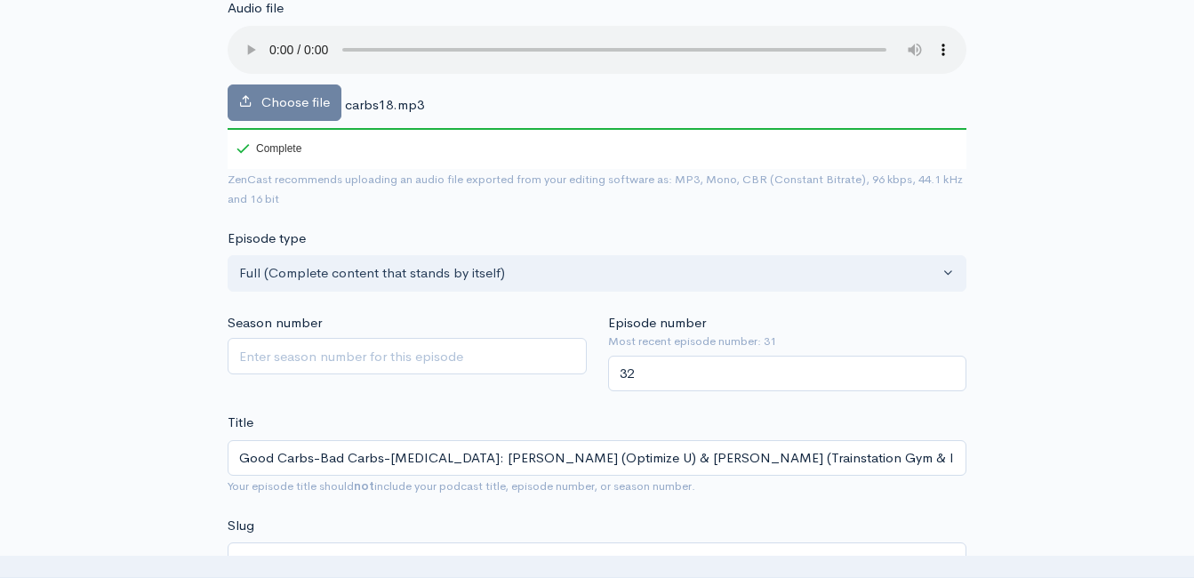
scroll to position [159, 0]
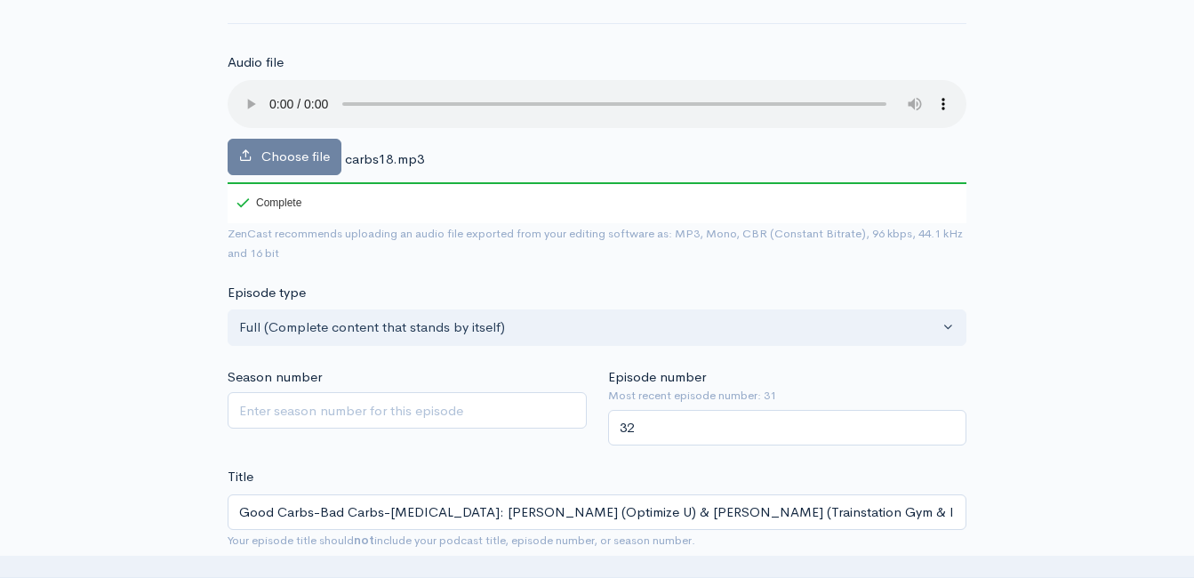
type textarea "Good Carbs - Bad Carbs - Insulin Resistance with Josh Roe (Optimize U) and Matt…"
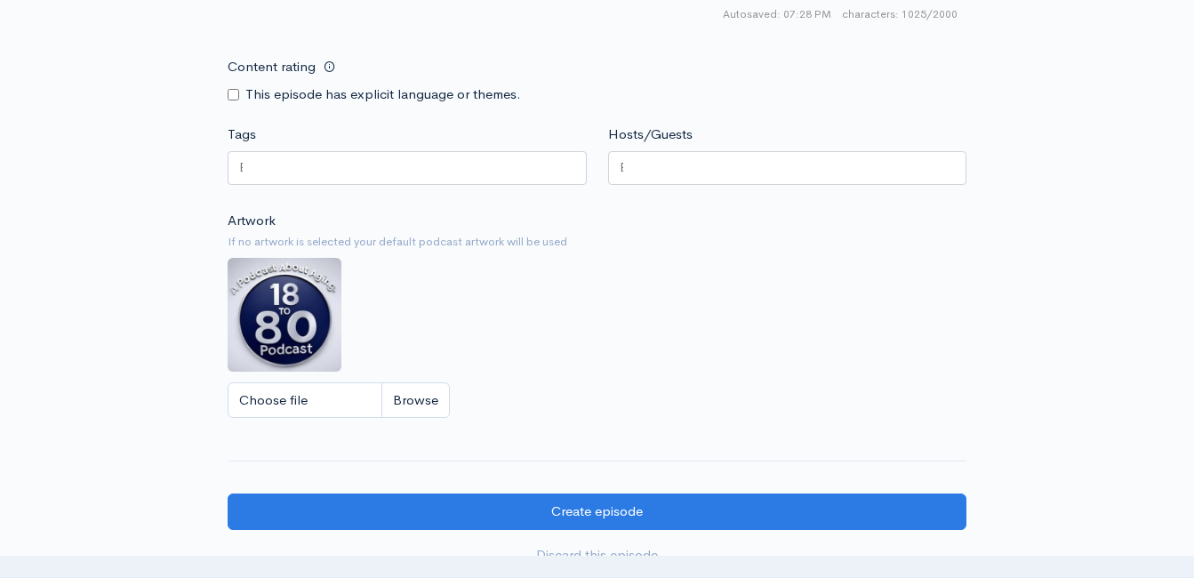
scroll to position [2292, 0]
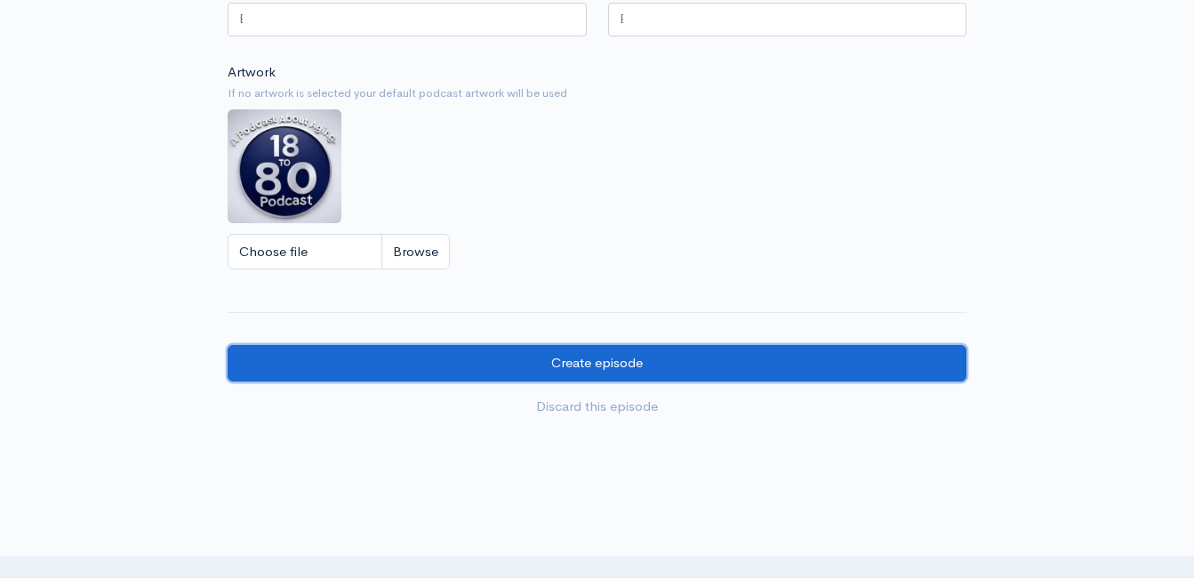
click at [711, 372] on input "Create episode" at bounding box center [597, 363] width 739 height 36
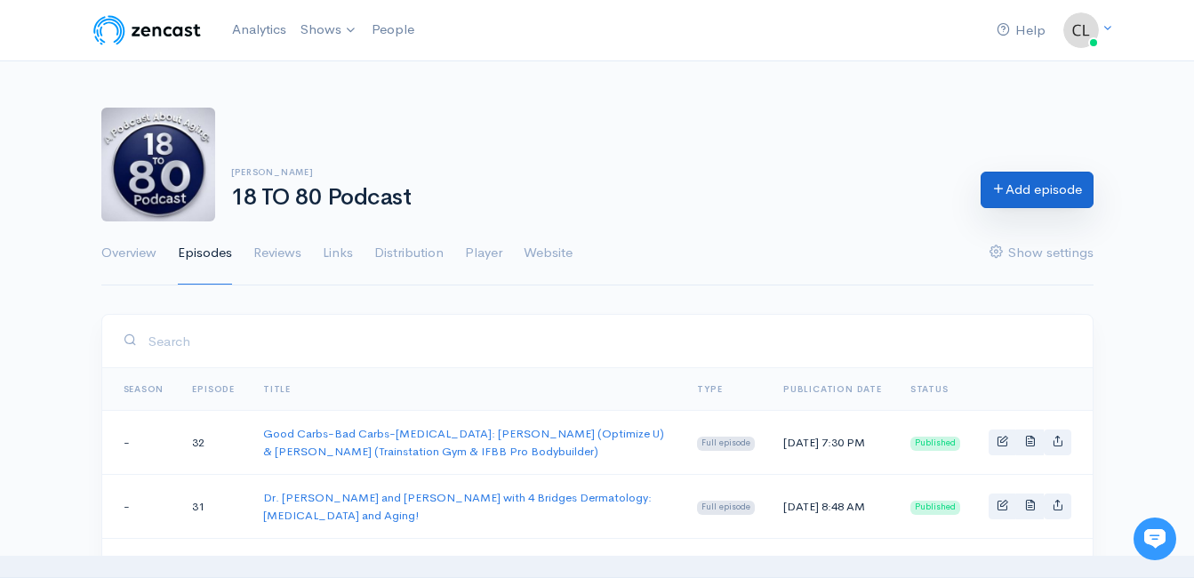
click at [1030, 188] on link "Add episode" at bounding box center [1036, 190] width 113 height 36
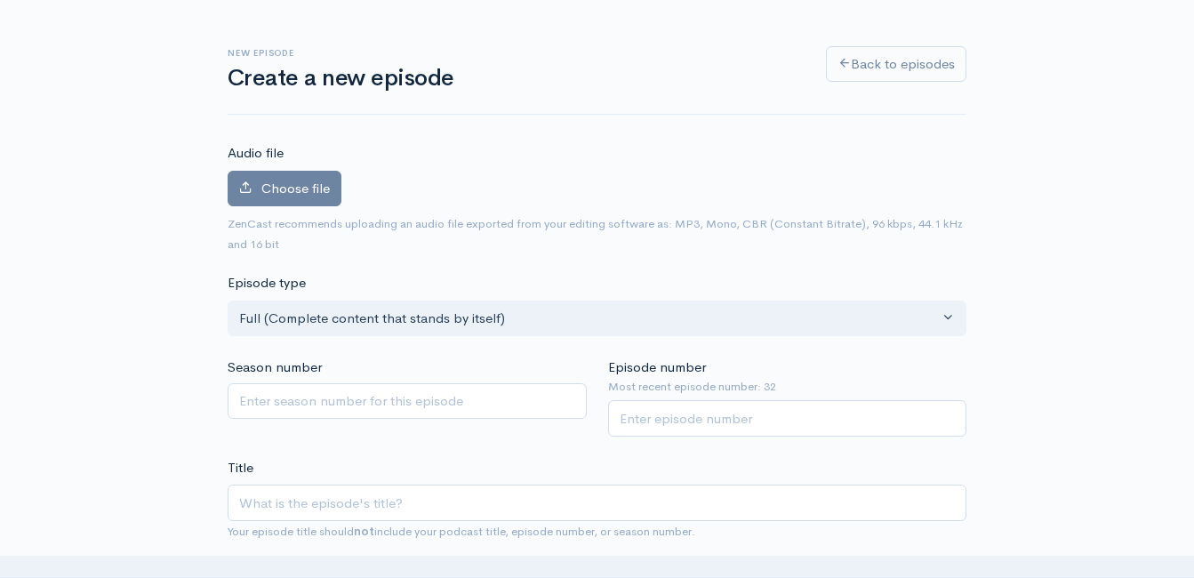
scroll to position [100, 0]
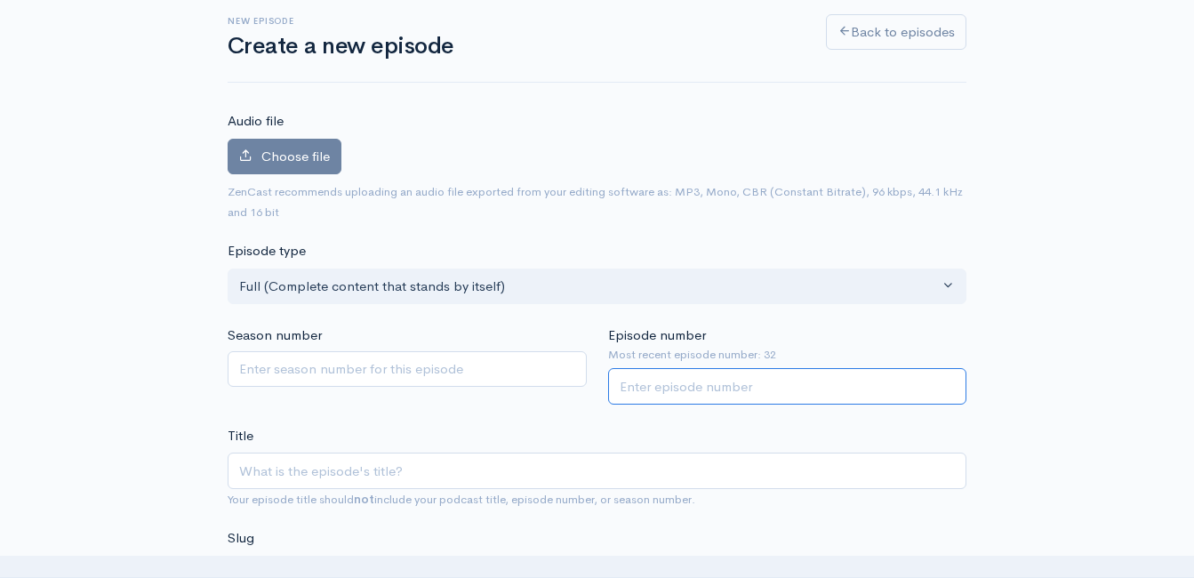
click at [696, 394] on input "Episode number" at bounding box center [787, 386] width 359 height 36
type input "33"
click at [662, 470] on input "Title" at bounding box center [597, 470] width 739 height 36
type input "M"
type input "m"
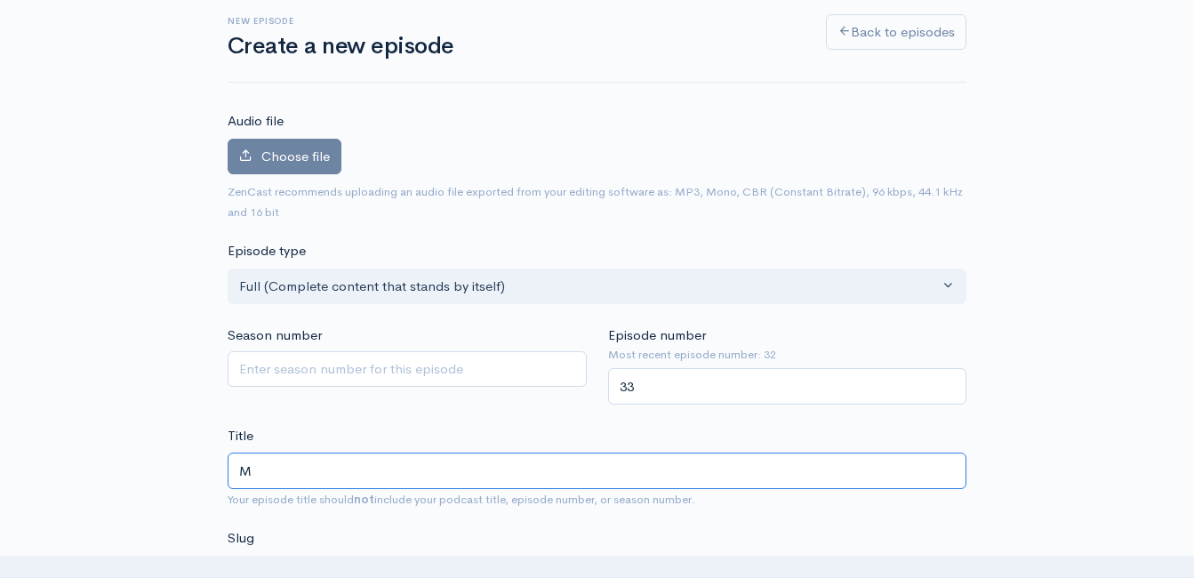
type input "Mo"
type input "mo"
type input "Mot"
type input "mot"
type input "Moti"
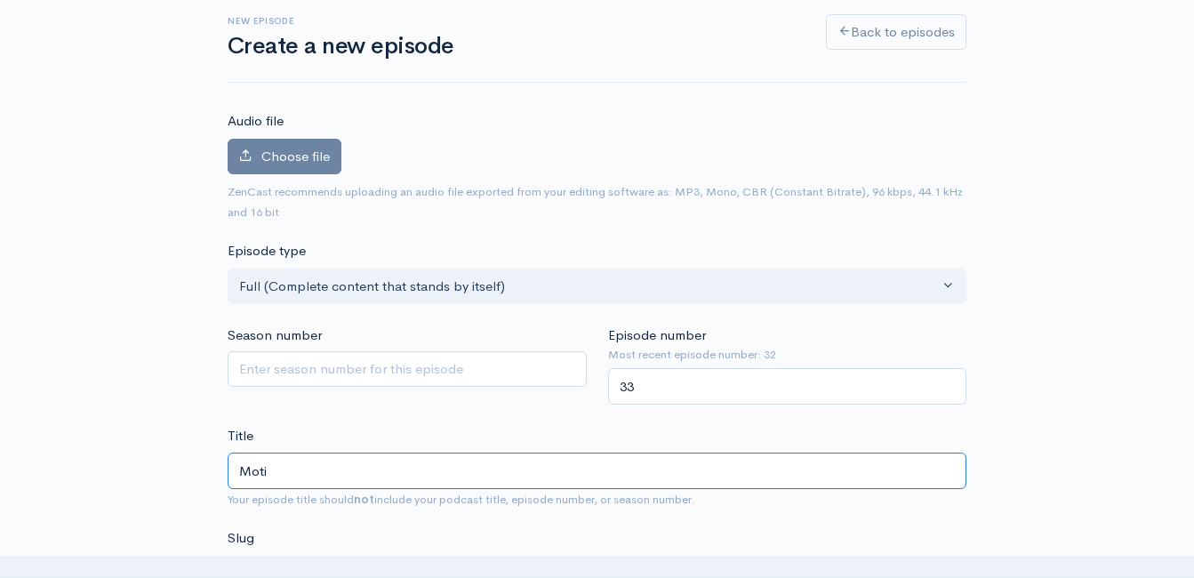
type input "moti"
type input "Motiv"
type input "motiv"
type input "Motiva"
type input "motiva"
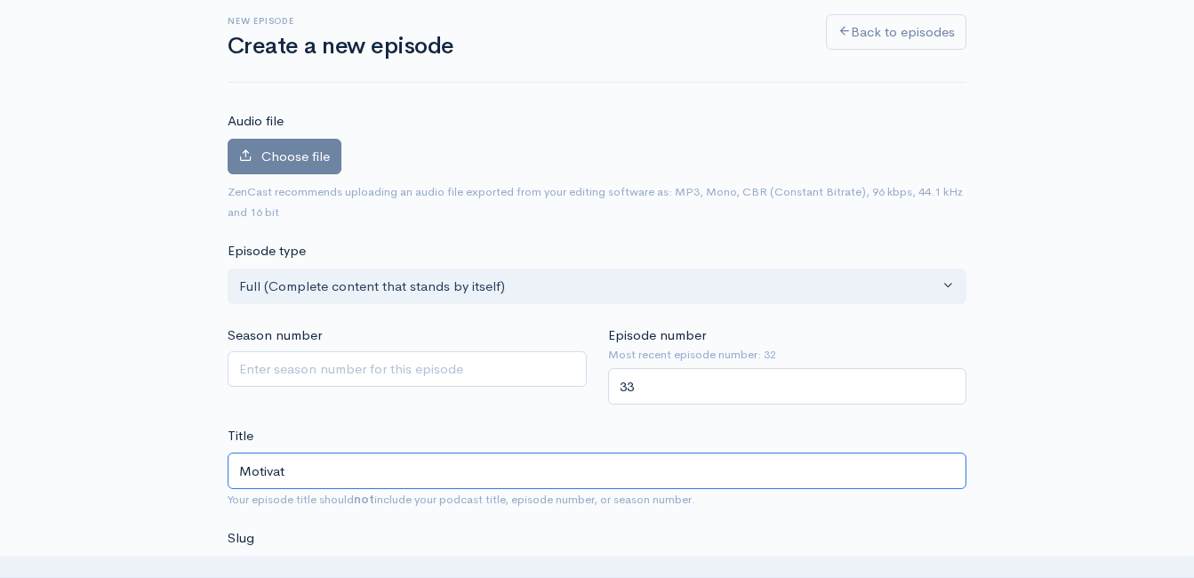
type input "Motivati"
type input "motivati"
type input "Motivatii"
type input "motivatii"
type input "Motivatiion"
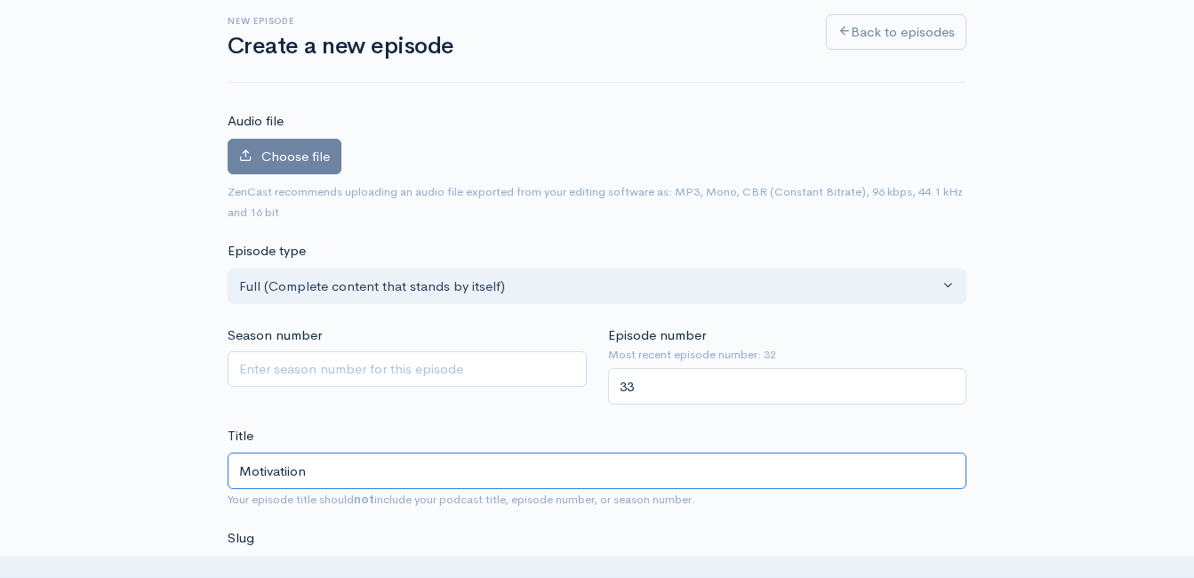
type input "motivatiion"
type input "Motivatiion as"
type input "motivatiion-as"
type input "Motivatiion as we"
type input "motivatiion-as-we"
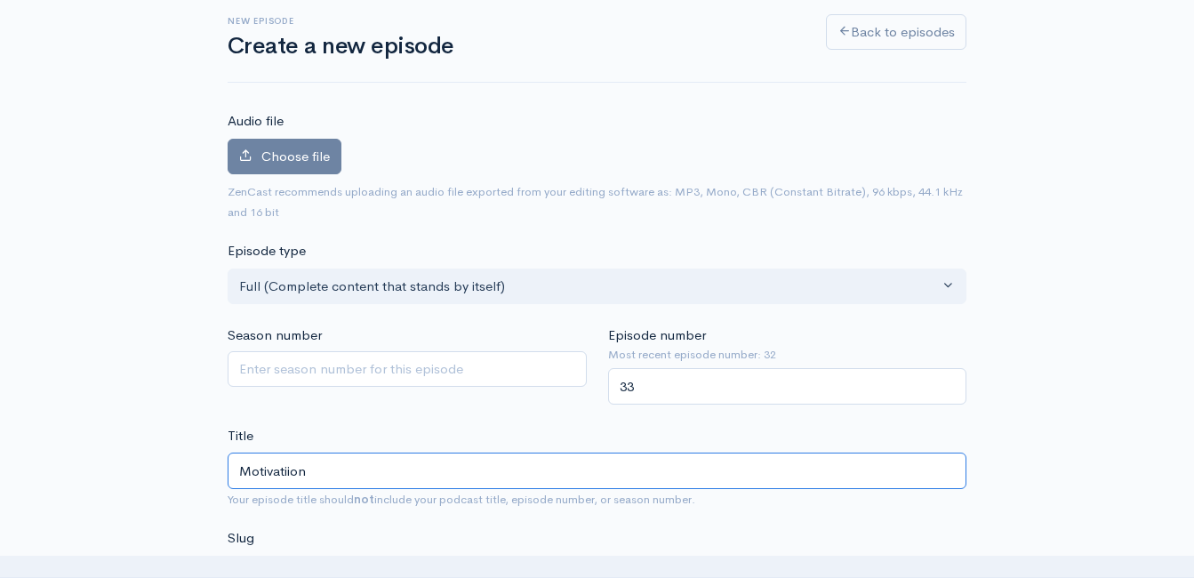
type input "Motivatiio"
type input "motivatiio"
type input "Motivatii"
type input "motivatii"
type input "Motivati"
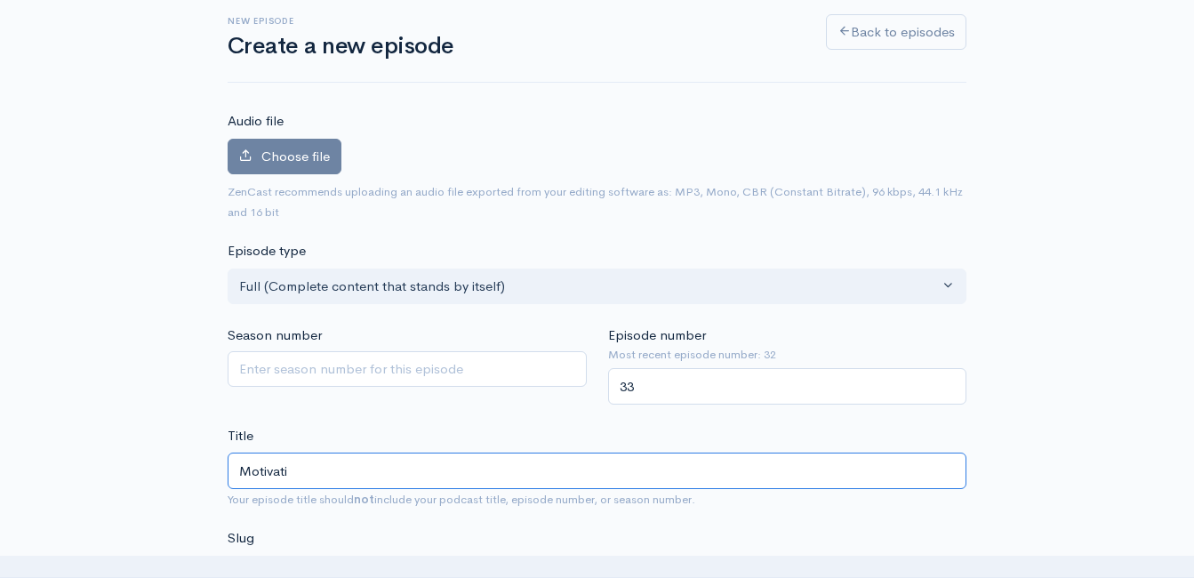
type input "motivati"
type input "Motivatio"
type input "motivatio"
type input "Motivation"
type input "motivation"
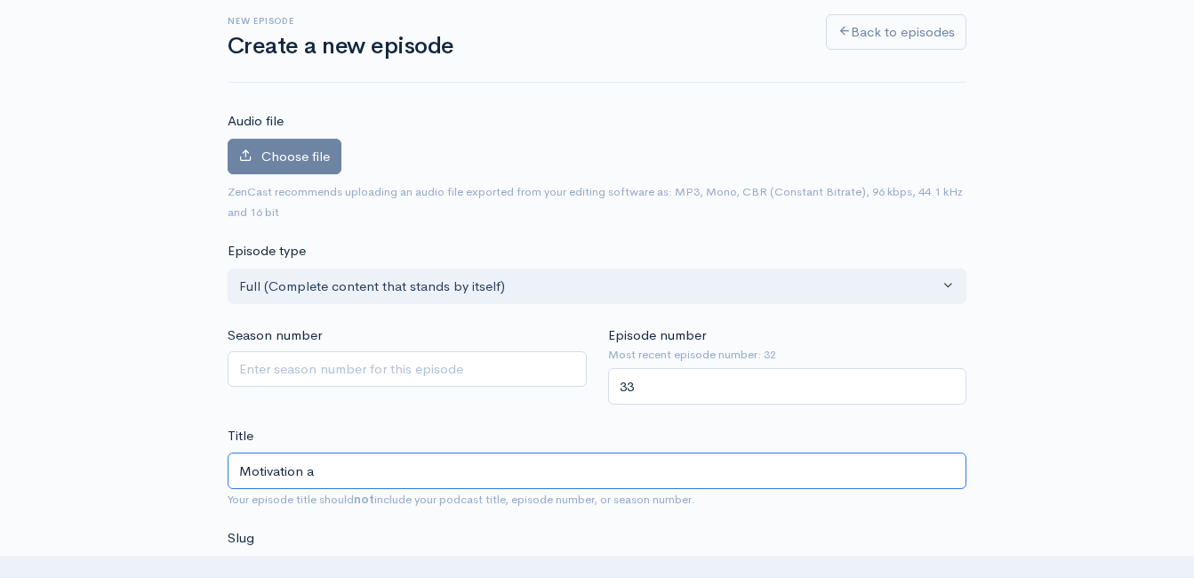
type input "Motivation as"
type input "motivation-as"
type input "Motivation as w"
type input "motivation-as-w"
type input "Motivation as we"
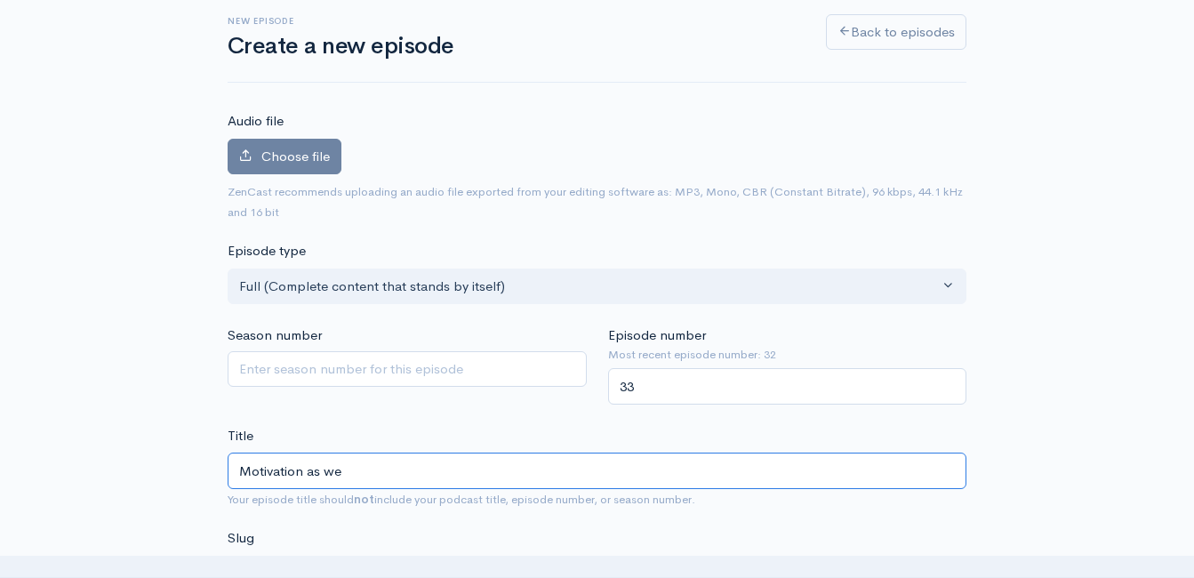
type input "motivation-as-we"
type input "Motivation as w"
type input "motivation-as-w"
type input "Motivation as"
type input "motivation-as"
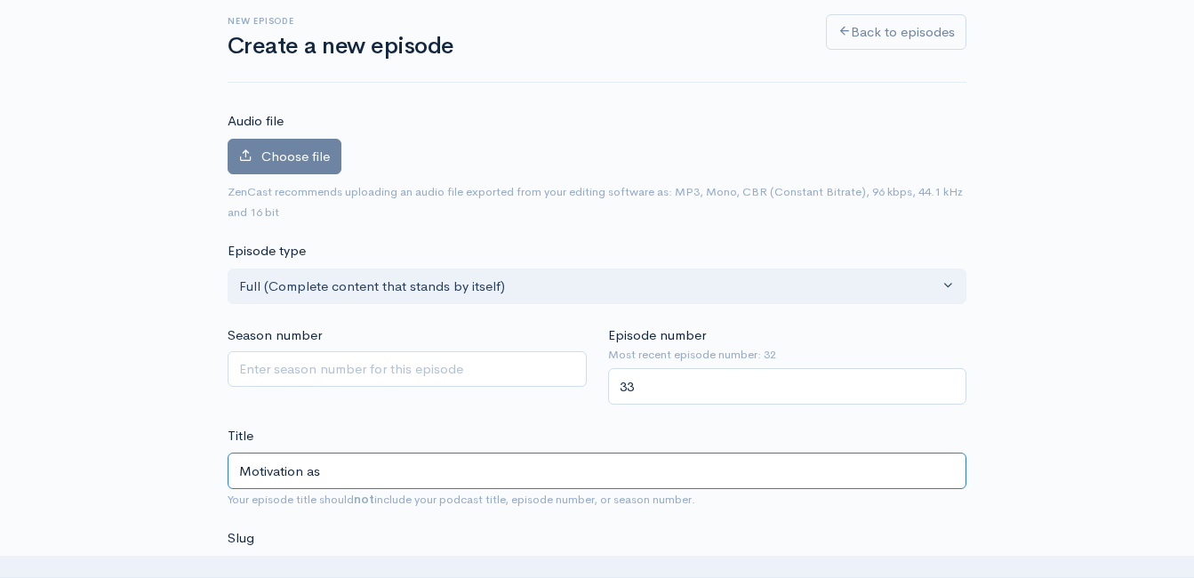
type input "Motivation as W"
type input "motivation-as-w"
type input "Motivation as We"
type input "motivation-as-we"
type input "Motivation as We A"
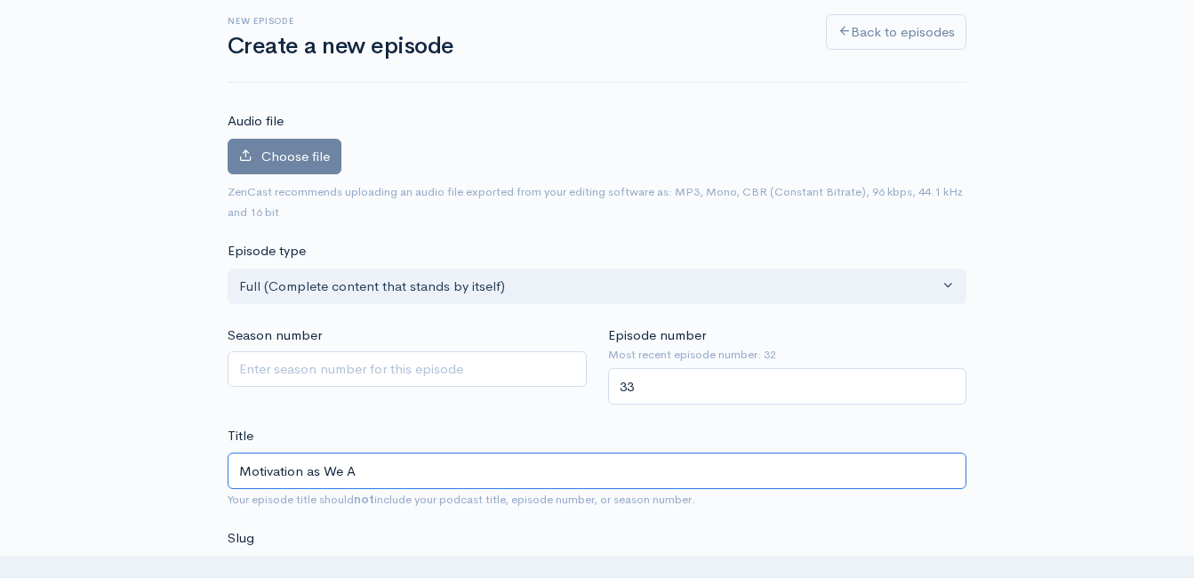
type input "motivation-as-we-a"
type input "Motivation as We"
type input "motivation-as-we"
type input "Motivation as W"
type input "motivation-as-w"
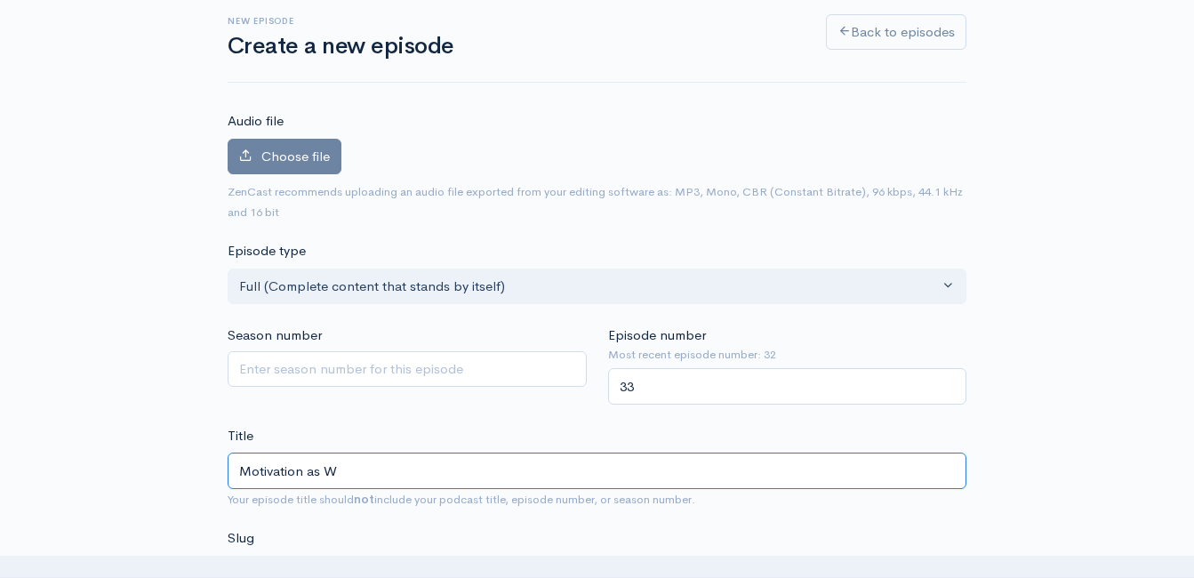
type input "Motivation as"
type input "motivation-as"
type input "Motivation a"
type input "motivation-a"
type input "Motivation"
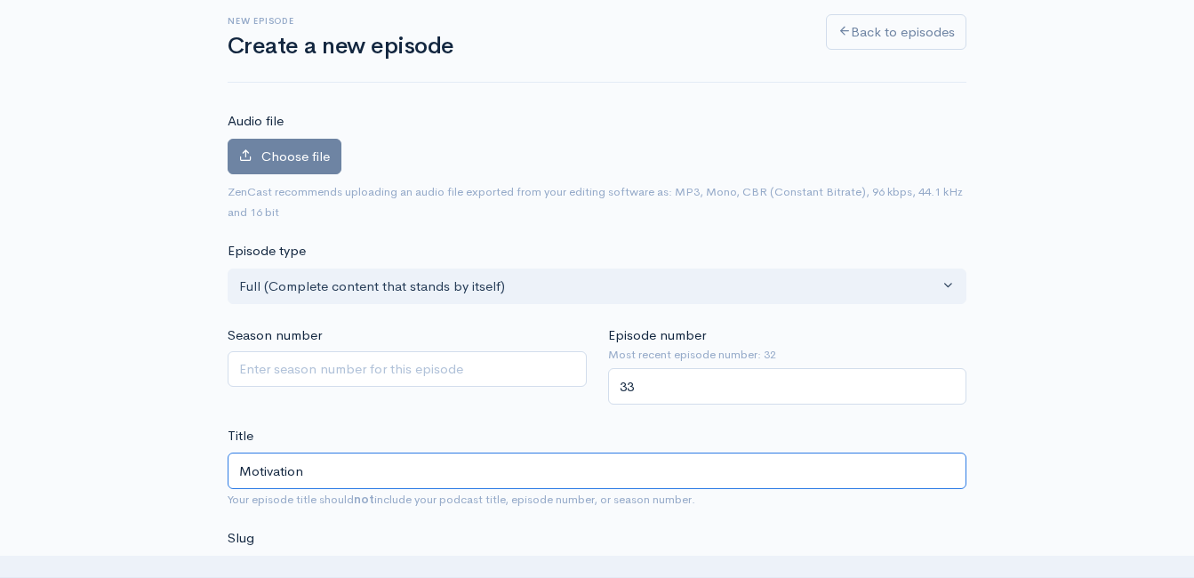
type input "motivation"
type input "Motivation A"
type input "motivation-a"
type input "Motivation As"
type input "motivation-as"
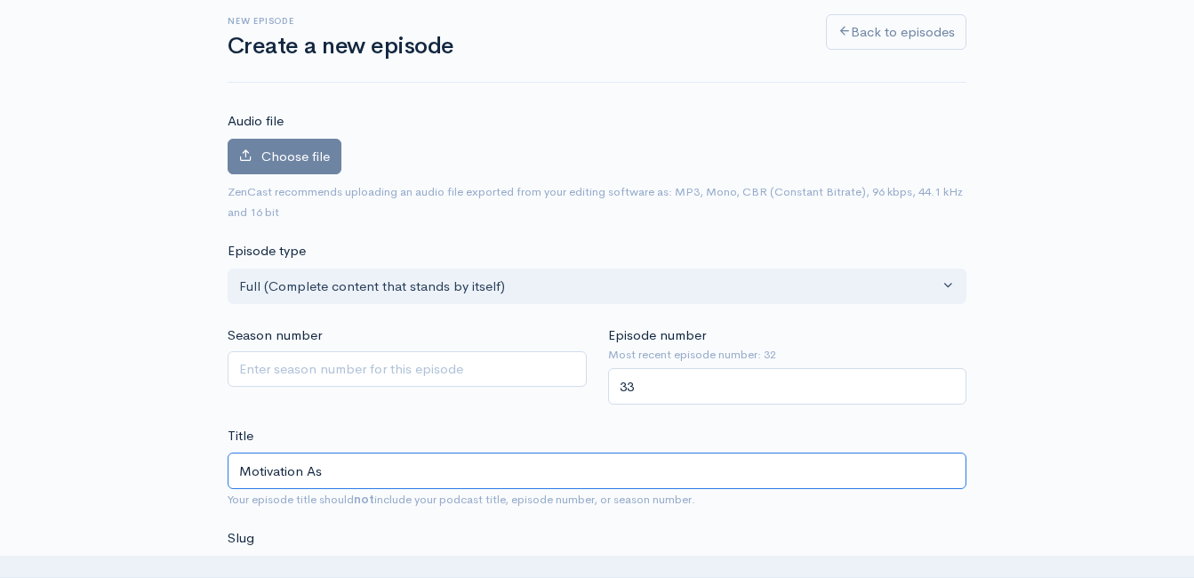
type input "Motivation As W"
type input "motivation-as-w"
type input "Motivation As We"
type input "motivation-as-we"
type input "Motivation As We A"
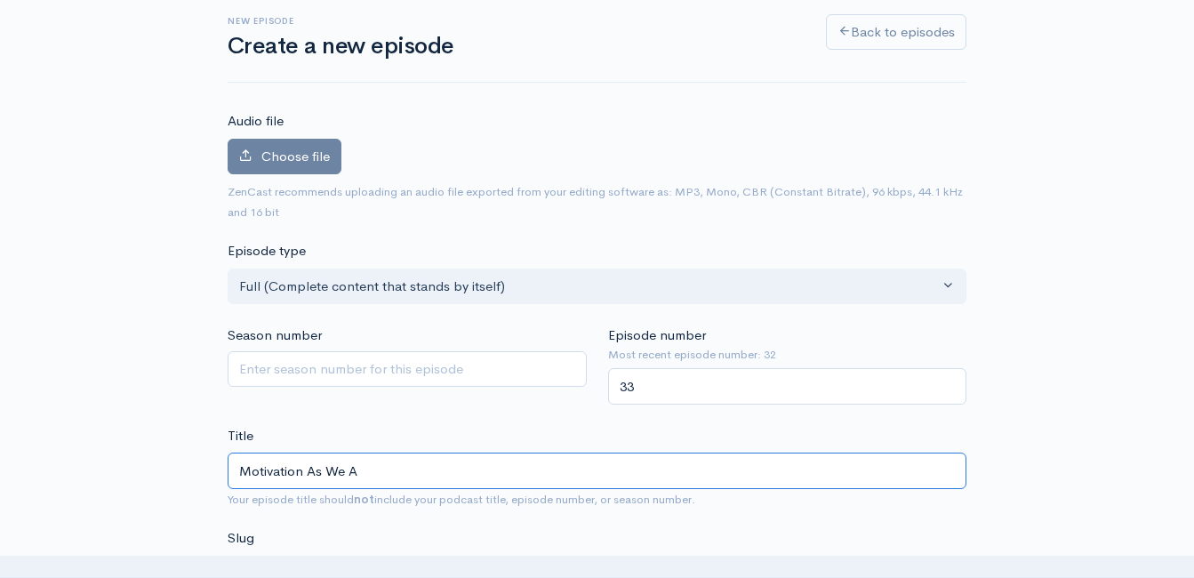
type input "motivation-as-we-a"
type input "Motivation As We Ag"
type input "motivation-as-we-ag"
type input "Motivation As We Age"
type input "motivation-as-we-age"
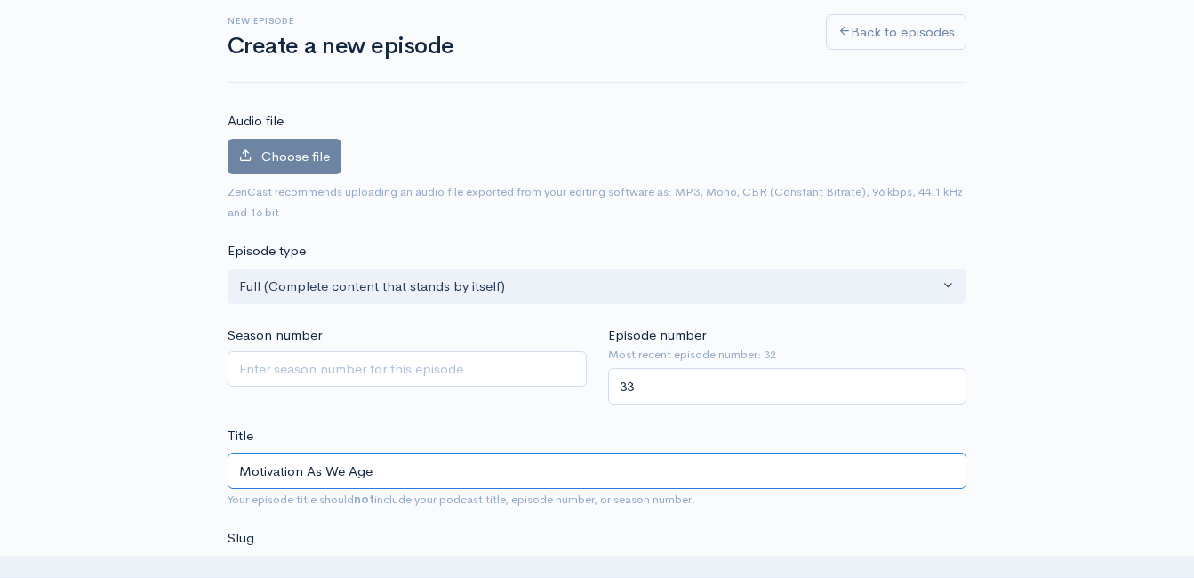
type input "Motivation As We Age w"
type input "motivation-as-we-age-w"
type input "Motivation As We Age wi"
type input "motivation-as-we-age-wi"
type input "Motivation As We Age with"
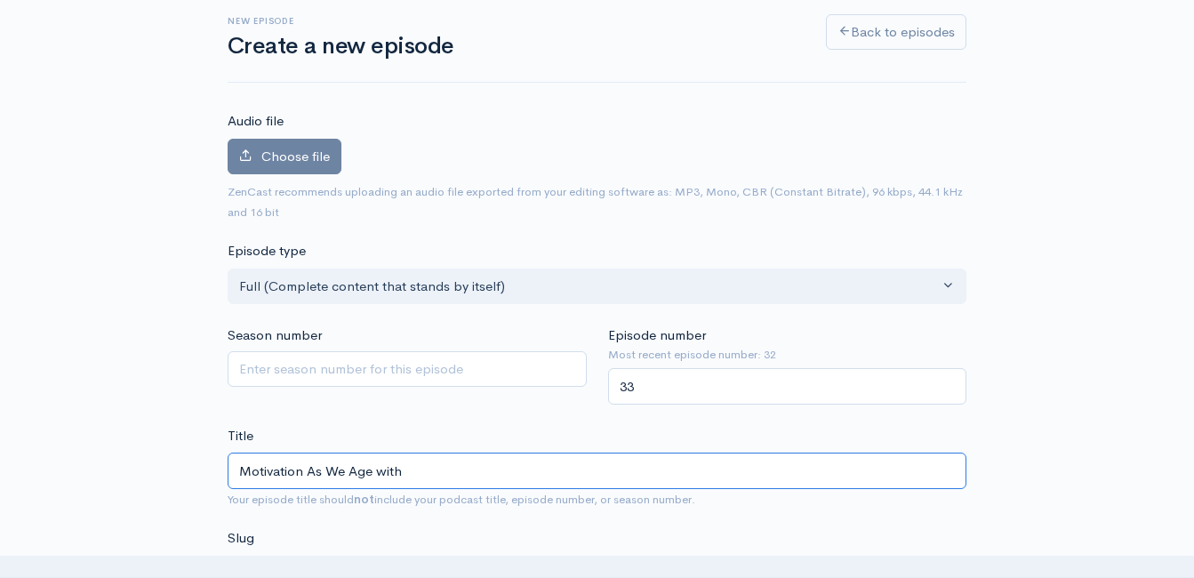
type input "motivation-as-we-age-with"
type input "Motivation As We Age with M"
type input "motivation-as-we-age-with-m"
type input "Motivation As We Age with Ma"
type input "motivation-as-we-age-with-ma"
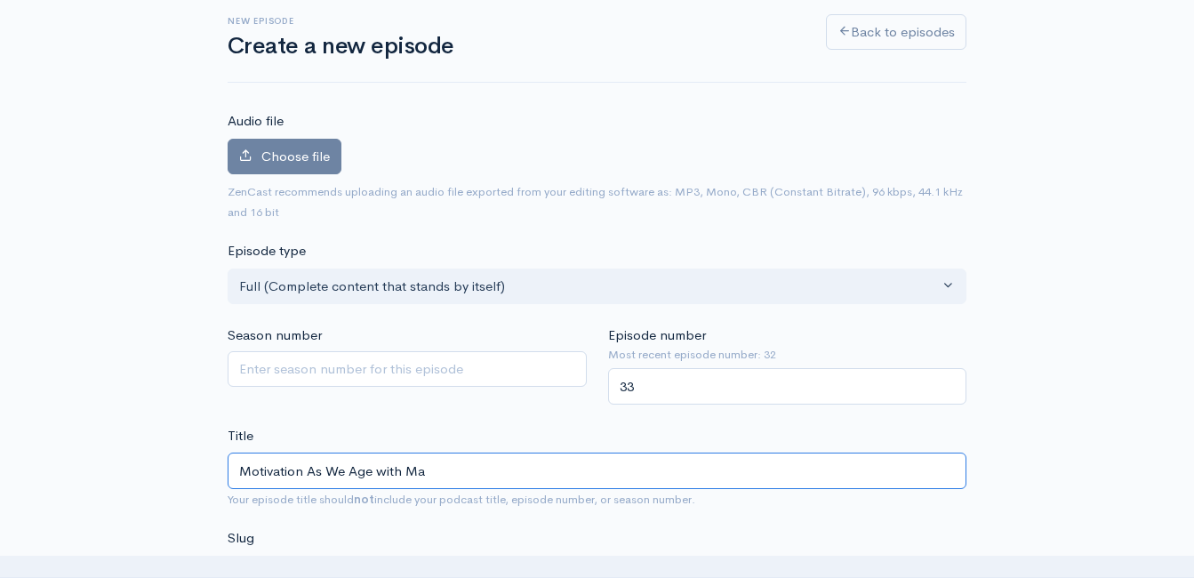
type input "Motivation As We Age with Mat"
type input "motivation-as-we-age-with-mat"
type input "Motivation As We Age with Matt"
type input "motivation-as-we-age-with-matt"
type input "Motivation As We Age with Matt, J"
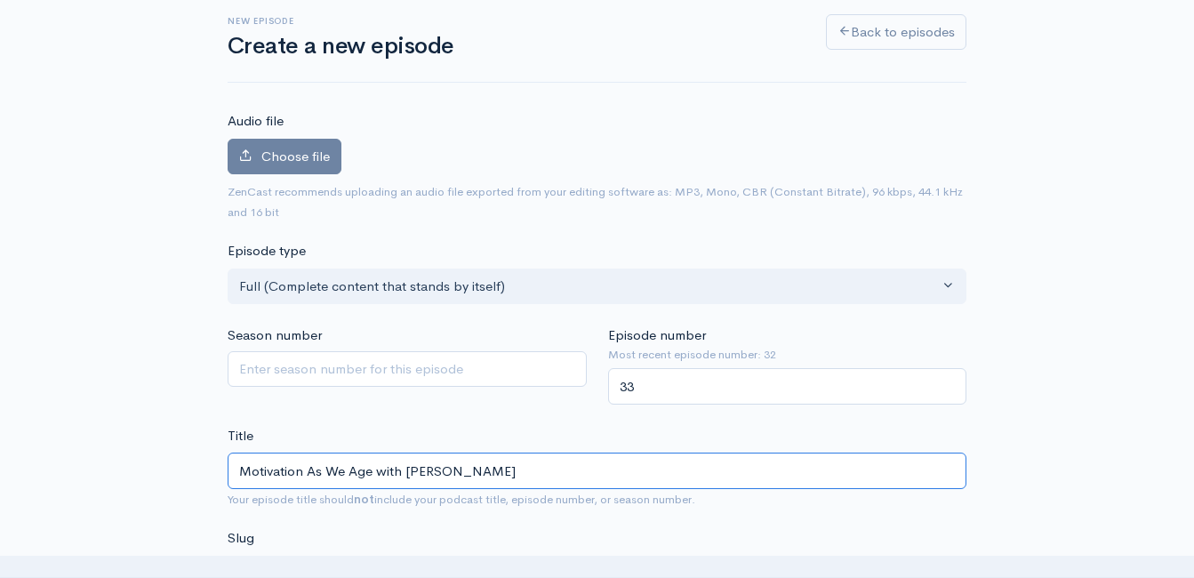
type input "motivation-as-we-age-with-matt-j"
type input "Motivation As We Age with Matt,"
type input "motivation-as-we-age-with-matt"
type input "Motivation As We Age with Matt-J"
type input "motivation-as-we-age-with-matt-j"
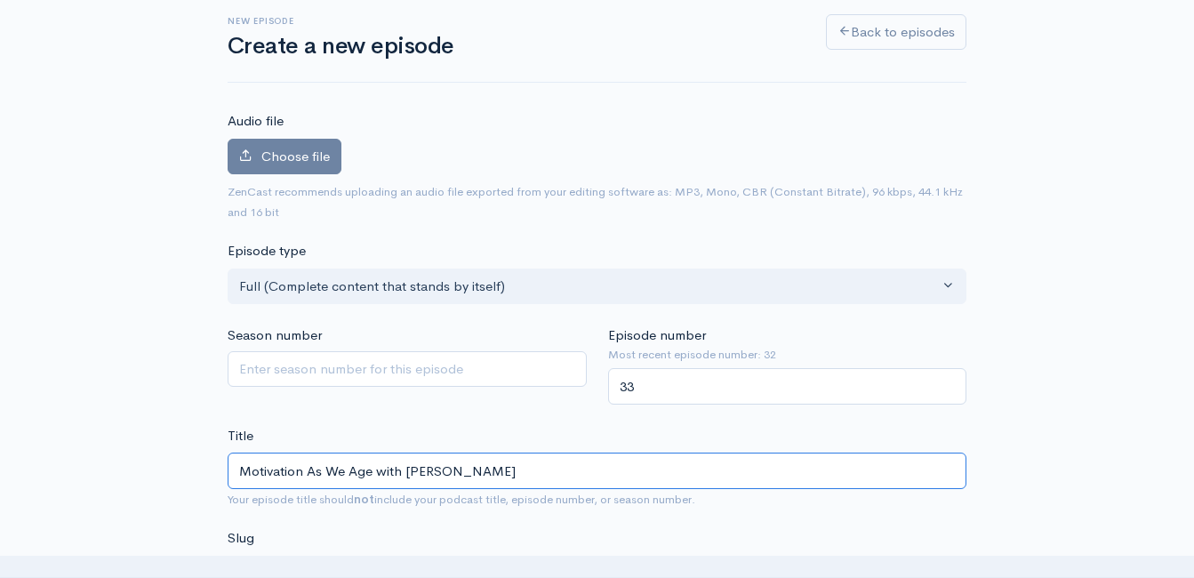
type input "Motivation As We Age with Matt-Jo"
type input "motivation-as-we-age-with-matt-jo"
type input "Motivation As We Age with Matt-Jos"
type input "motivation-as-we-age-with-matt-jos"
type input "Motivation As We Age with Matt-Jose"
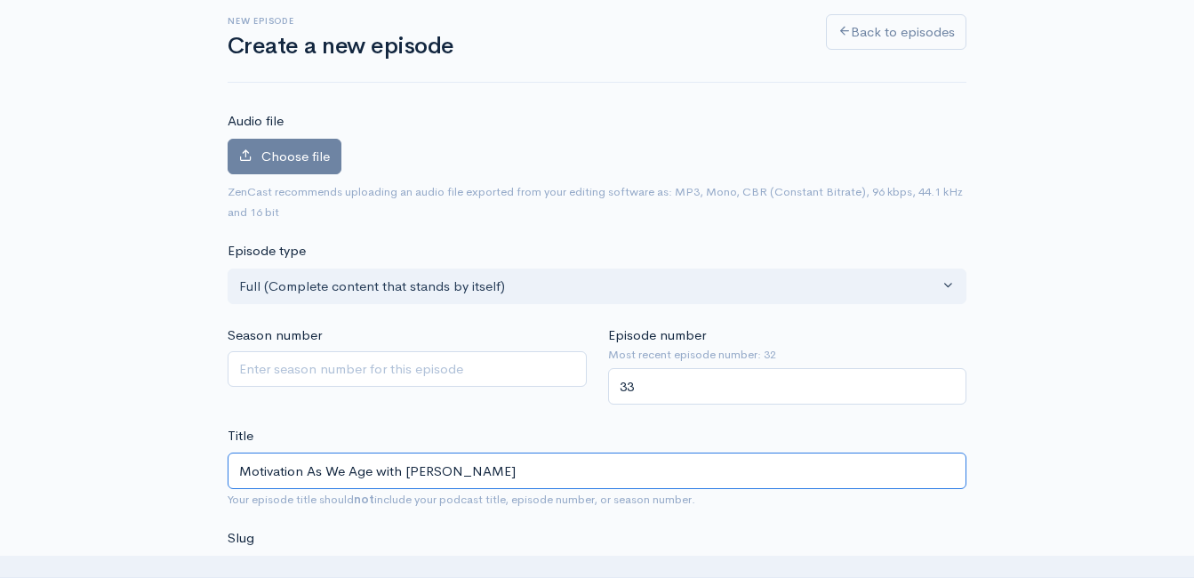
type input "motivation-as-we-age-with-matt-jose"
type input "Motivation As We Age with Matt-Jose-a"
type input "motivation-as-we-age-with-matt-jose-a"
type input "Motivation As We Age with Matt-Jose-an"
type input "motivation-as-we-age-with-matt-jose-an"
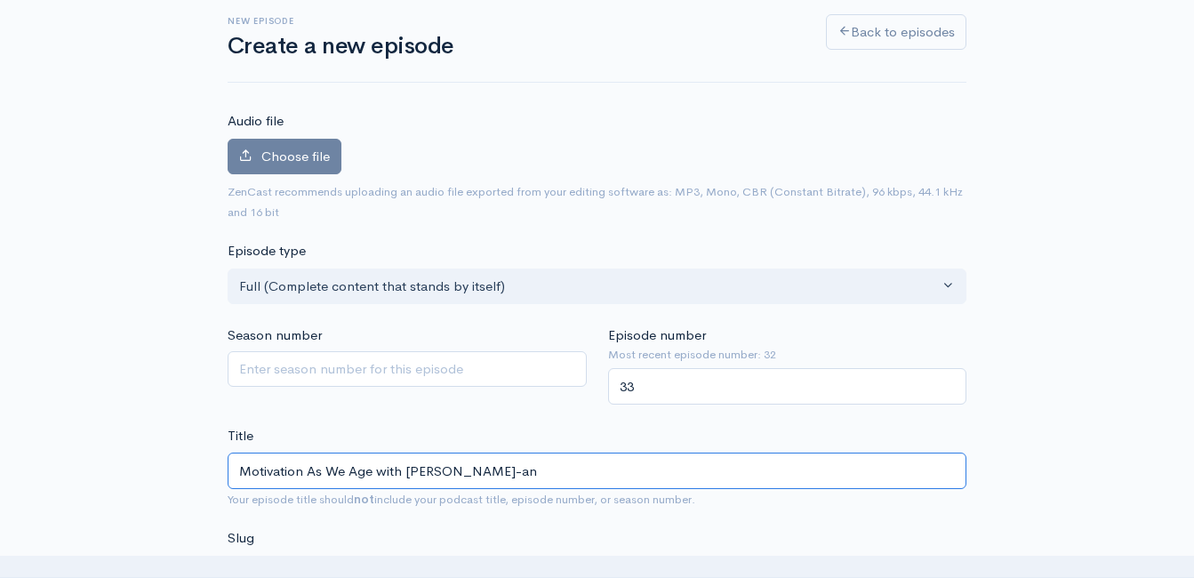
type input "Motivation As We Age with Matt-Jose-a"
type input "motivation-as-we-age-with-matt-jose-a"
type input "Motivation As We Age with Matt-Jose-"
type input "motivation-as-we-age-with-matt-jose"
type input "Motivation As We Age with Matt-Jos"
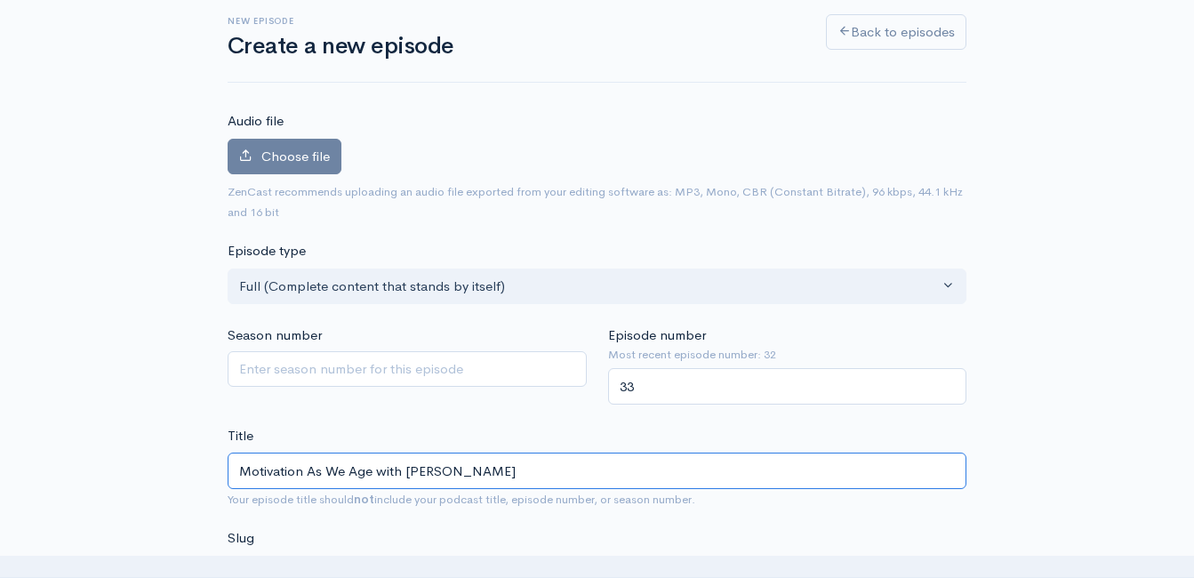
type input "motivation-as-we-age-with-matt-jos"
type input "Motivation As We Age with Matt-Jo"
type input "motivation-as-we-age-with-matt-jo"
type input "Motivation As We Age with Matt-Jos"
type input "motivation-as-we-age-with-matt-jos"
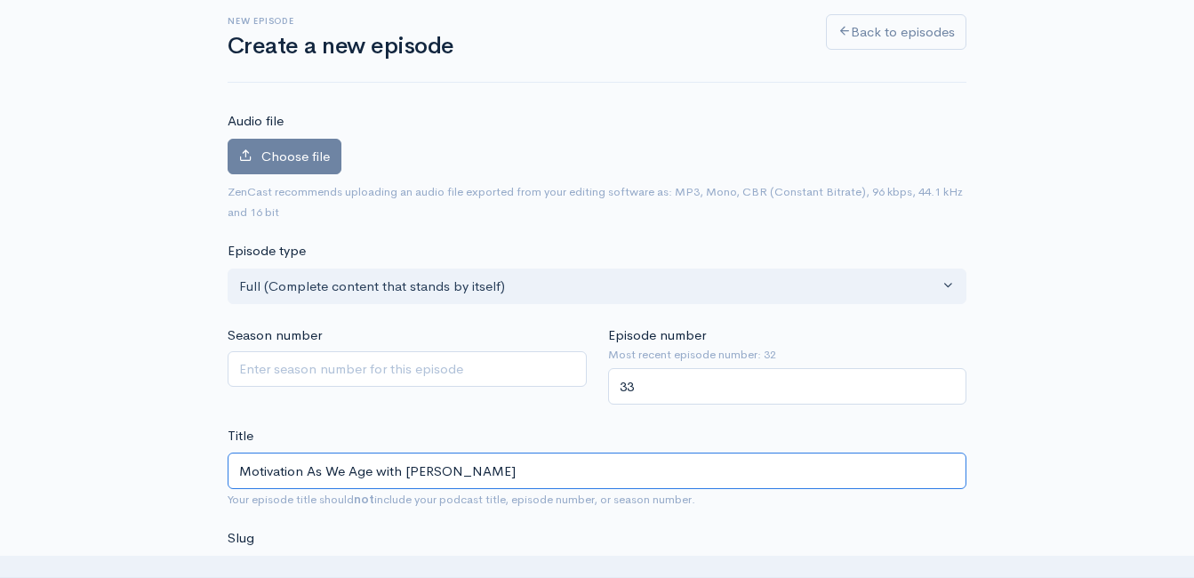
type input "Motivation As We Age with Matt-Josh"
type input "motivation-as-we-age-with-matt-josh"
type input "Motivation As We Age with Matt-Josh-an"
type input "motivation-as-we-age-with-matt-josh-a"
type input "Motivation As We Age with Matt-Josh-and"
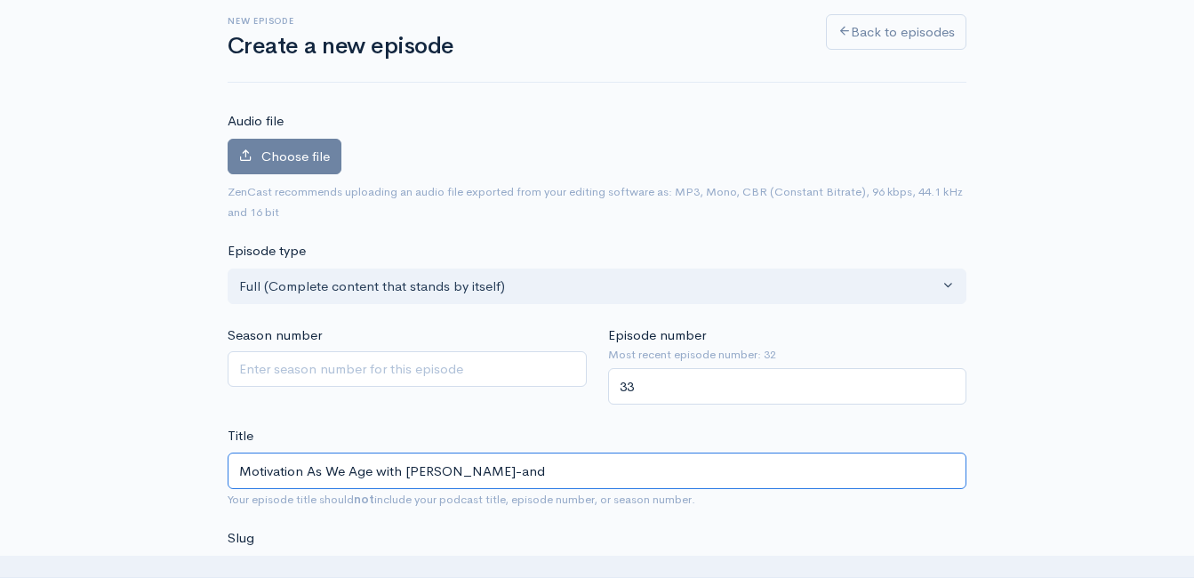
type input "motivation-as-we-age-with-matt-josh-and"
type input "Motivation As We Age with Matt-Josh-and C"
type input "motivation-as-we-age-with-matt-josh-and-c"
type input "Motivation As We Age with Matt-Josh-and Cli"
type input "motivation-as-we-age-with-matt-josh-and-cl"
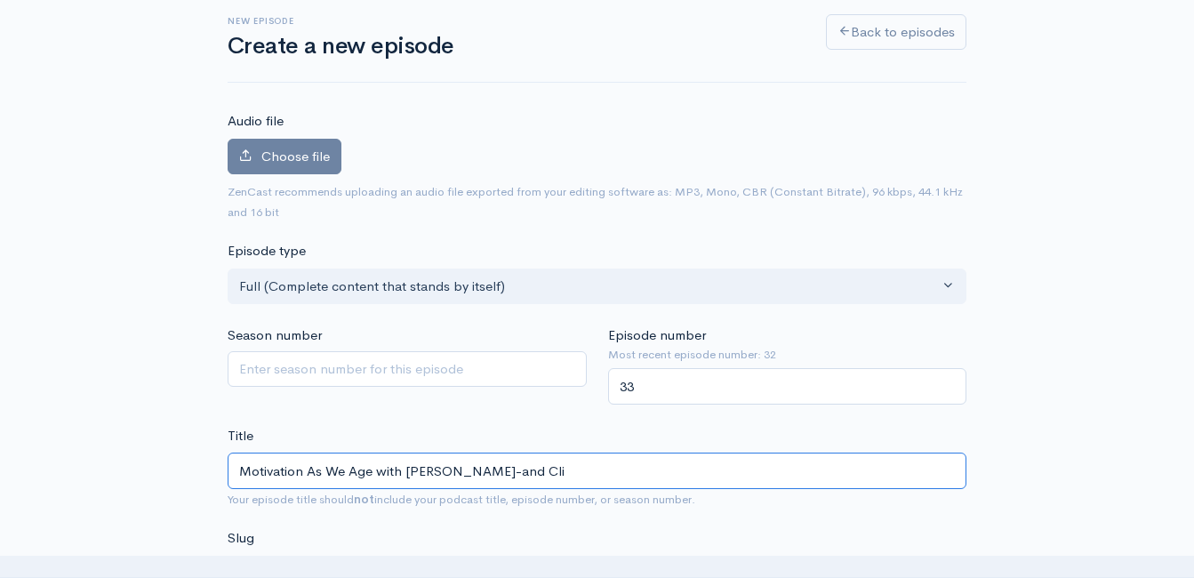
type input "Motivation As We Age with Matt-Josh-and Clin"
type input "motivation-as-we-age-with-matt-josh-and-clin"
type input "Motivation As We Age with Matt-Josh-and Clint"
type input "motivation-as-we-age-with-matt-josh-and-clint"
click at [515, 465] on input "Motivation As We Age with Matt-Josh-and Clint" at bounding box center [597, 470] width 739 height 36
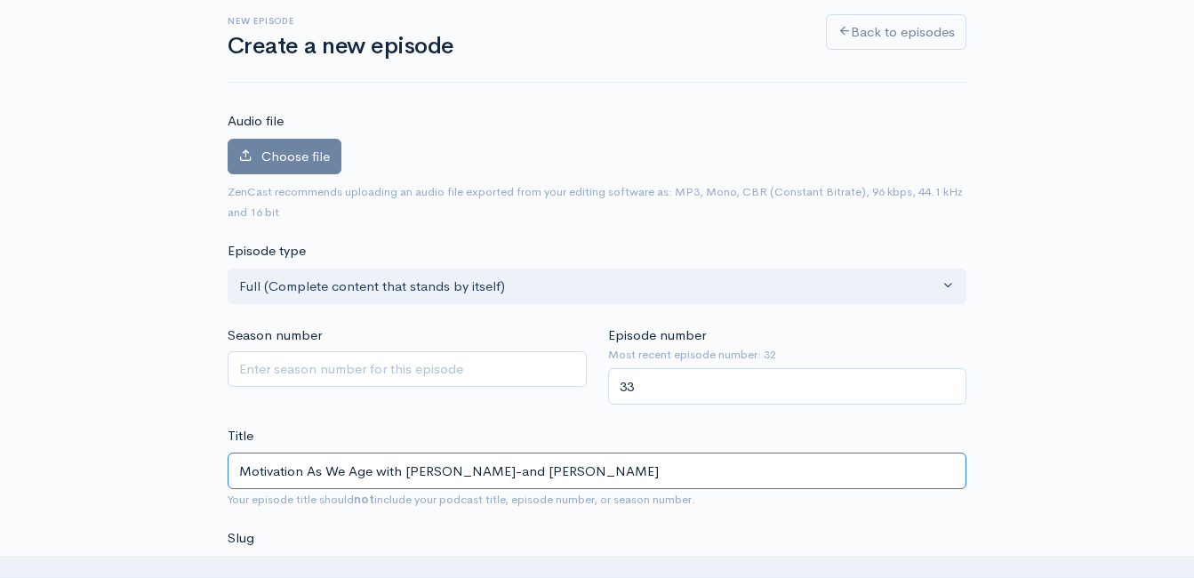
click at [515, 465] on input "Motivation As We Age with Matt-Josh-and Clint" at bounding box center [597, 470] width 739 height 36
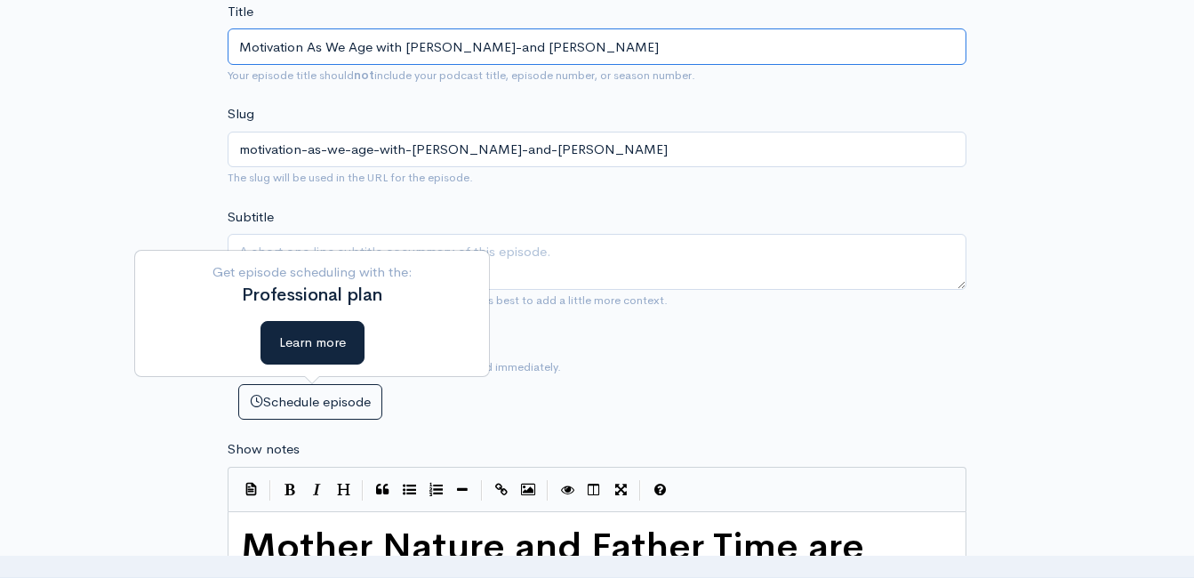
scroll to position [634, 0]
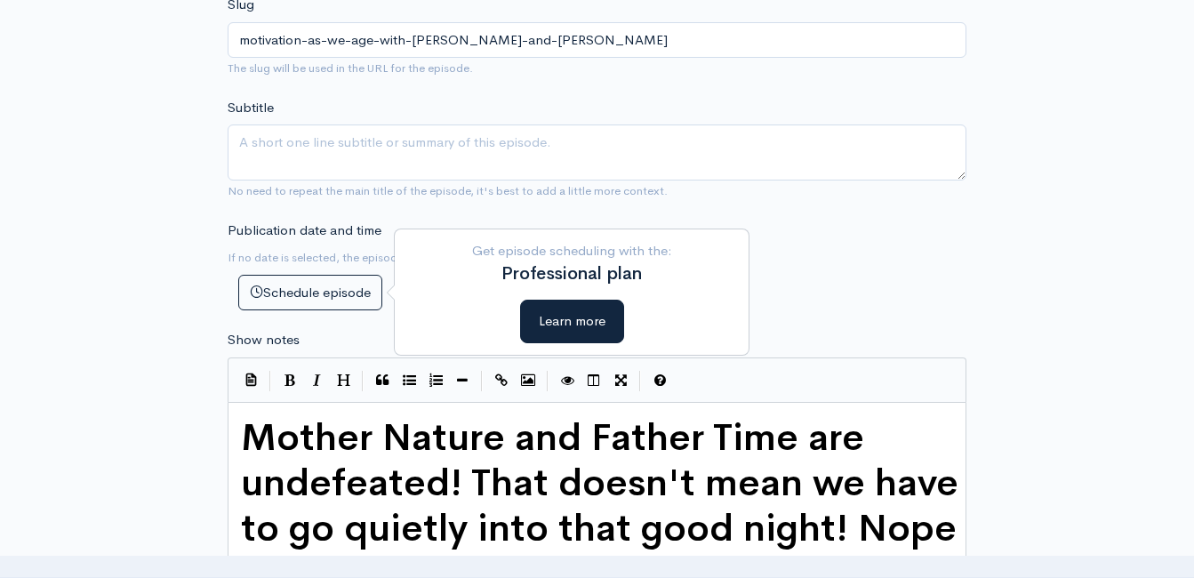
type input "Motivation As We Age with Matt-Josh-and Clint"
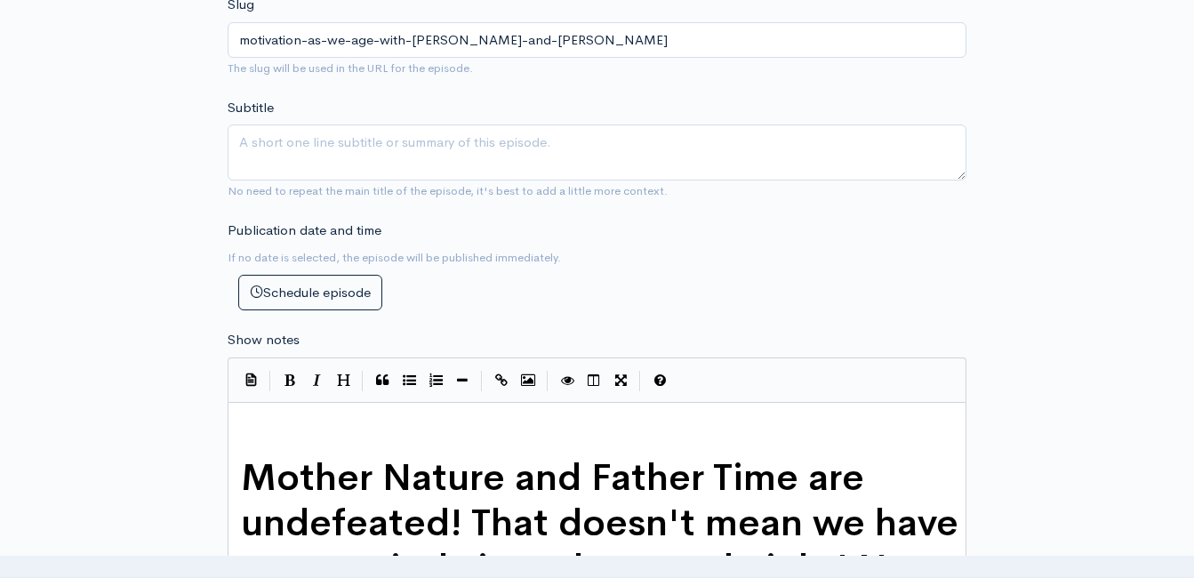
click at [250, 431] on pre "​" at bounding box center [603, 425] width 732 height 20
type textarea "​"
click at [301, 233] on label "Publication date and time" at bounding box center [305, 230] width 154 height 20
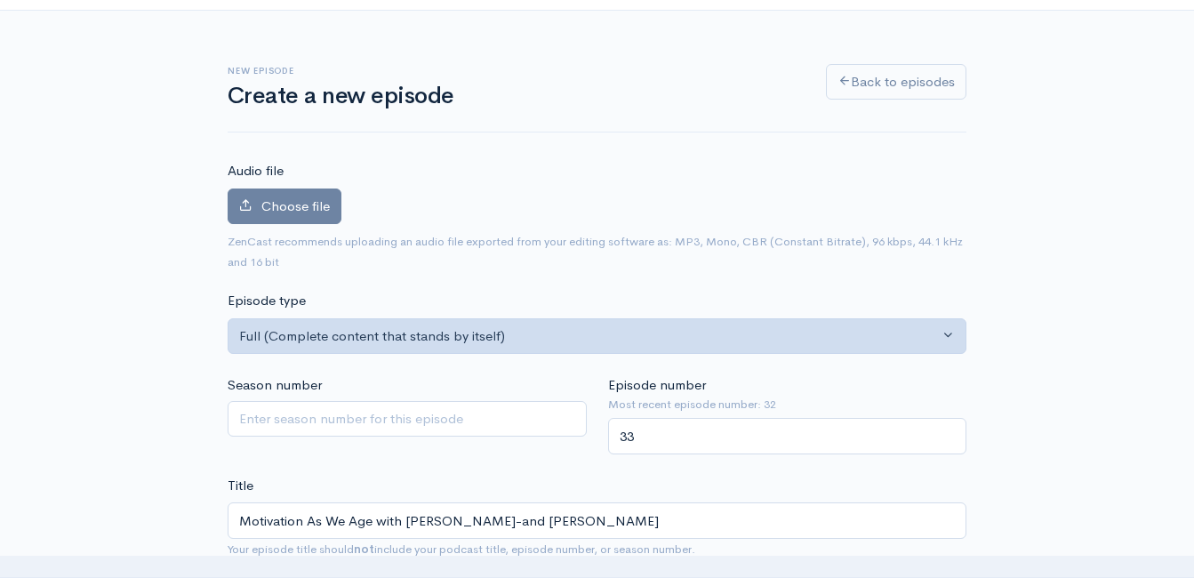
scroll to position [12, 0]
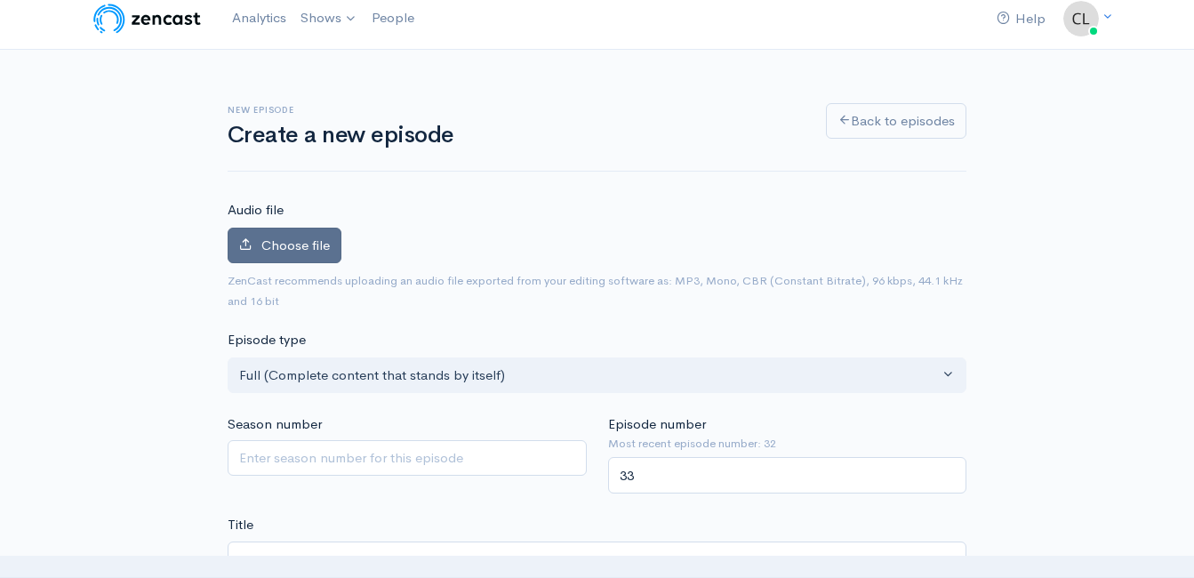
click at [299, 252] on span "Choose file" at bounding box center [295, 244] width 68 height 17
click at [0, 0] on input "Choose file" at bounding box center [0, 0] width 0 height 0
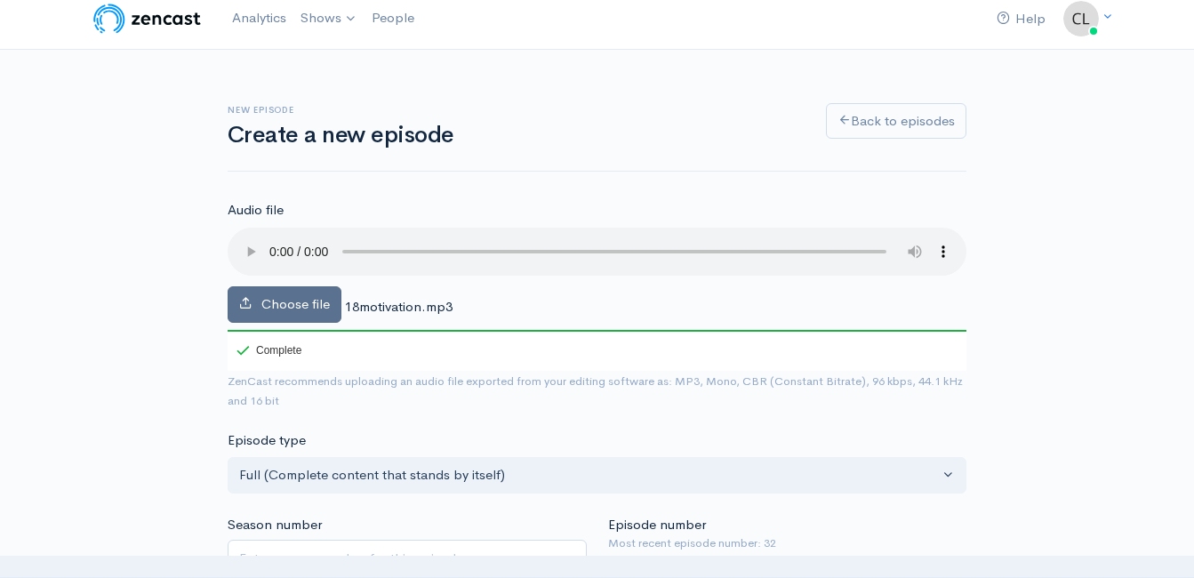
click at [311, 303] on span "Choose file" at bounding box center [295, 303] width 68 height 17
click at [0, 0] on input "Choose file" at bounding box center [0, 0] width 0 height 0
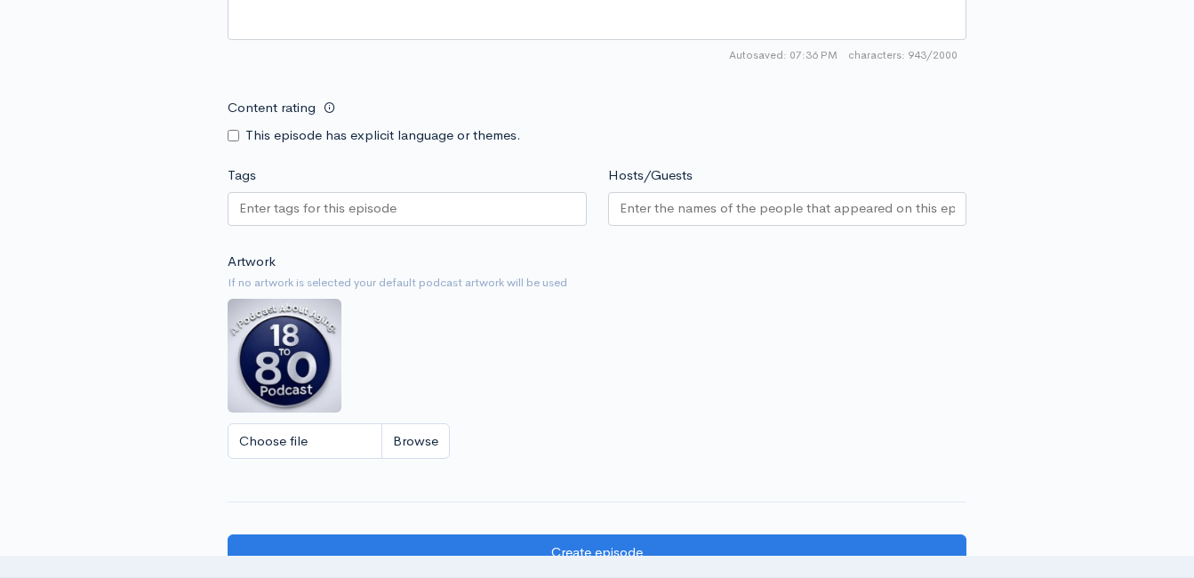
scroll to position [2385, 0]
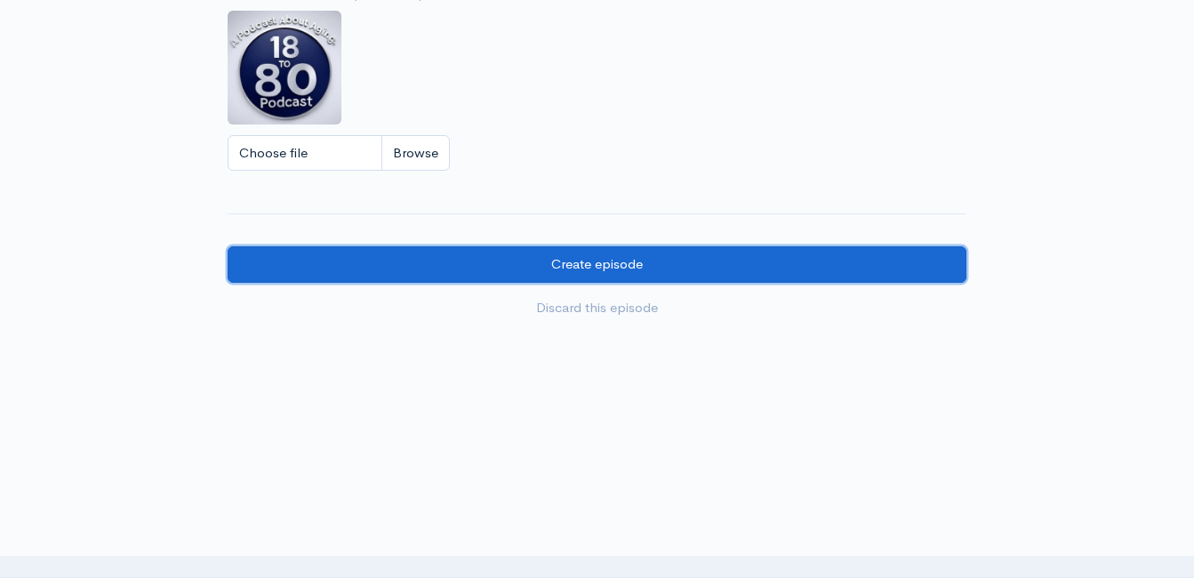
click at [577, 262] on input "Create episode" at bounding box center [597, 264] width 739 height 36
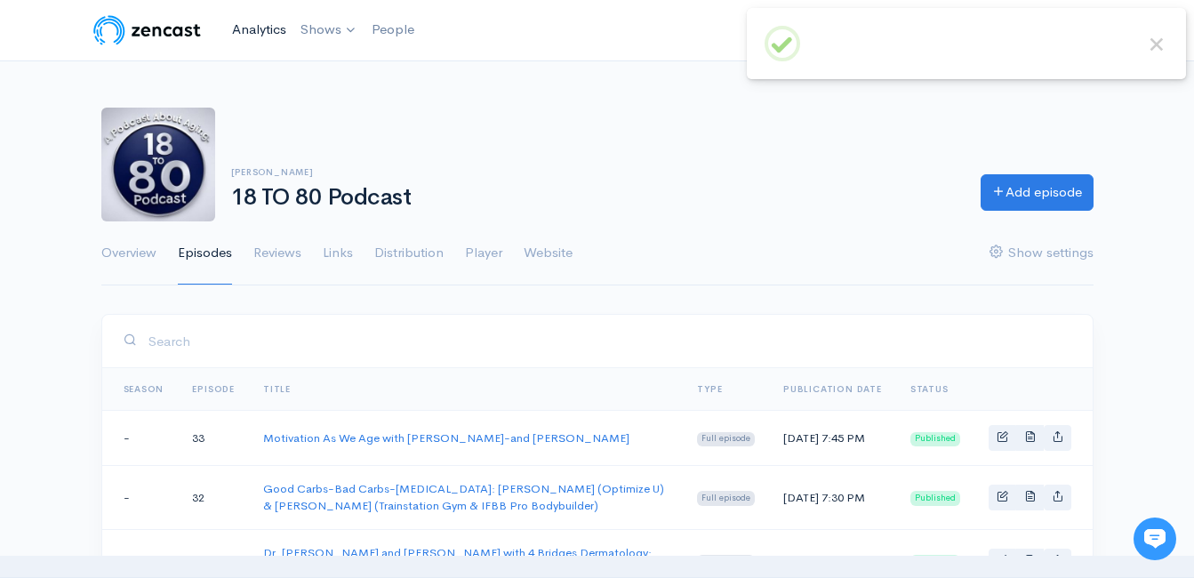
click at [280, 30] on link "Analytics" at bounding box center [259, 30] width 68 height 38
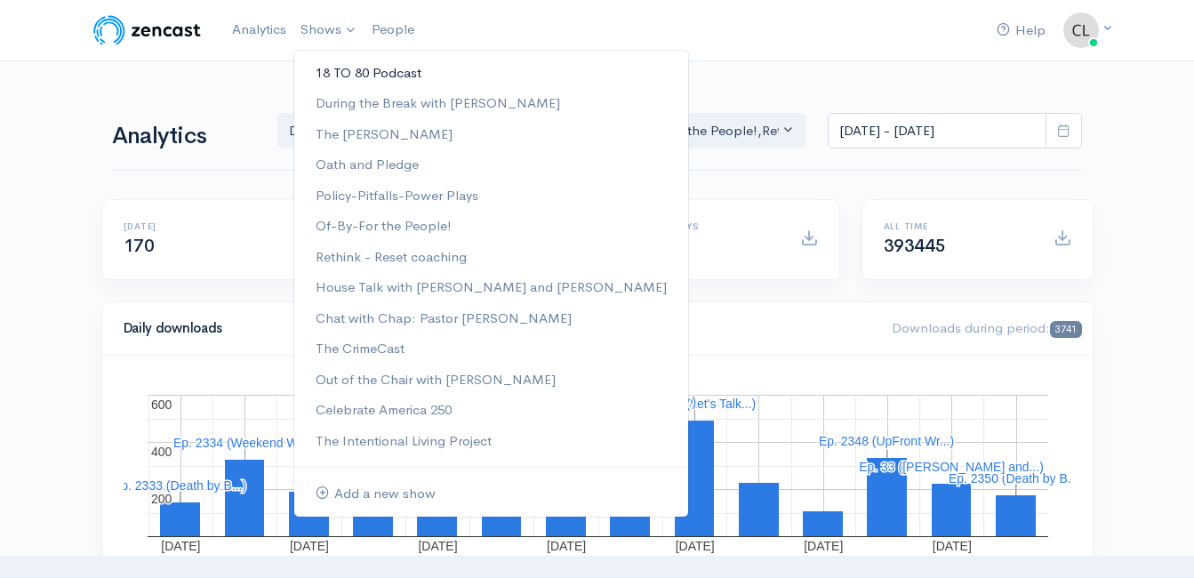
click at [345, 68] on link "18 TO 80 Podcast" at bounding box center [491, 73] width 394 height 31
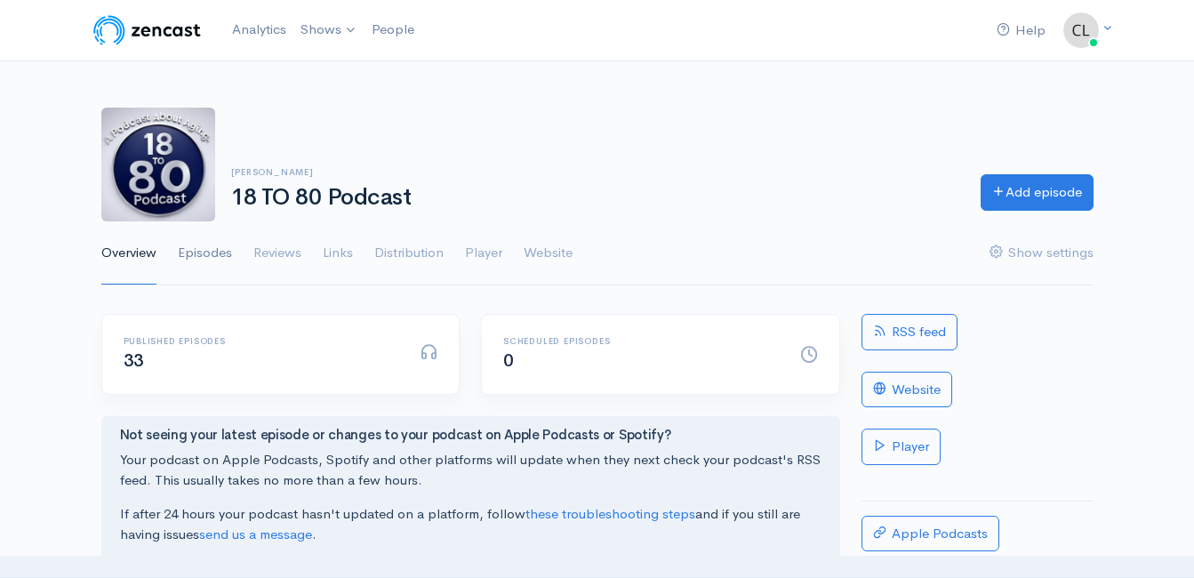
click at [227, 249] on link "Episodes" at bounding box center [205, 253] width 54 height 64
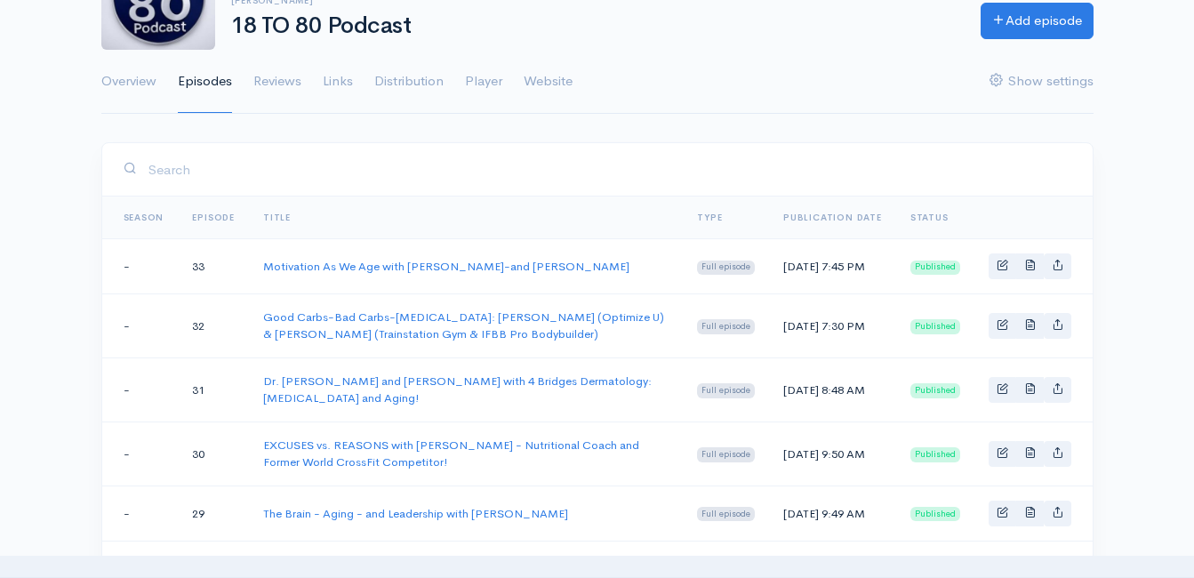
scroll to position [178, 0]
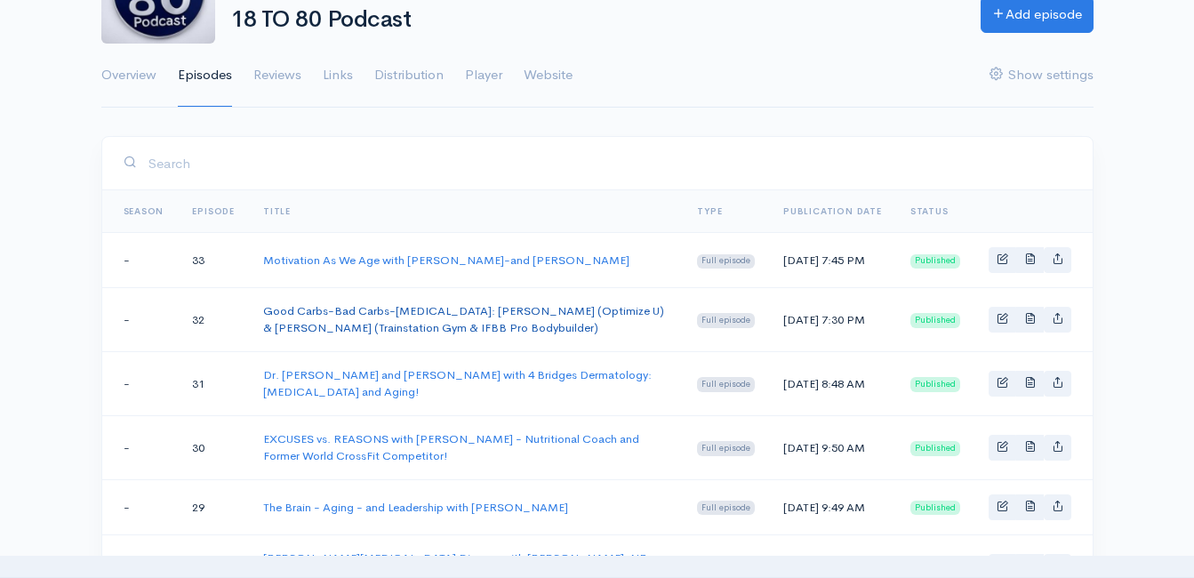
click at [422, 323] on link "Good Carbs-Bad Carbs-[MEDICAL_DATA]: [PERSON_NAME] (Optimize U) & [PERSON_NAME]…" at bounding box center [463, 319] width 401 height 33
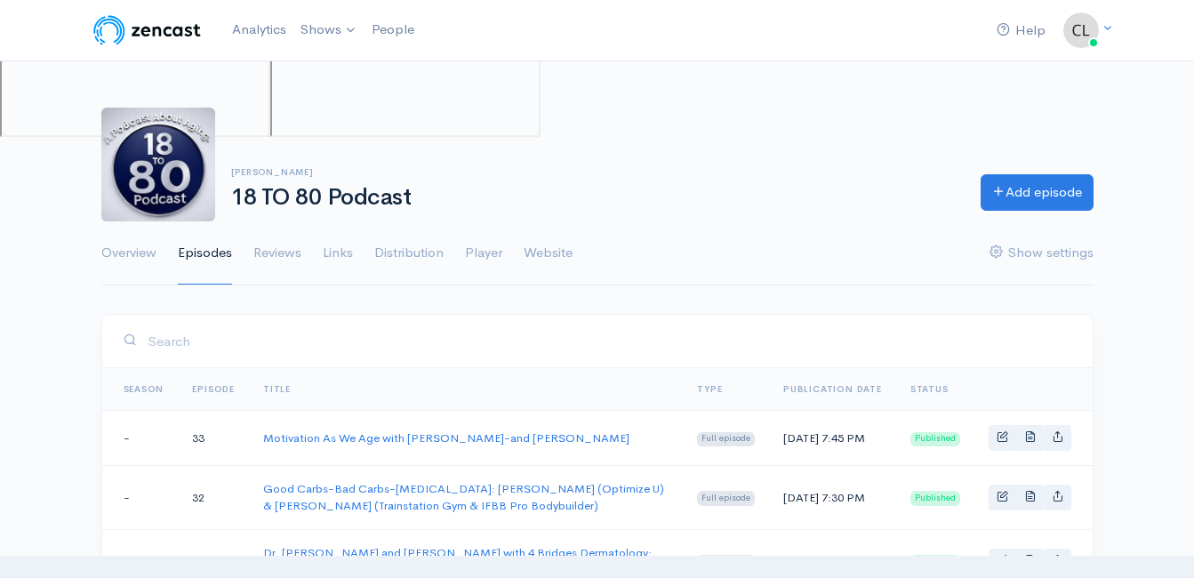
scroll to position [178, 0]
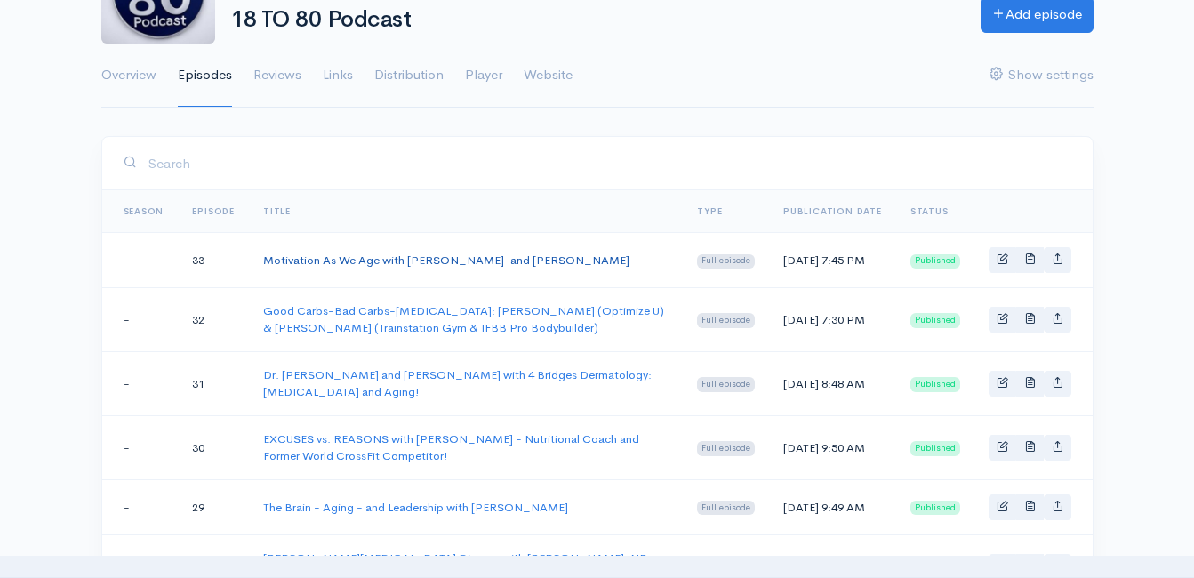
click at [324, 259] on link "Motivation As We Age with Matt-Josh-and Clint" at bounding box center [446, 259] width 366 height 15
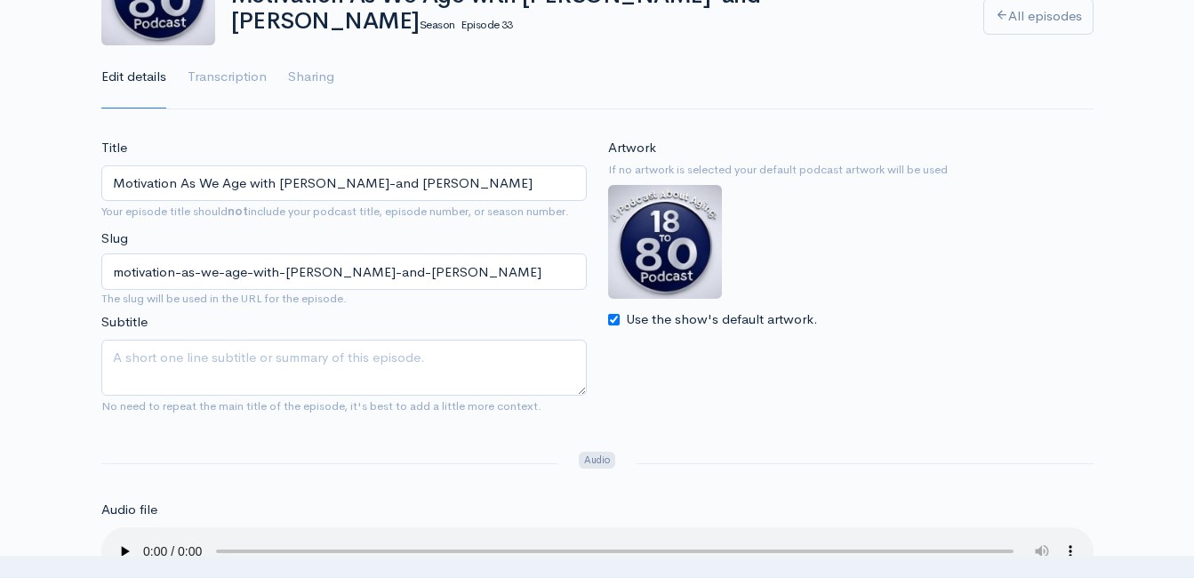
scroll to position [178, 0]
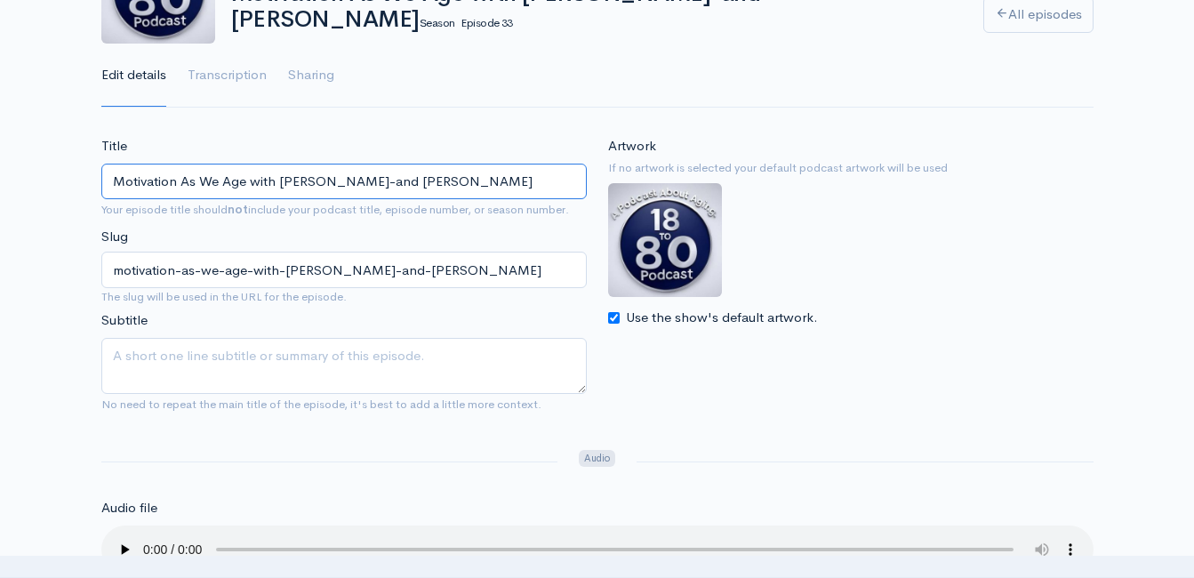
click at [364, 176] on input "Motivation As We Age with Matt-Josh-and Clint" at bounding box center [343, 182] width 485 height 36
click at [364, 175] on input "Motivation As We Age with Matt-Josh-and Clint" at bounding box center [343, 182] width 485 height 36
click at [364, 175] on input "Motivation As We Age with [PERSON_NAME]-and [PERSON_NAME]" at bounding box center [343, 182] width 485 height 36
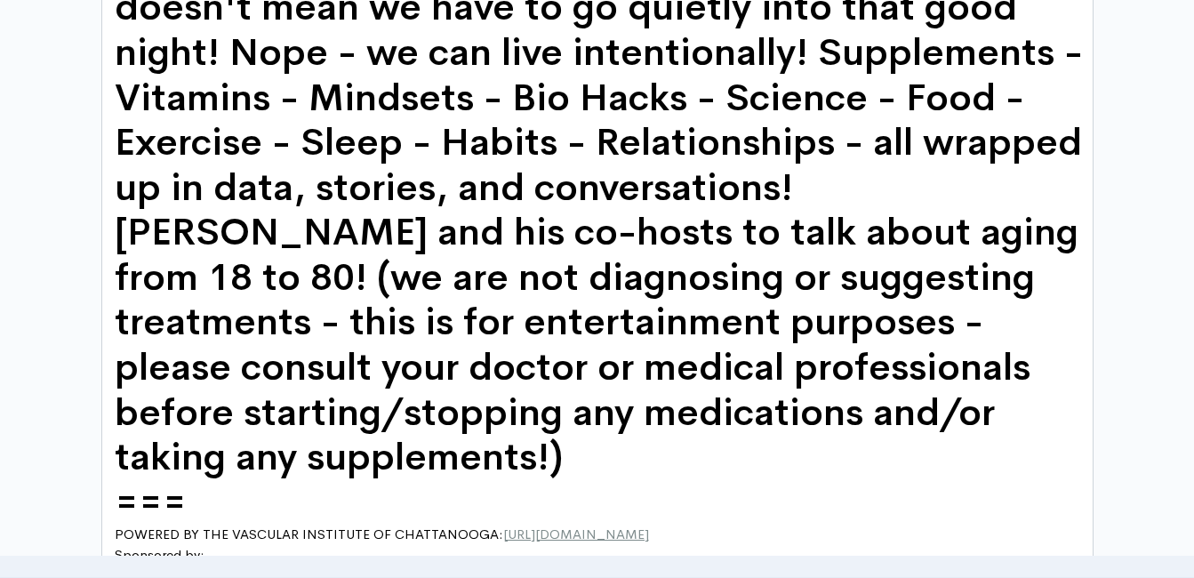
scroll to position [6, 0]
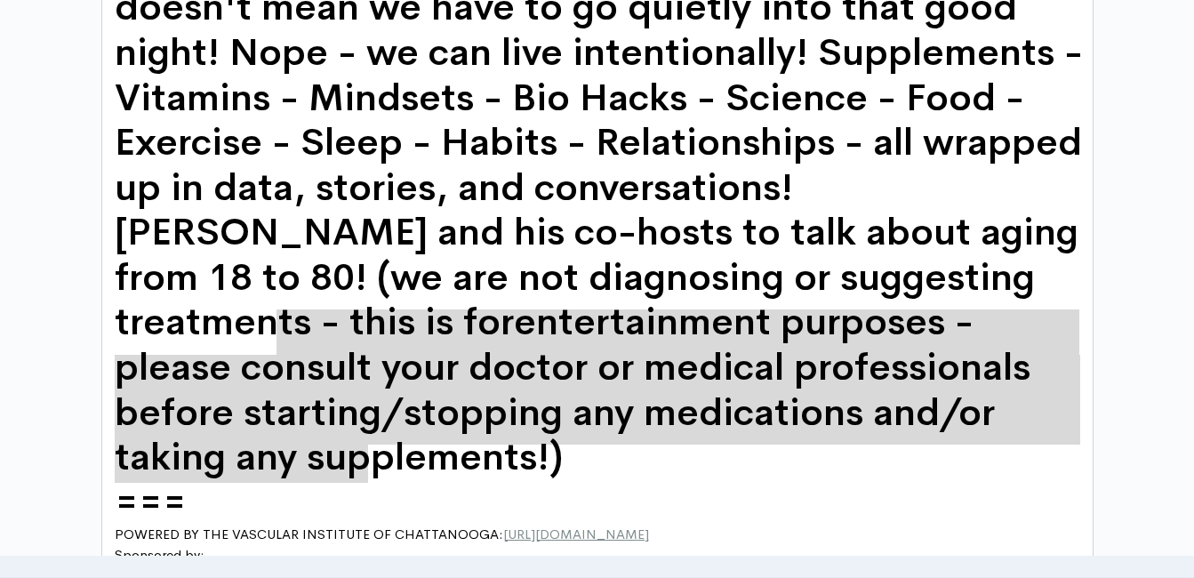
type textarea "and his co-hosts to talk about aging from 18 to 80! (we are not diagnosing or s…"
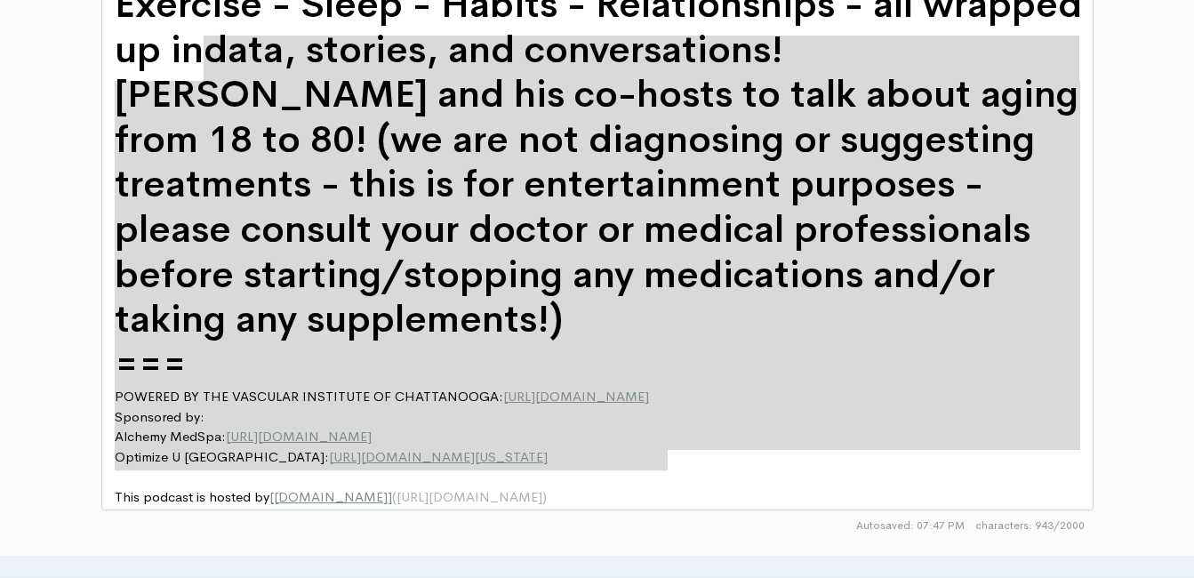
scroll to position [1132, 0]
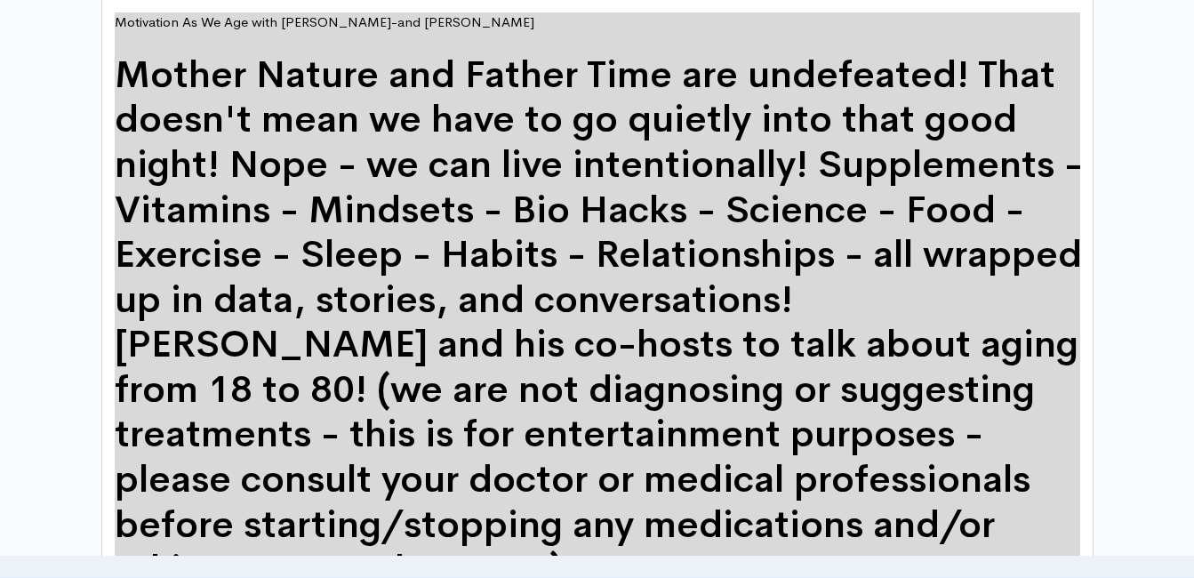
drag, startPoint x: 685, startPoint y: 331, endPoint x: 83, endPoint y: 20, distance: 678.2
type textarea "​Motivation As We Age with Matt-Josh-and Clint Mother Nature and Father Time ar…"
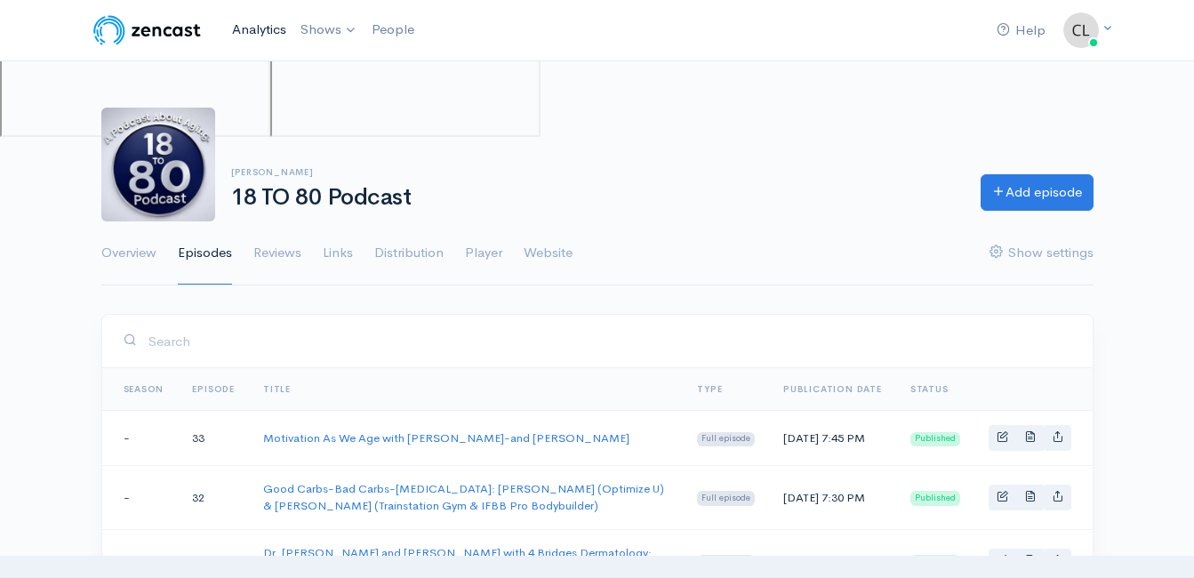
click at [266, 22] on link "Analytics" at bounding box center [259, 30] width 68 height 38
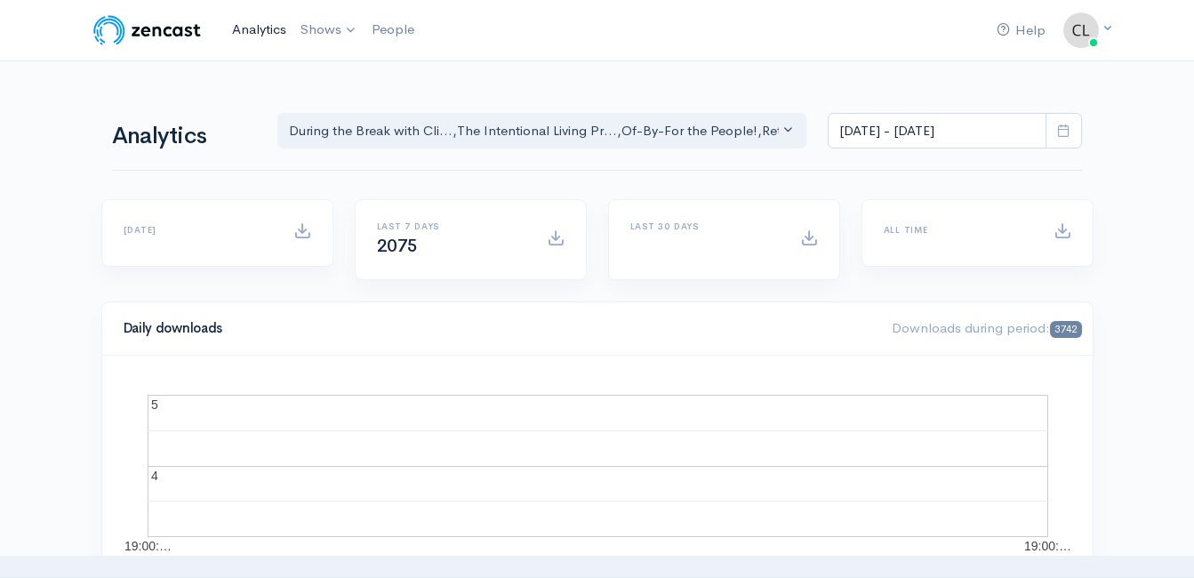
click at [247, 22] on link "Analytics" at bounding box center [259, 30] width 68 height 38
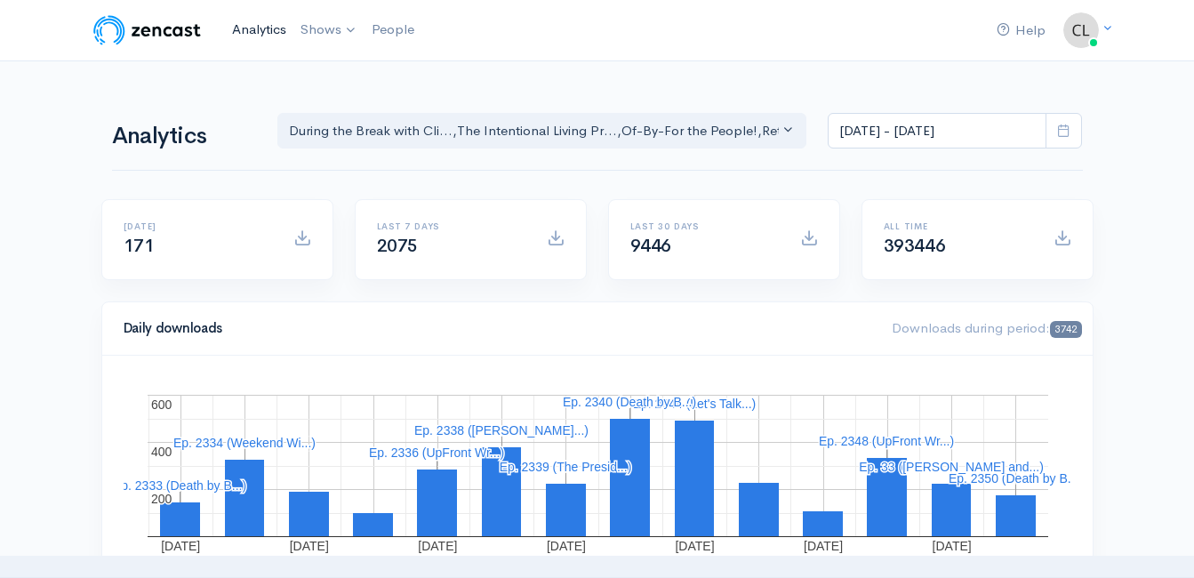
click at [279, 28] on link "Analytics" at bounding box center [259, 30] width 68 height 38
click at [244, 30] on link "Analytics" at bounding box center [259, 30] width 68 height 38
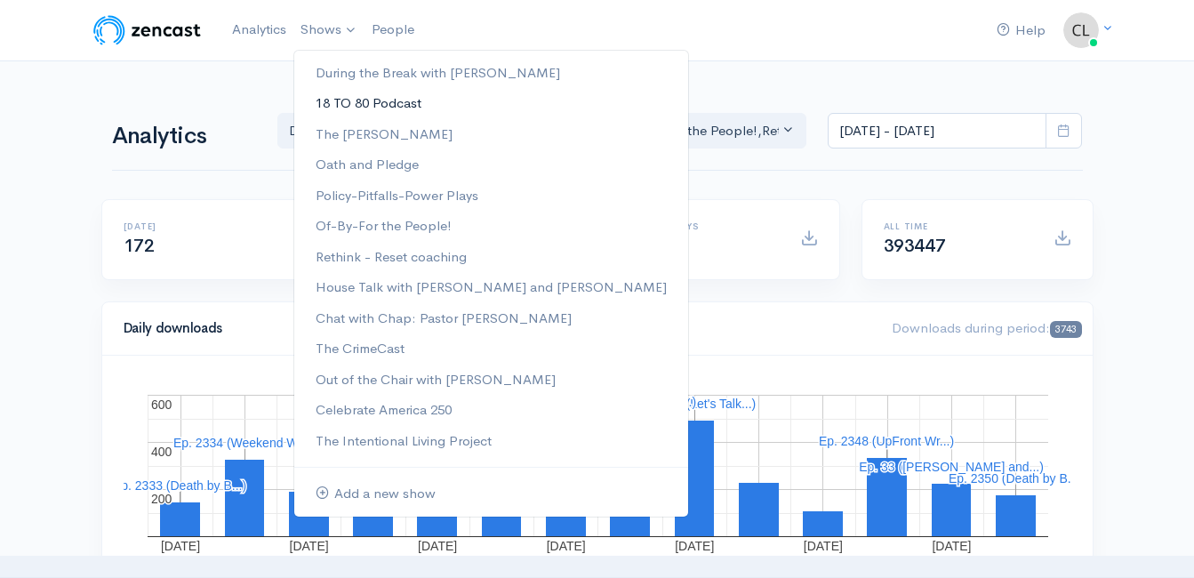
click at [350, 103] on link "18 TO 80 Podcast" at bounding box center [491, 103] width 394 height 31
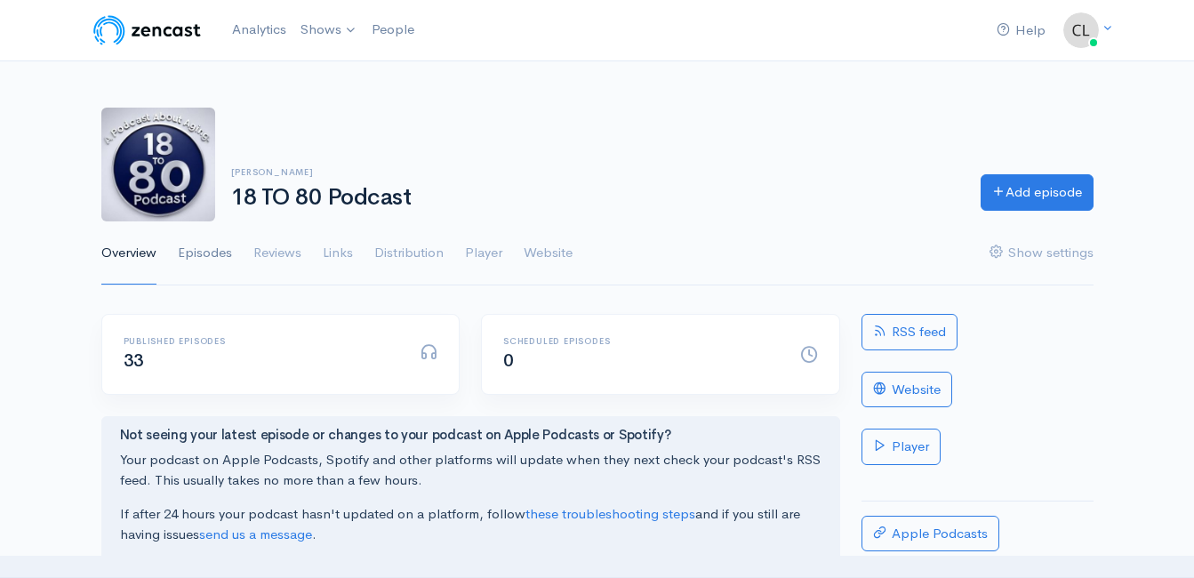
click at [220, 251] on link "Episodes" at bounding box center [205, 253] width 54 height 64
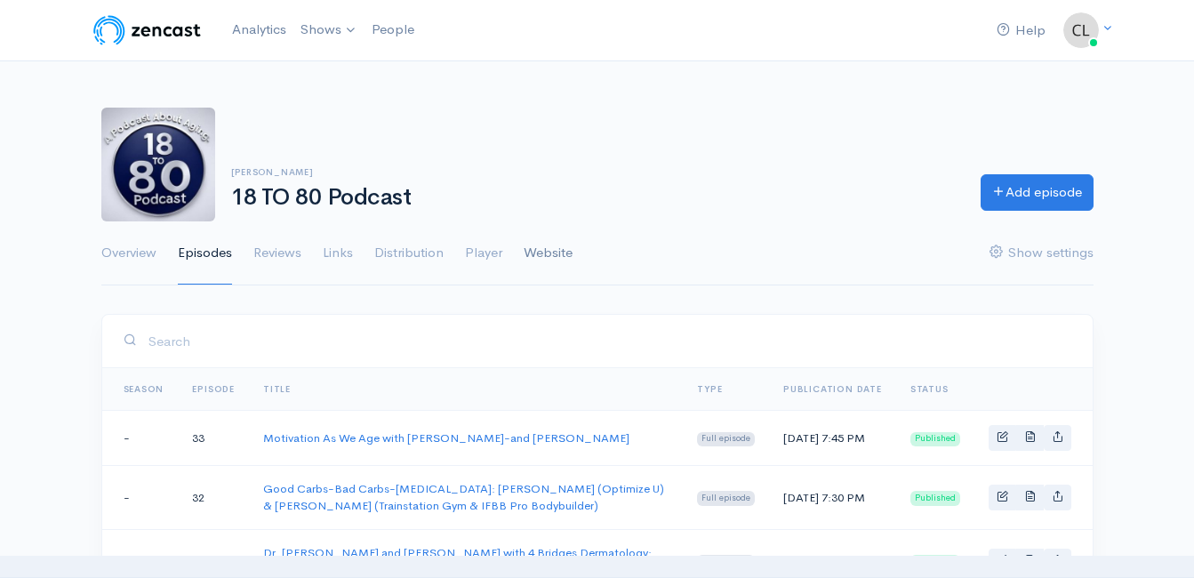
click at [572, 250] on link "Website" at bounding box center [548, 253] width 49 height 64
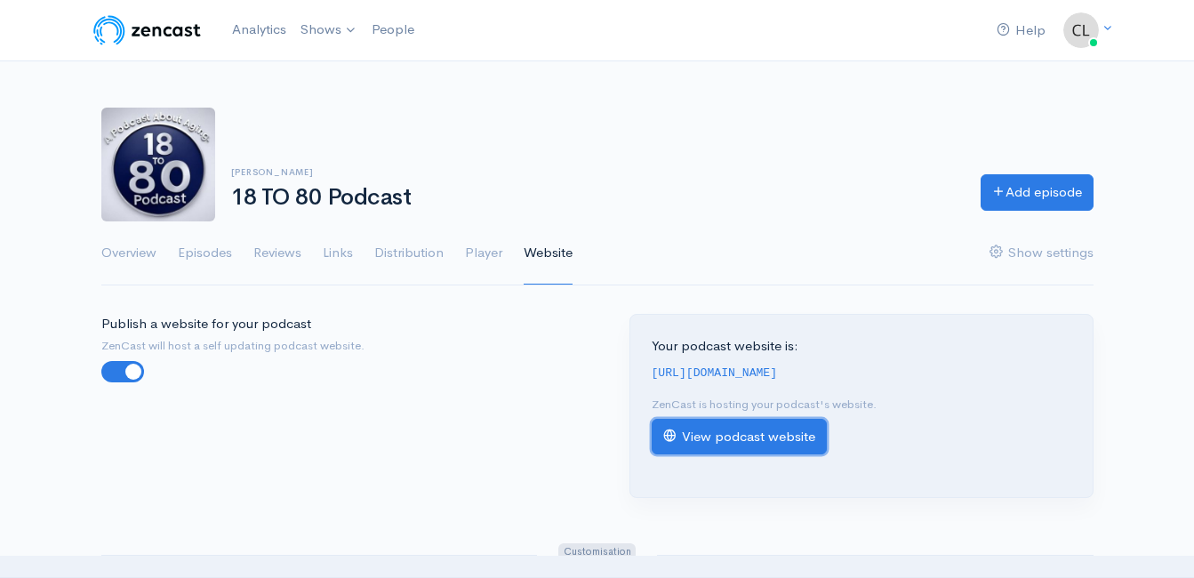
click at [700, 444] on link "View podcast website" at bounding box center [739, 437] width 175 height 36
click at [722, 108] on div "Clint Powell 18 TO 80 Podcast Add episode" at bounding box center [597, 165] width 1013 height 114
click at [788, 436] on link "View podcast website" at bounding box center [739, 437] width 175 height 36
click at [257, 28] on link "Analytics" at bounding box center [259, 30] width 68 height 38
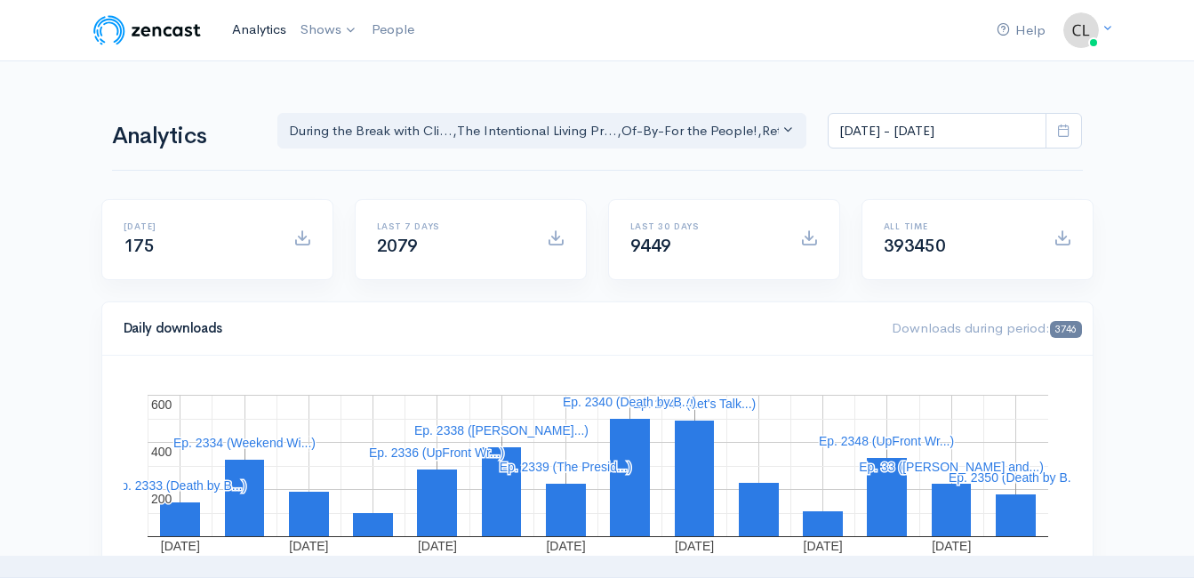
click at [260, 30] on link "Analytics" at bounding box center [259, 30] width 68 height 38
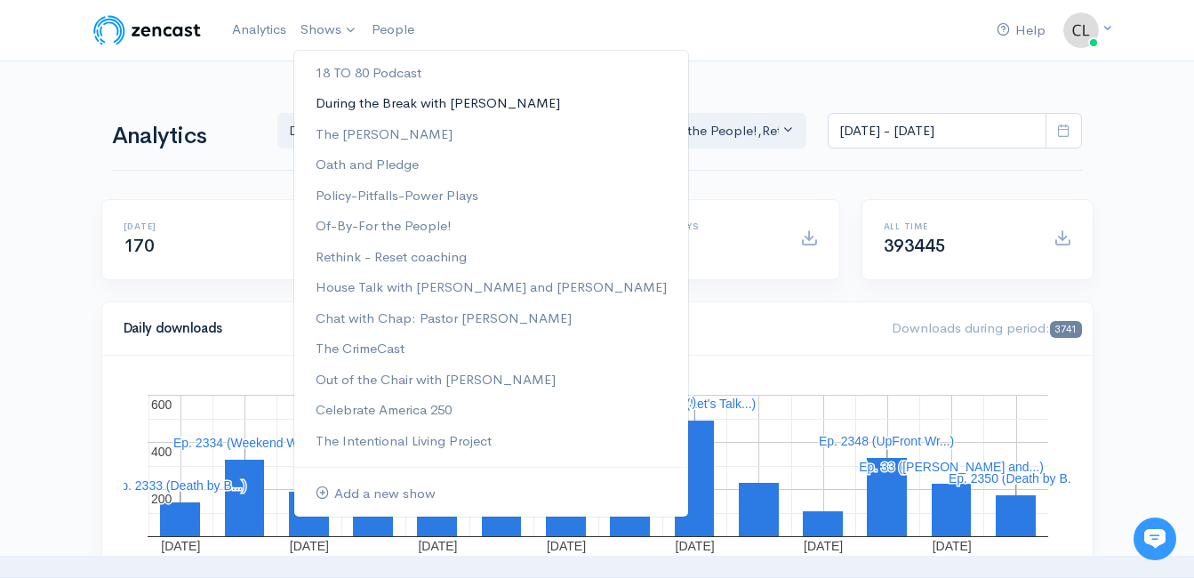
click at [334, 103] on link "During the Break with [PERSON_NAME]" at bounding box center [491, 103] width 394 height 31
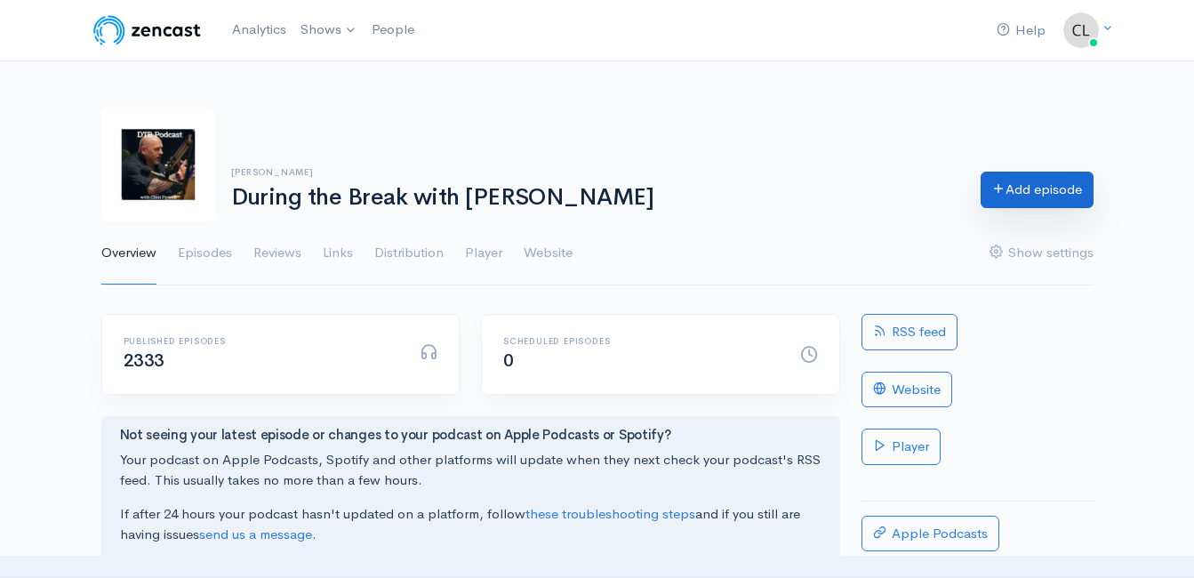
click at [1006, 176] on link "Add episode" at bounding box center [1036, 190] width 113 height 36
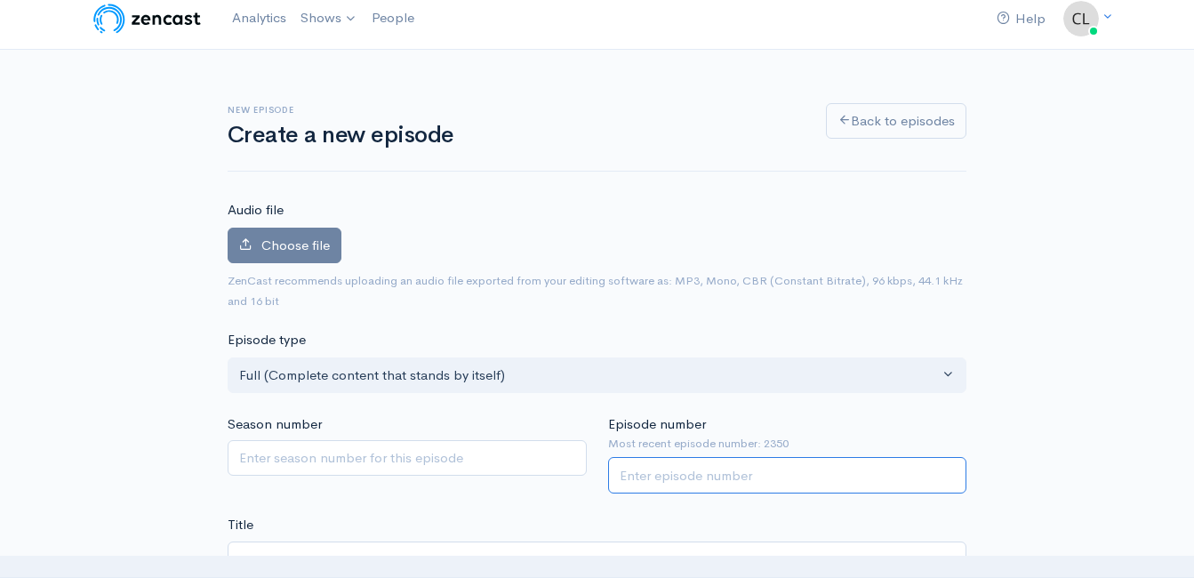
click at [743, 475] on input "Episode number" at bounding box center [787, 475] width 359 height 36
type input "2351"
drag, startPoint x: 544, startPoint y: 505, endPoint x: 544, endPoint y: 494, distance: 10.7
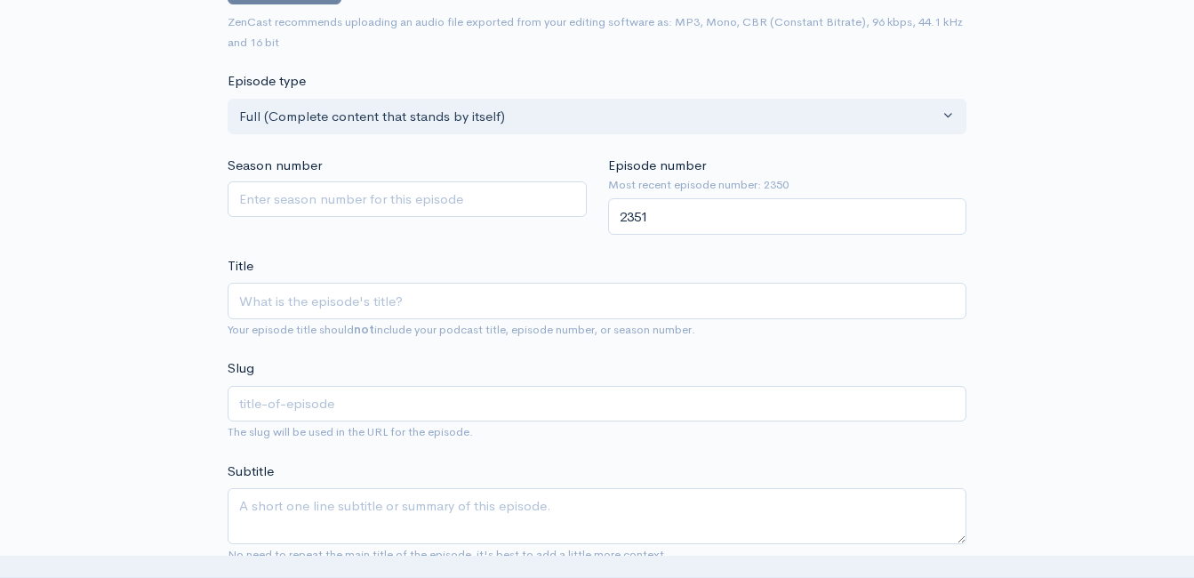
scroll to position [278, 0]
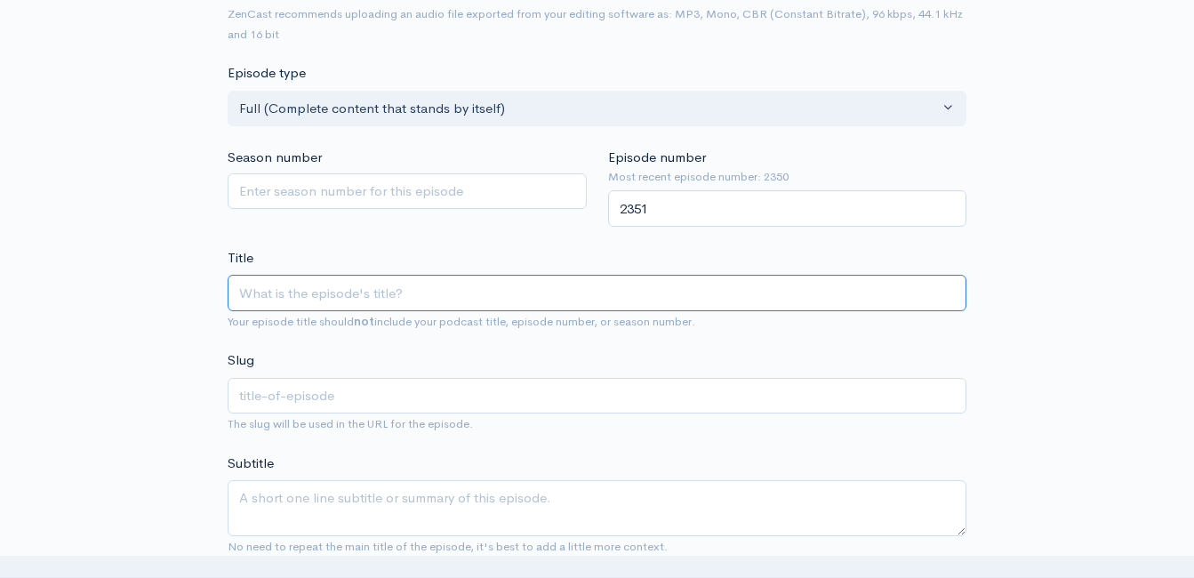
paste input "Motivation As We Age with [PERSON_NAME]-and [PERSON_NAME]"
click at [241, 290] on input "Motivation As We Age with [PERSON_NAME]-and [PERSON_NAME]" at bounding box center [597, 293] width 739 height 36
type input "1Motivation As We Age with [PERSON_NAME]-and [PERSON_NAME]"
type input "1motivation-as-we-age-with-[PERSON_NAME]-and-[PERSON_NAME]"
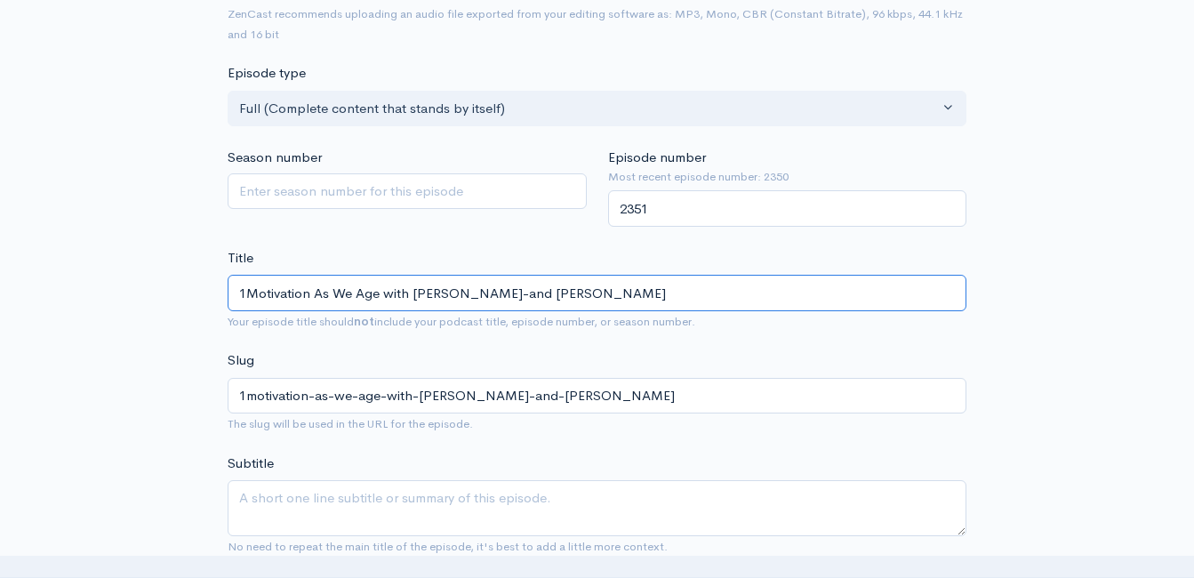
type input "18Motivation As We Age with [PERSON_NAME]-and [PERSON_NAME]"
type input "18motivation-as-we-age-with-matt-josh-and-clint"
type input "18TMotivation As We Age with Matt-Josh-and Clint"
type input "18tmotivation-as-we-age-with-matt-josh-and-clint"
type input "18TOMotivation As We Age with Matt-Josh-and Clint"
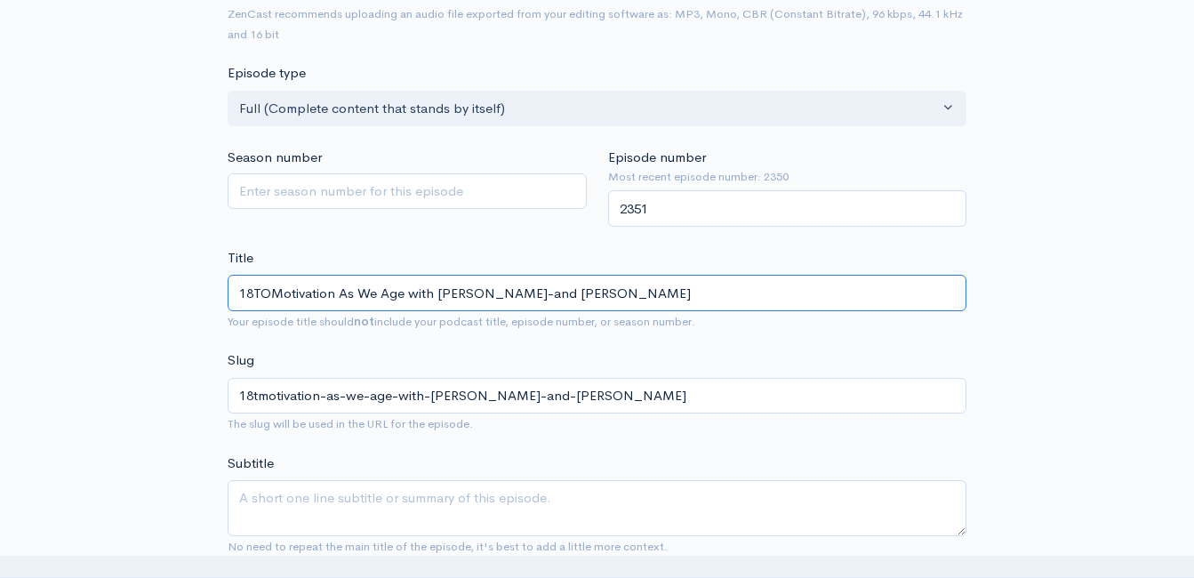
type input "18tomotivation-as-we-age-with-matt-josh-and-clint"
type input "18TO8Motivation As We Age with Matt-Josh-and Clint"
type input "18to8motivation-as-we-age-with-matt-josh-and-clint"
type input "18TO80Motivation As We Age with Matt-Josh-and Clint"
type input "18to80motivation-as-we-age-with-matt-josh-and-clint"
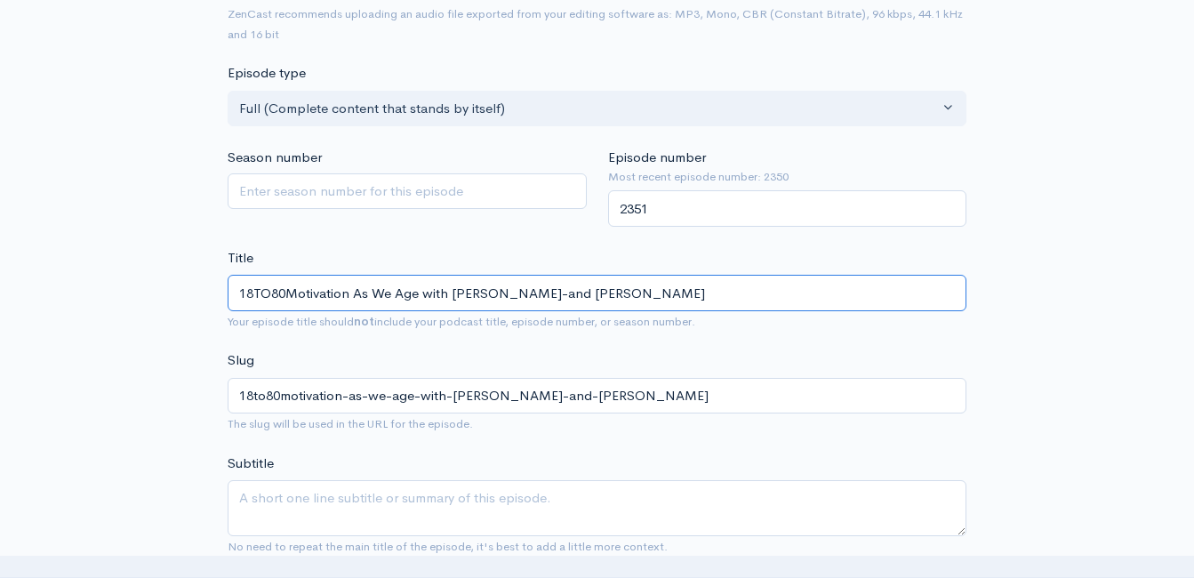
type input "18TO80 Motivation As We Age with Matt-Josh-and Clint"
type input "18to80-motivation-as-we-age-with-matt-josh-and-clint"
type input "18TO80 SMotivation As We Age with Matt-Josh-and Clint"
type input "18to80-smotivation-as-we-age-with-matt-josh-and-clint"
type input "18TO80 ShMotivation As We Age with Matt-Josh-and Clint"
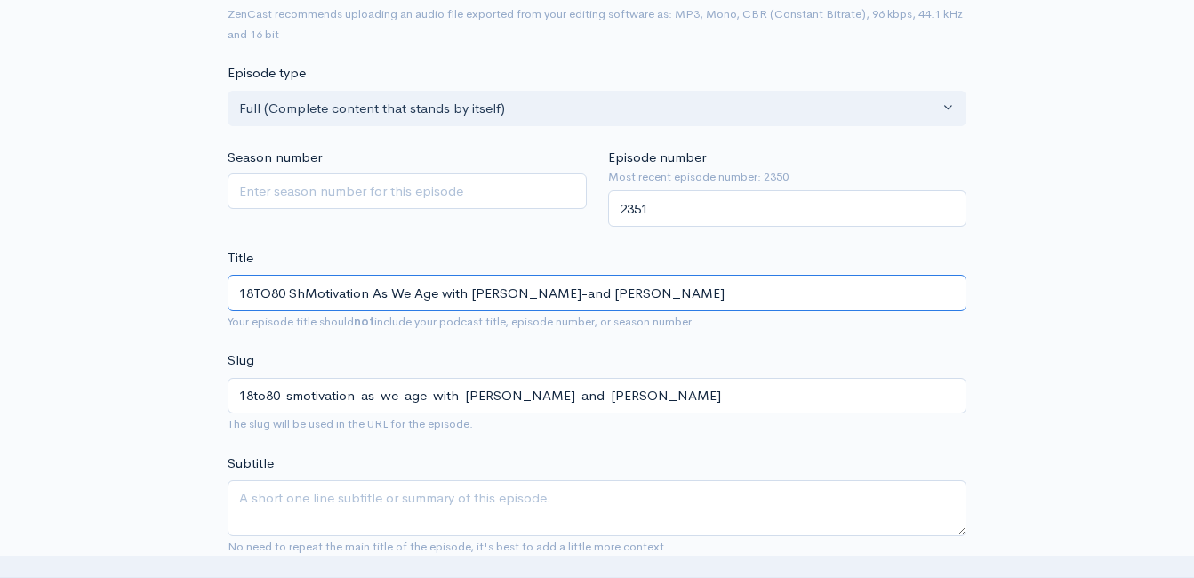
type input "18to80-shmotivation-as-we-age-with-matt-josh-and-clint"
type input "18TO80 ShaMotivation As We Age with Matt-Josh-and Clint"
type input "18to80-shamotivation-as-we-age-with-matt-josh-and-clint"
type input "18TO80 ShMotivation As We Age with Matt-Josh-and Clint"
type input "18to80-shmotivation-as-we-age-with-matt-josh-and-clint"
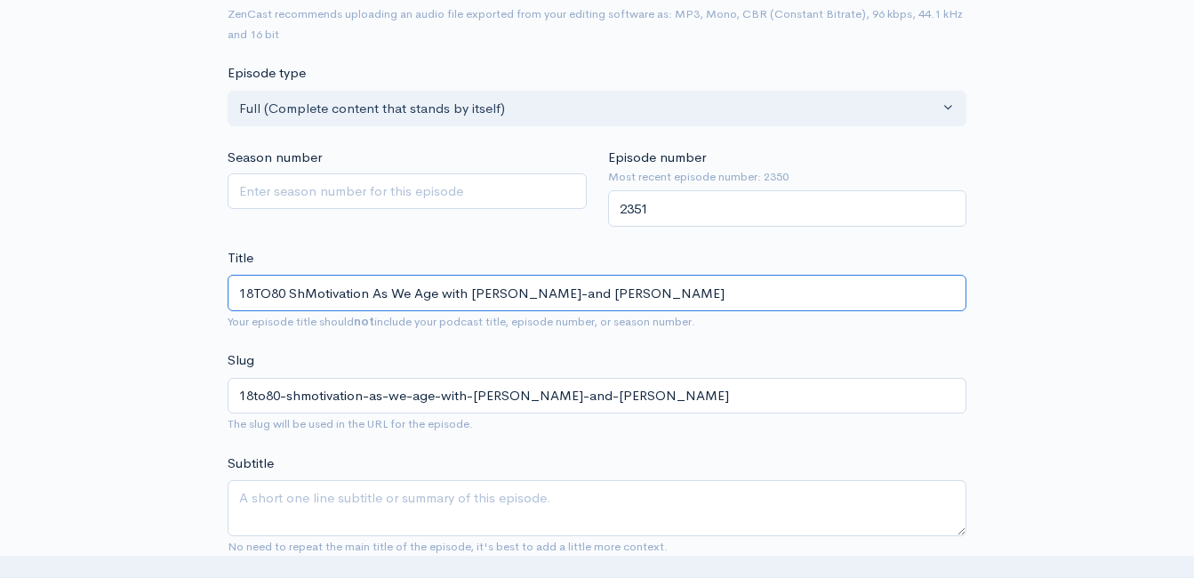
type input "18TO80 SMotivation As We Age with Matt-Josh-and Clint"
type input "18to80-smotivation-as-we-age-with-matt-josh-and-clint"
type input "18TO80 Motivation As We Age with Matt-Josh-and Clint"
type input "18to80-motivation-as-we-age-with-matt-josh-and-clint"
type input "18TO80 PMotivation As We Age with Matt-Josh-and Clint"
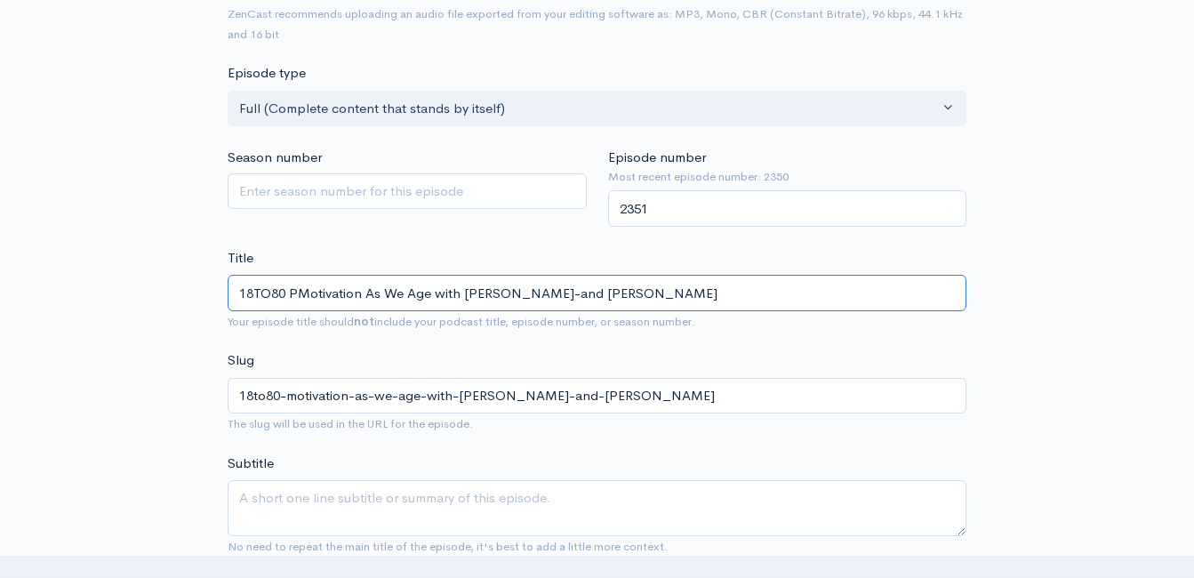
type input "18to80-pmotivation-as-we-age-with-matt-josh-and-clint"
type input "18TO80 PodMotivation As We Age with Matt-Josh-and Clint"
type input "18to80-podmotivation-as-we-age-with-matt-josh-and-clint"
type input "18TO80 PodcMotivation As We Age with Matt-Josh-and Clint"
type input "18to80-podcmotivation-as-we-age-with-matt-josh-and-clint"
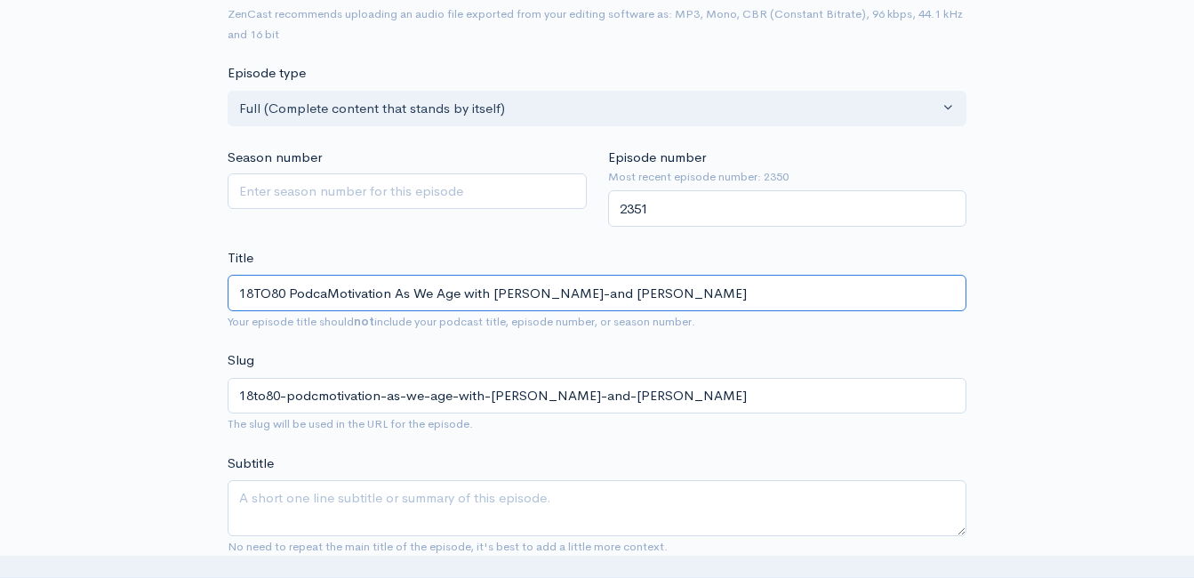
type input "18TO80 PodcasMotivation As We Age with Matt-Josh-and Clint"
type input "18to80-podcasmotivation-as-we-age-with-matt-josh-and-clint"
type input "18TO80 PodcastMotivation As We Age with Matt-Josh-and Clint"
type input "18to80-podcastmotivation-as-we-age-with-matt-josh-and-clint"
type input "18TO80 Podcast Motivation As We Age with Matt-Josh-and Clint"
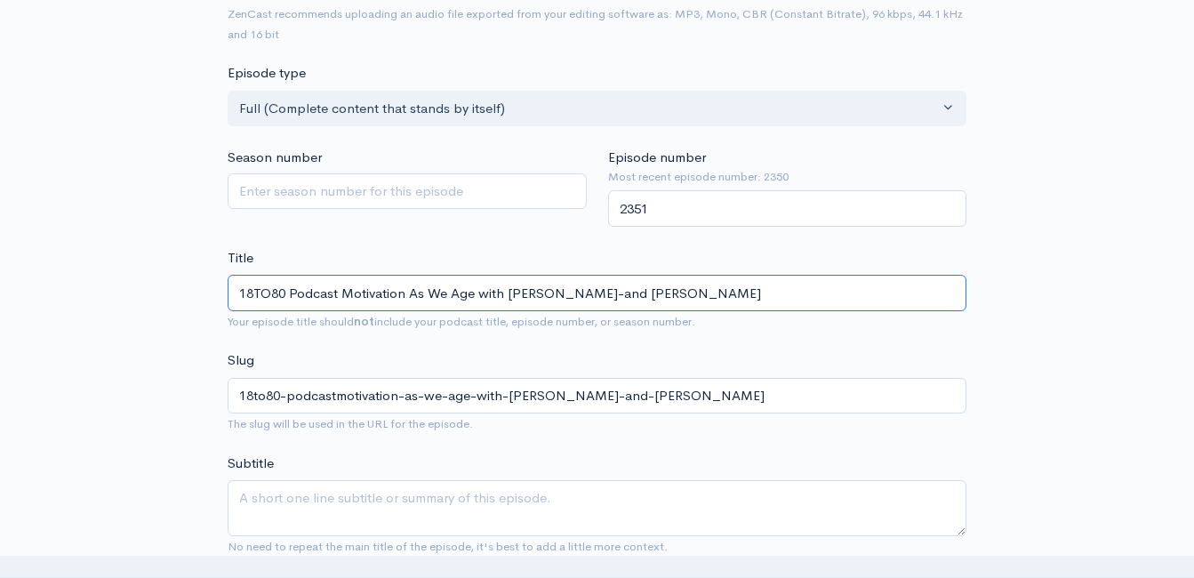
type input "18to80-podcast-motivation-as-we-age-with-matt-josh-and-clint"
type input "18TO80 Podcast SMotivation As We Age with Matt-Josh-and Clint"
type input "18to80-podcast-smotivation-as-we-age-with-matt-josh-and-clint"
type input "18TO80 Podcast ShaMotivation As We Age with Matt-Josh-and Clint"
type input "18to80-podcast-shamotivation-as-we-age-with-matt-josh-and-clint"
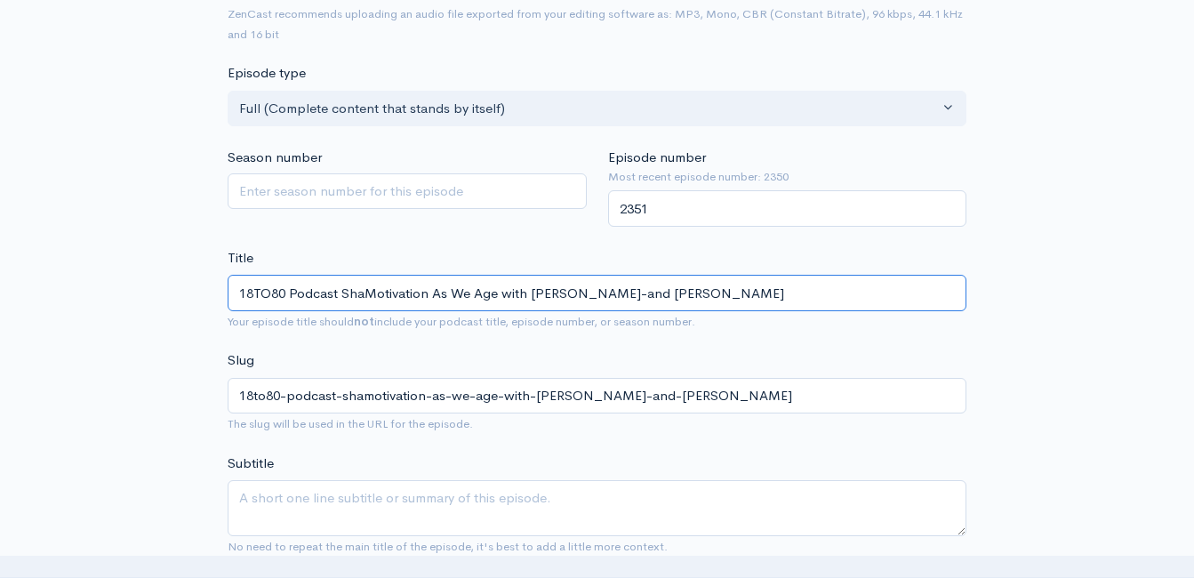
type input "18TO80 Podcast SharMotivation As We Age with Matt-Josh-and Clint"
type input "18to80-podcast-sharmotivation-as-we-age-with-matt-josh-and-clint"
type input "18TO80 Podcast ShareMotivation As We Age with Matt-Josh-and Clint"
type input "18to80-podcast-sharemotivation-as-we-age-with-matt-josh-and-clint"
type input "18TO80 Podcast Share: Motivation As We Age with [PERSON_NAME]-and [PERSON_NAME]"
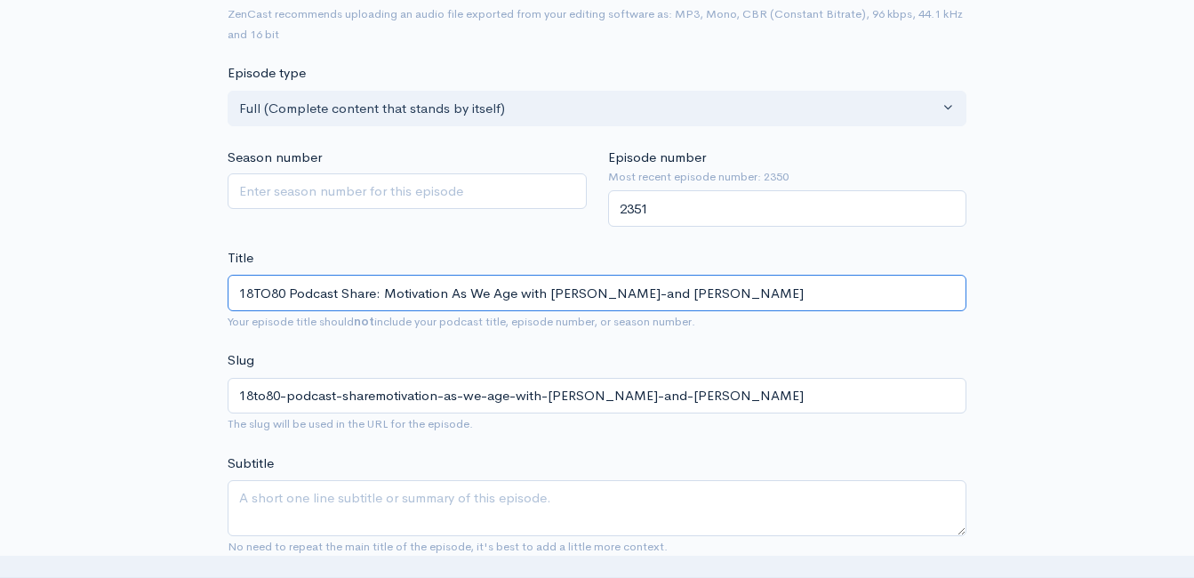
type input "18to80-podcast-share-motivation-as-we-age-with-matt-josh-and-clint"
type input "18TO80 Podcast Share: Motivation As We Age with [PERSON_NAME]-and [PERSON_NAME]"
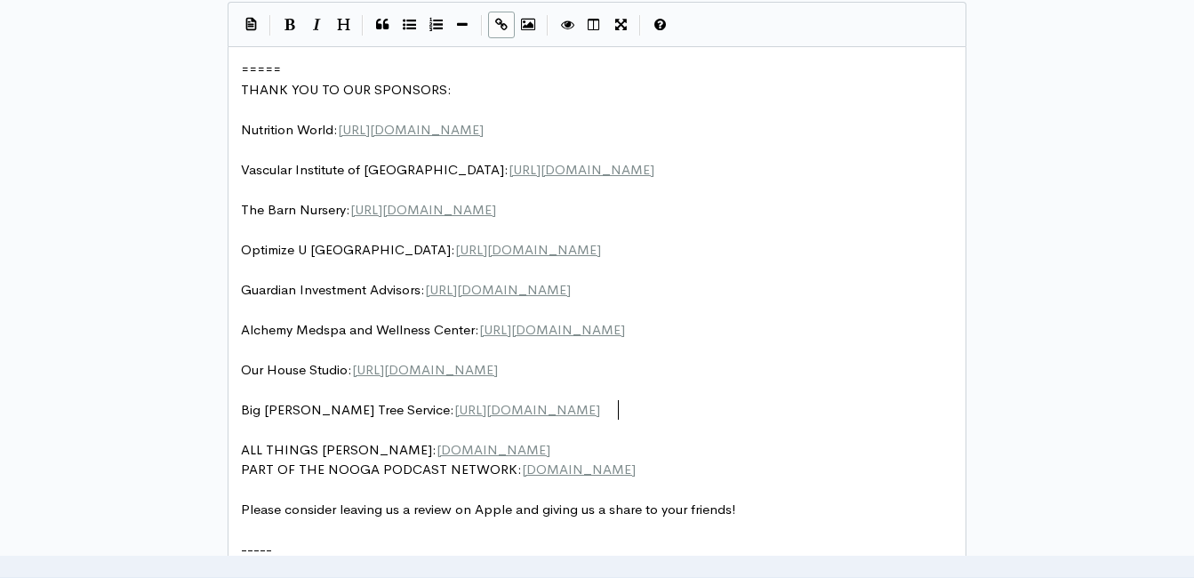
scroll to position [7, 0]
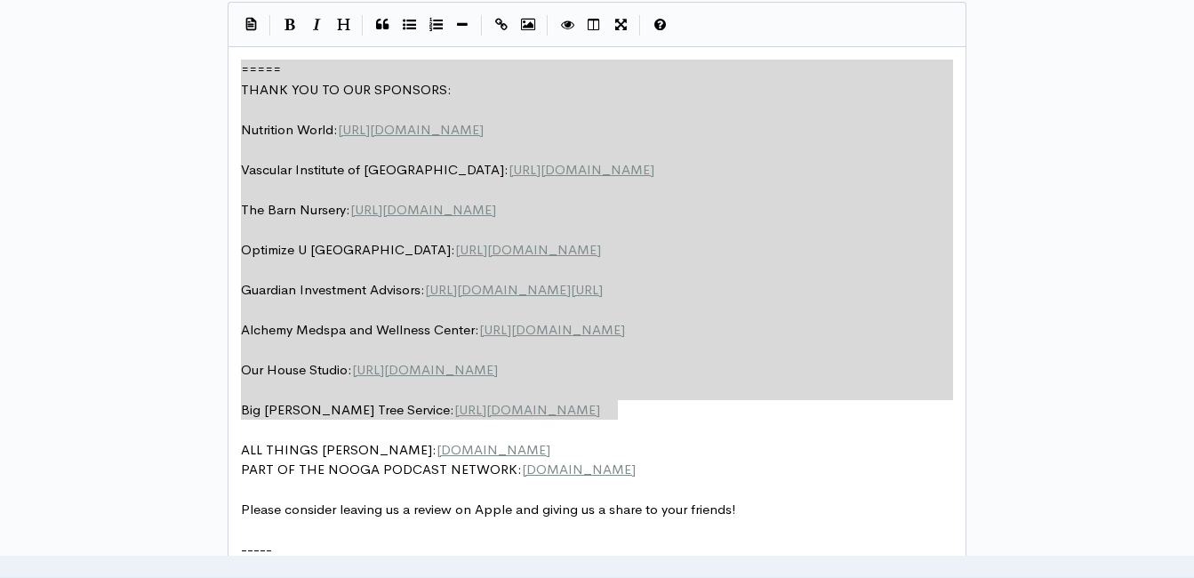
drag, startPoint x: 636, startPoint y: 412, endPoint x: 214, endPoint y: 0, distance: 589.6
type textarea "​===== THANK YOU TO OUR SPONSORS: Nutrition World: https://nutritionw.com/ Vasc…"
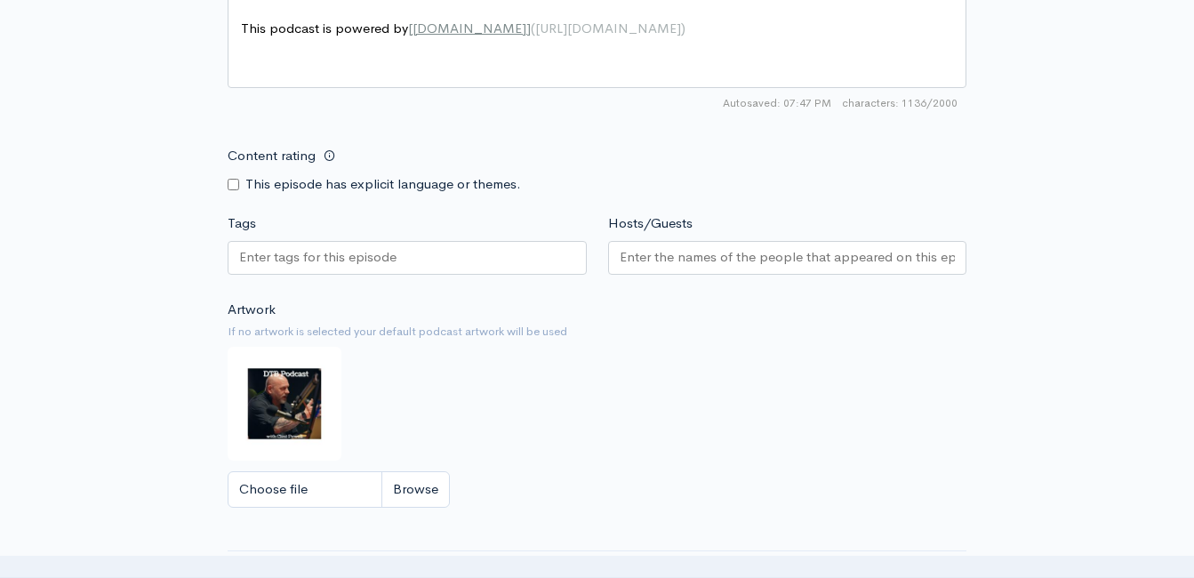
scroll to position [2059, 0]
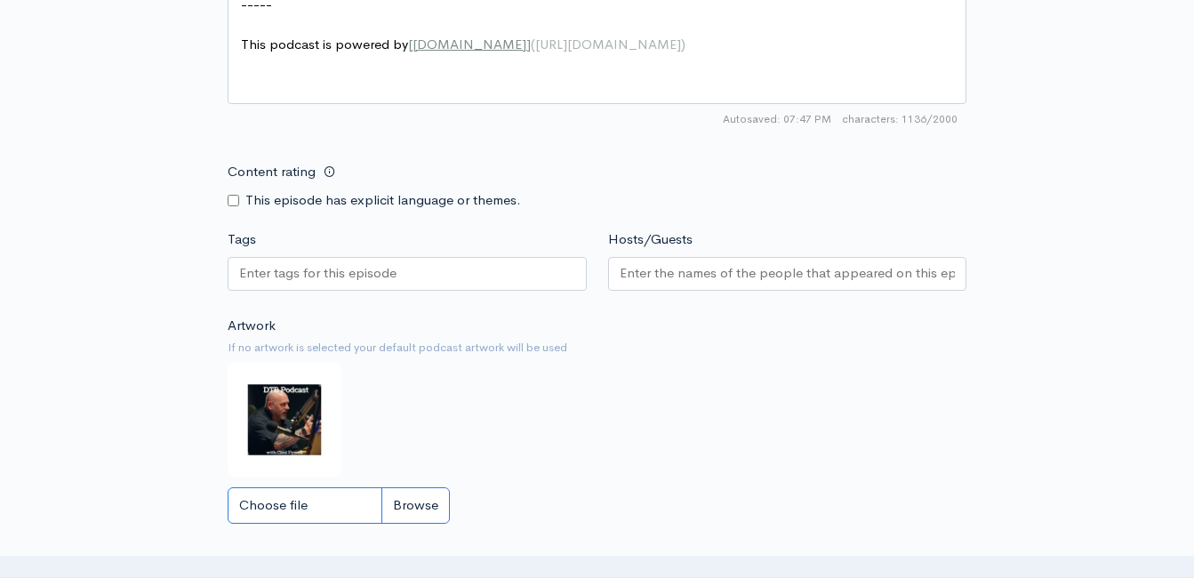
click at [428, 515] on input "Choose file" at bounding box center [339, 505] width 222 height 36
type input "C:\fakepath\image (6).jpg"
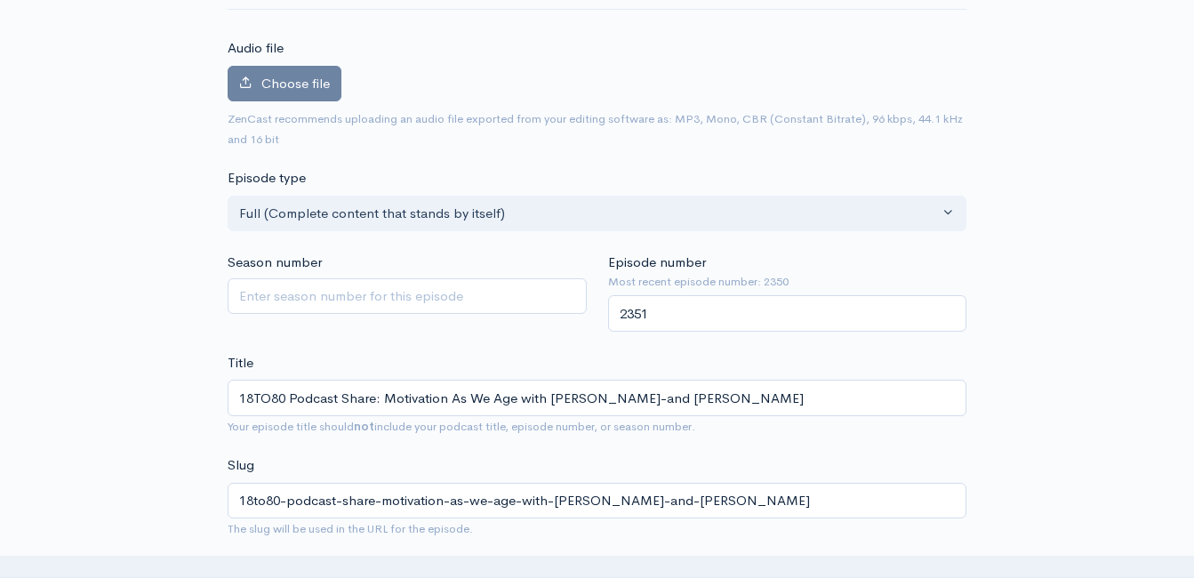
scroll to position [14, 0]
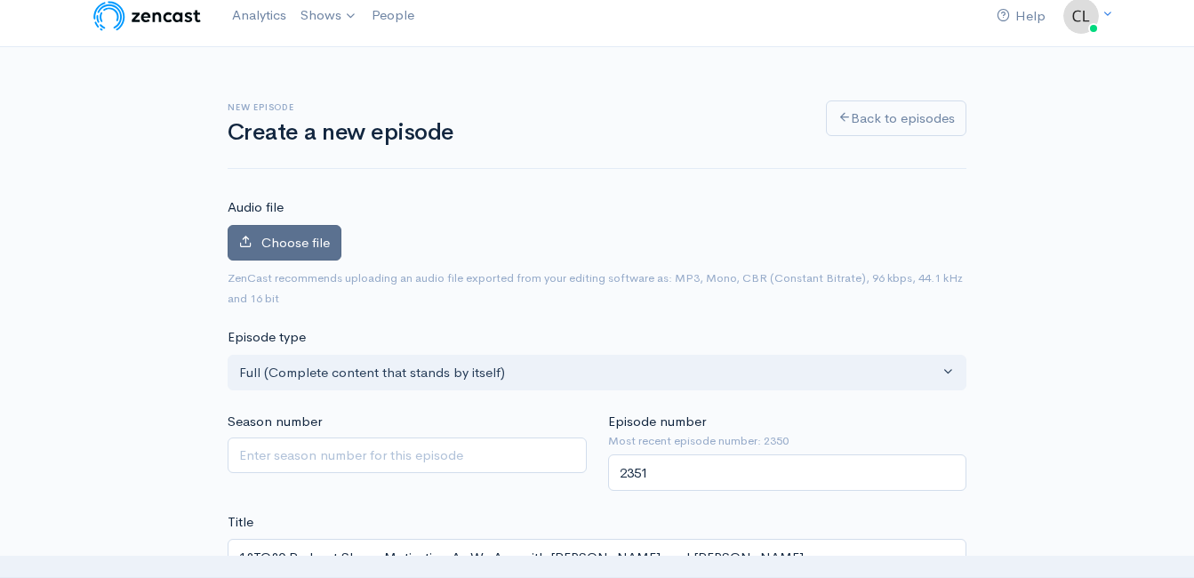
click at [314, 246] on span "Choose file" at bounding box center [295, 242] width 68 height 17
click at [0, 0] on input "Choose file" at bounding box center [0, 0] width 0 height 0
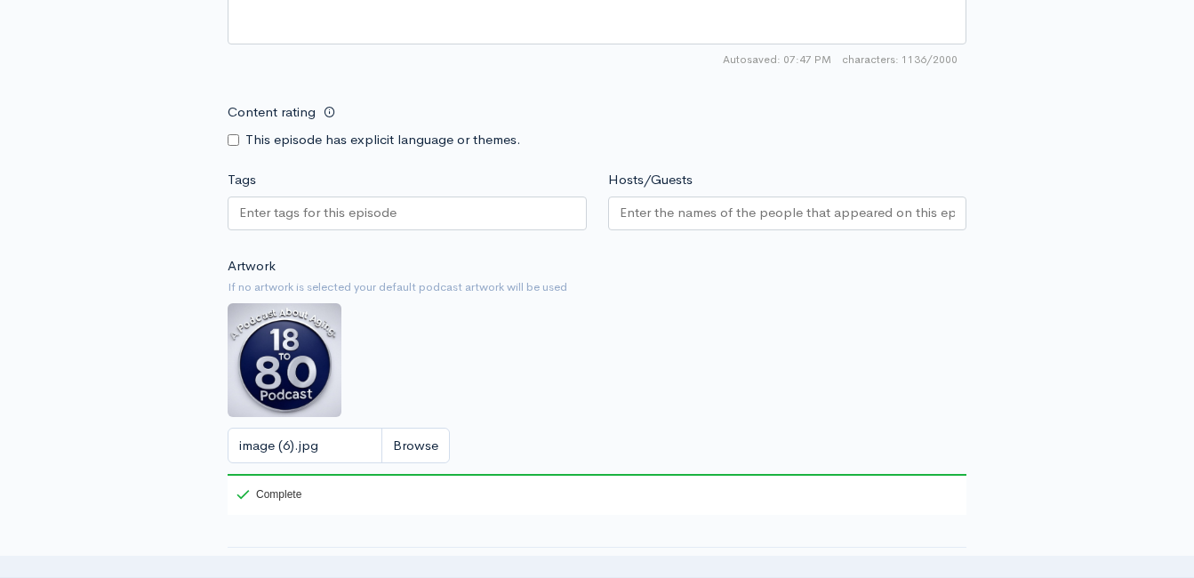
scroll to position [2503, 0]
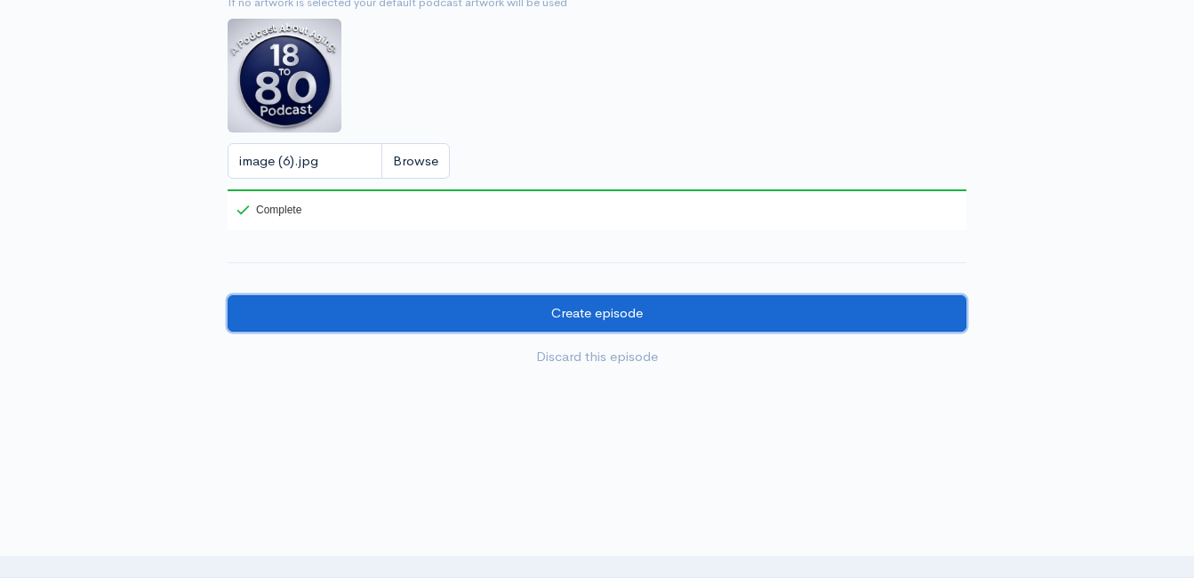
click at [798, 332] on input "Create episode" at bounding box center [597, 313] width 739 height 36
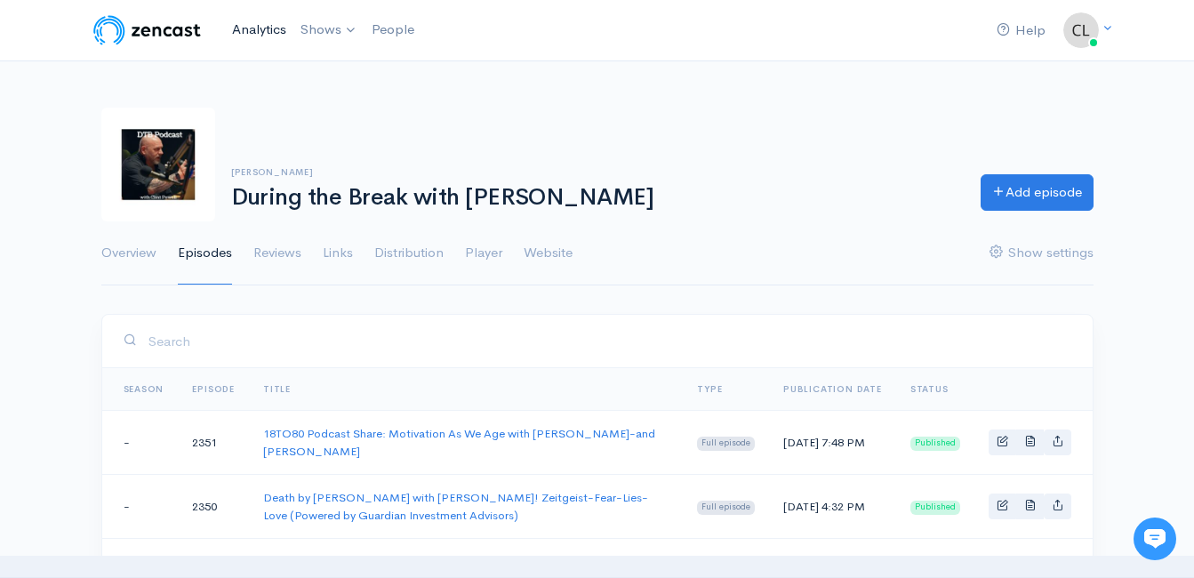
click at [240, 30] on link "Analytics" at bounding box center [259, 30] width 68 height 38
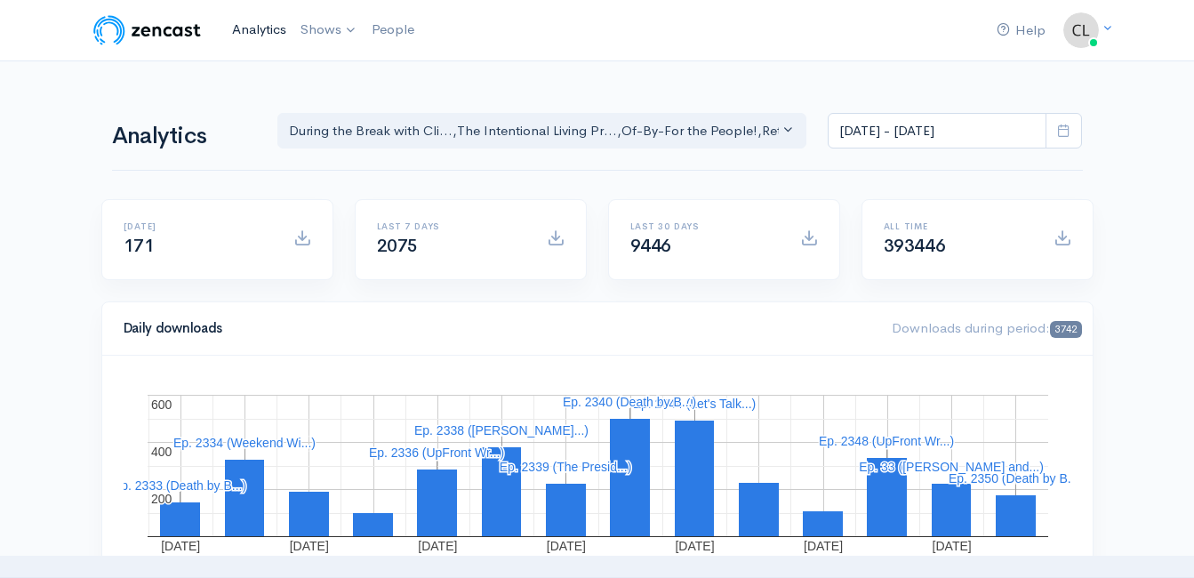
click at [264, 30] on link "Analytics" at bounding box center [259, 30] width 68 height 38
click at [261, 38] on link "Analytics" at bounding box center [259, 30] width 68 height 38
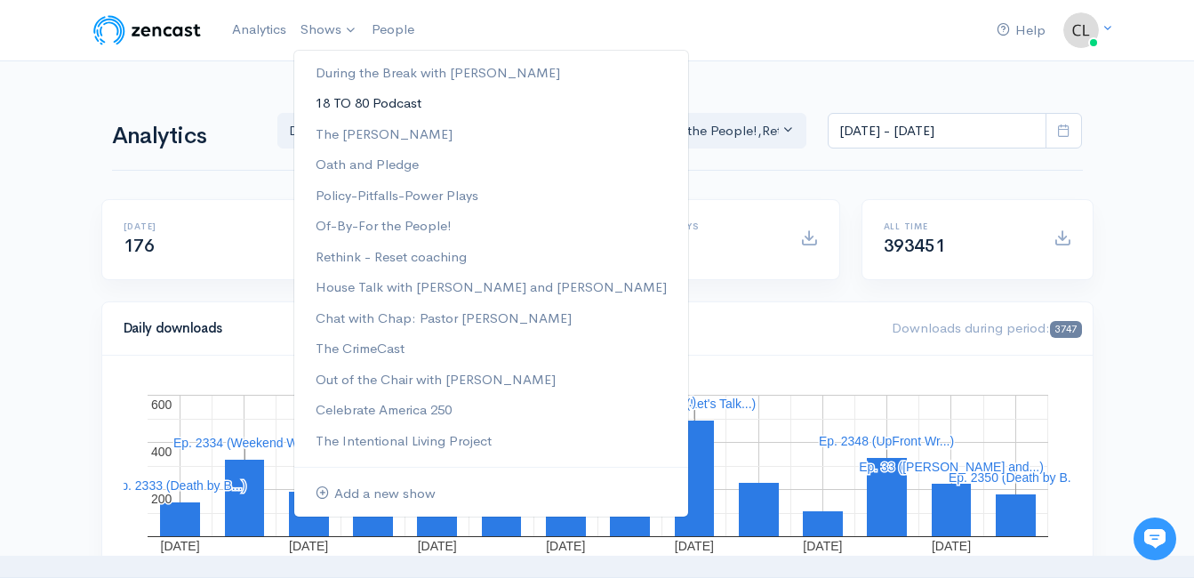
click at [346, 99] on link "18 TO 80 Podcast" at bounding box center [491, 103] width 394 height 31
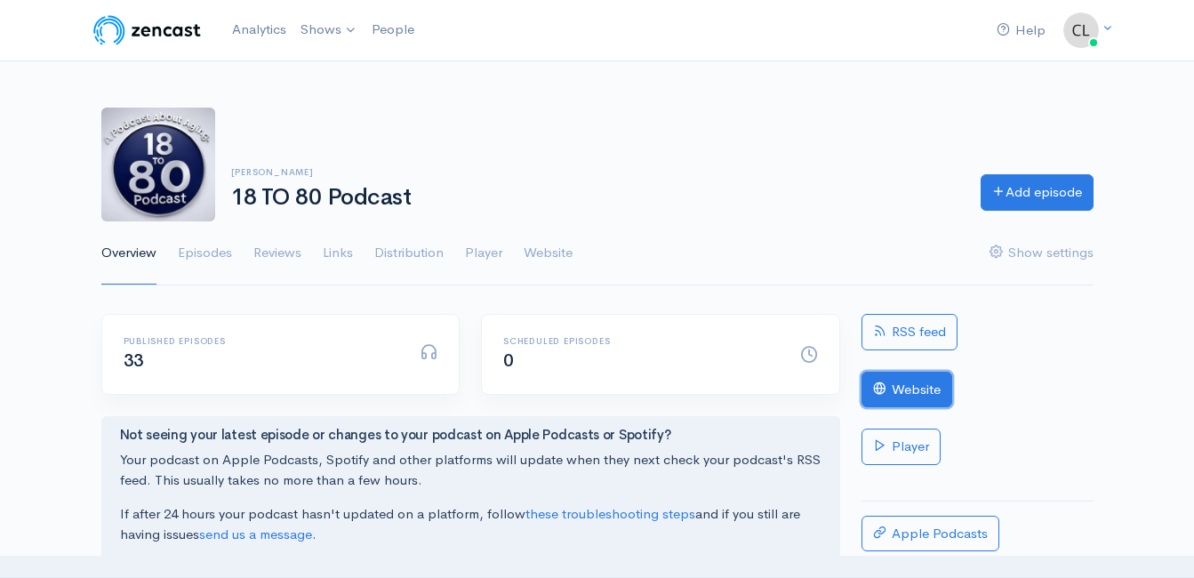
click at [922, 399] on link "Website" at bounding box center [906, 390] width 91 height 36
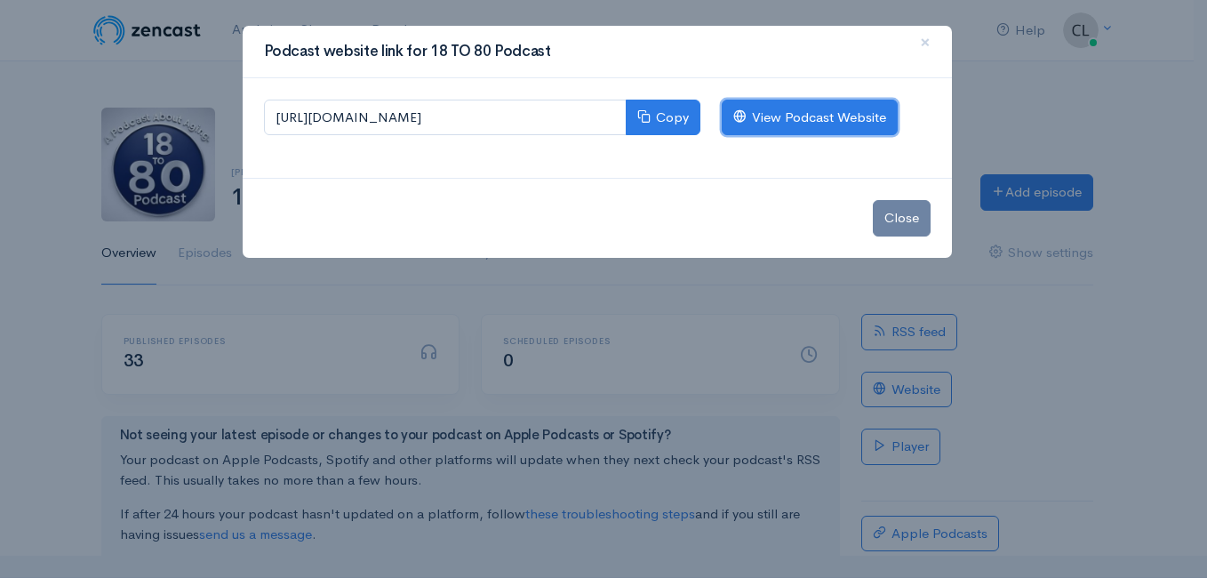
click at [780, 116] on link "View Podcast Website" at bounding box center [810, 118] width 176 height 36
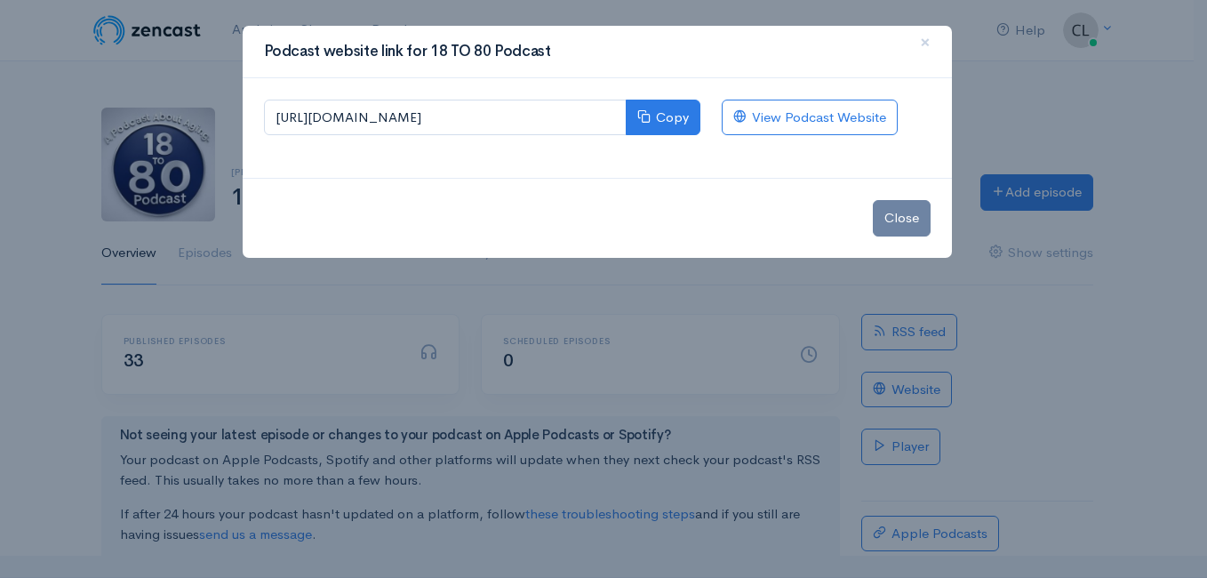
click at [223, 71] on div "Podcast website link for 18 TO 80 Podcast × https://18-to-80-podcast.zencast.we…" at bounding box center [603, 289] width 1207 height 578
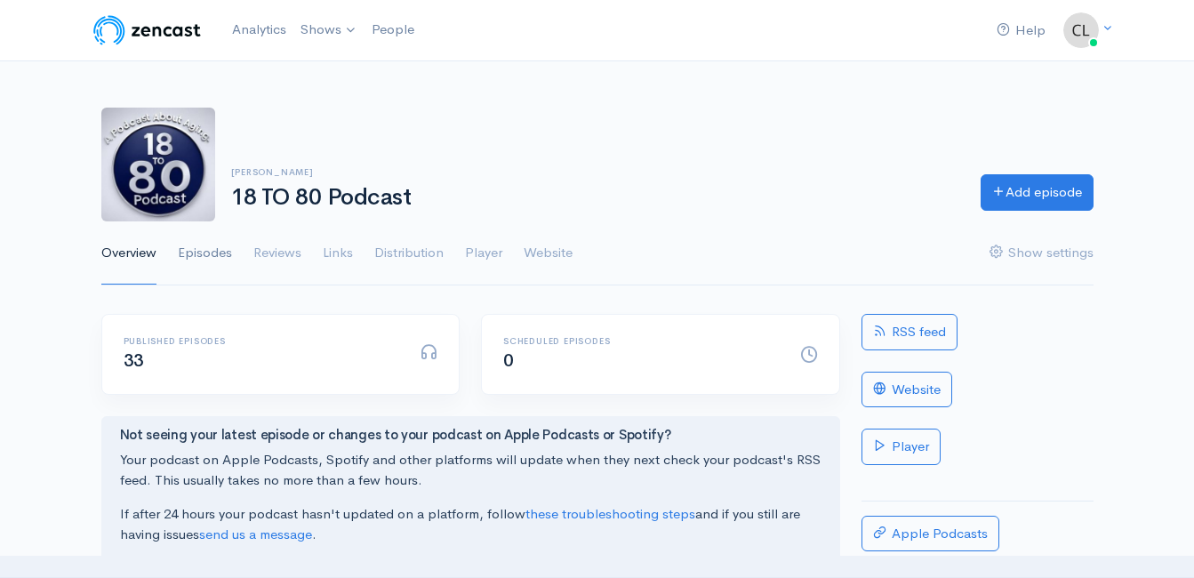
click at [206, 252] on link "Episodes" at bounding box center [205, 253] width 54 height 64
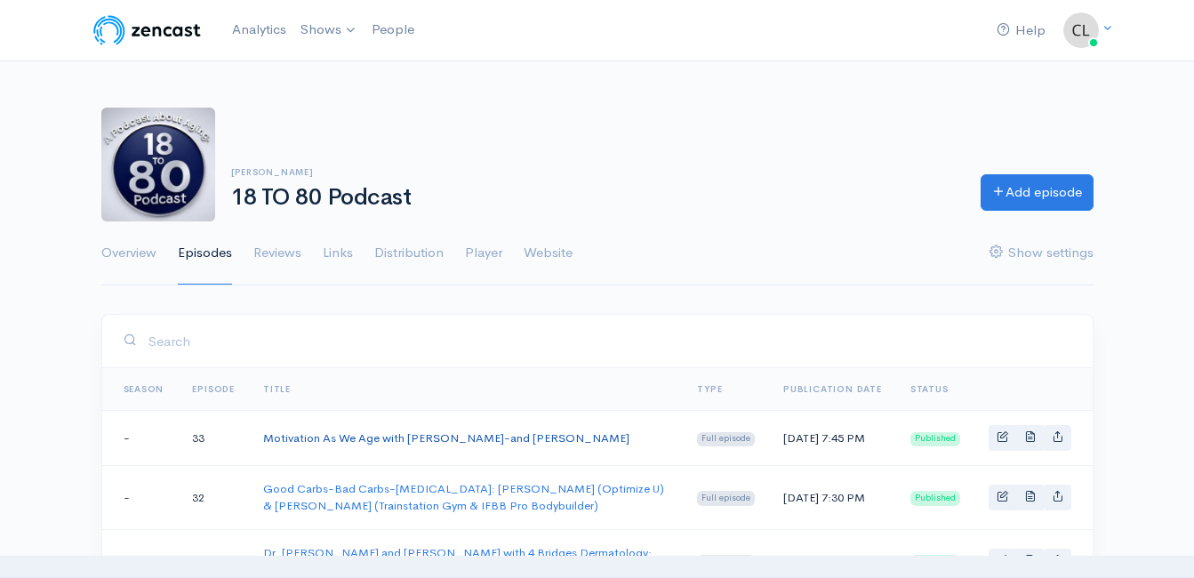
click at [313, 439] on link "Motivation As We Age with Matt-Josh-and Clint" at bounding box center [446, 437] width 366 height 15
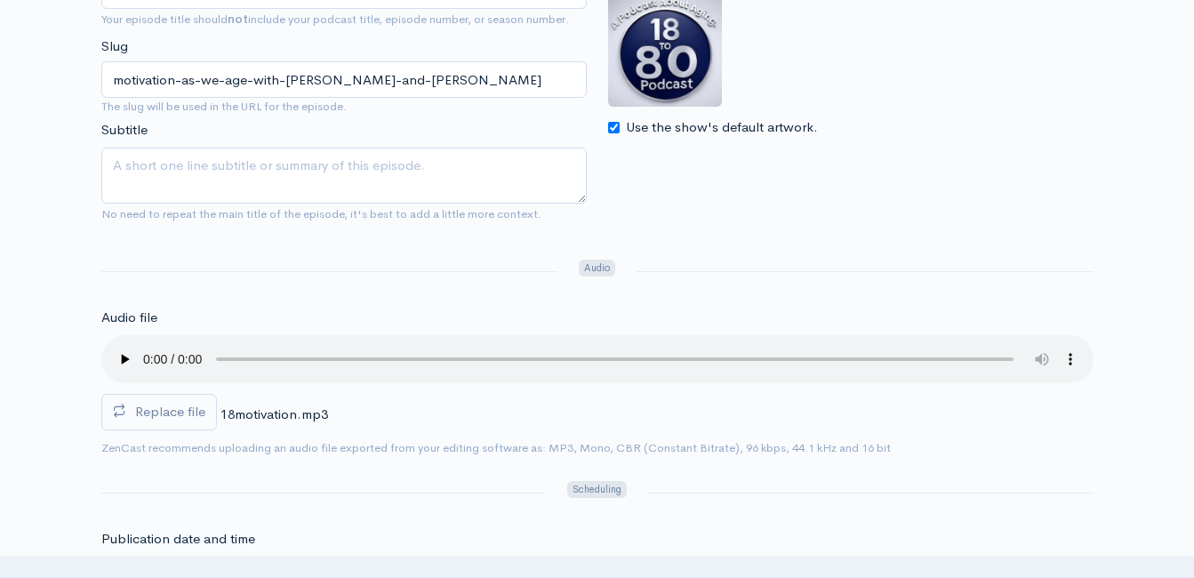
scroll to position [356, 0]
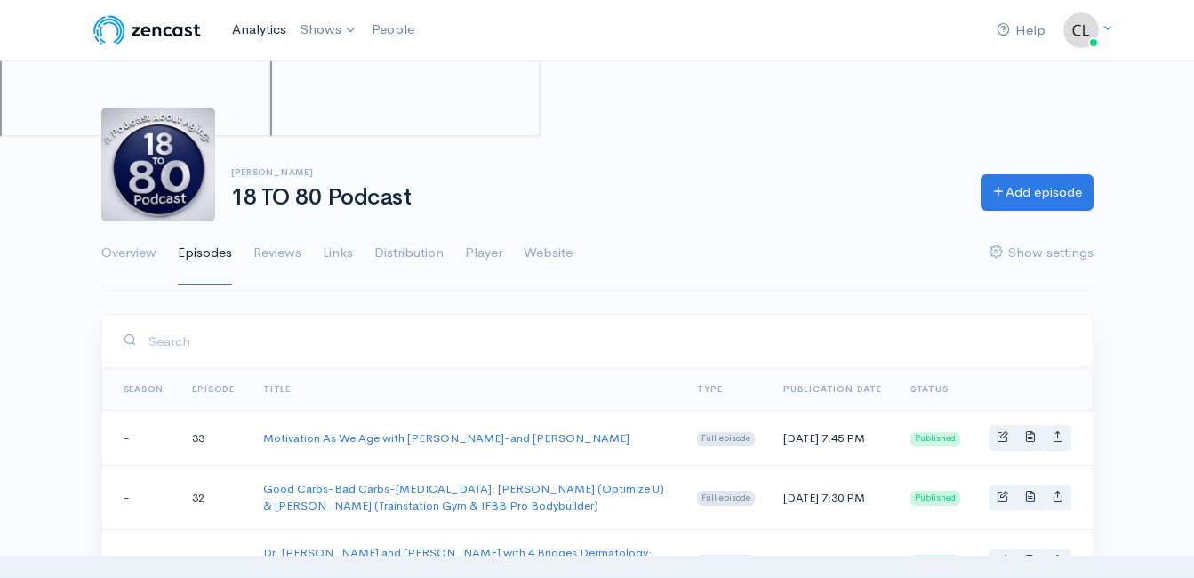
click at [261, 28] on link "Analytics" at bounding box center [259, 30] width 68 height 38
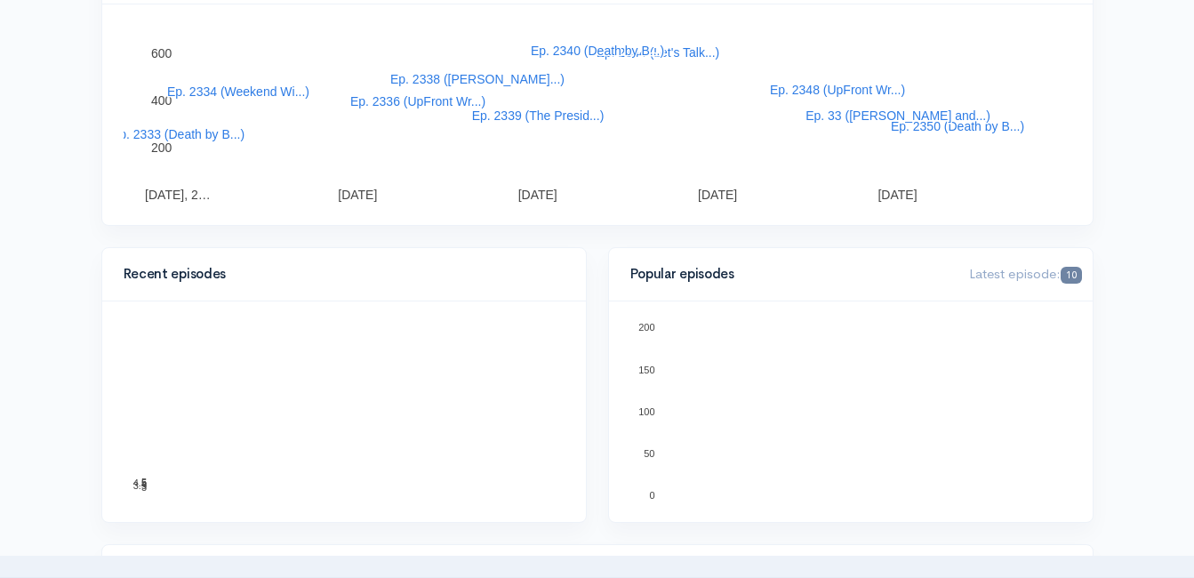
scroll to position [356, 0]
